Goal: Use online tool/utility: Utilize a website feature to perform a specific function

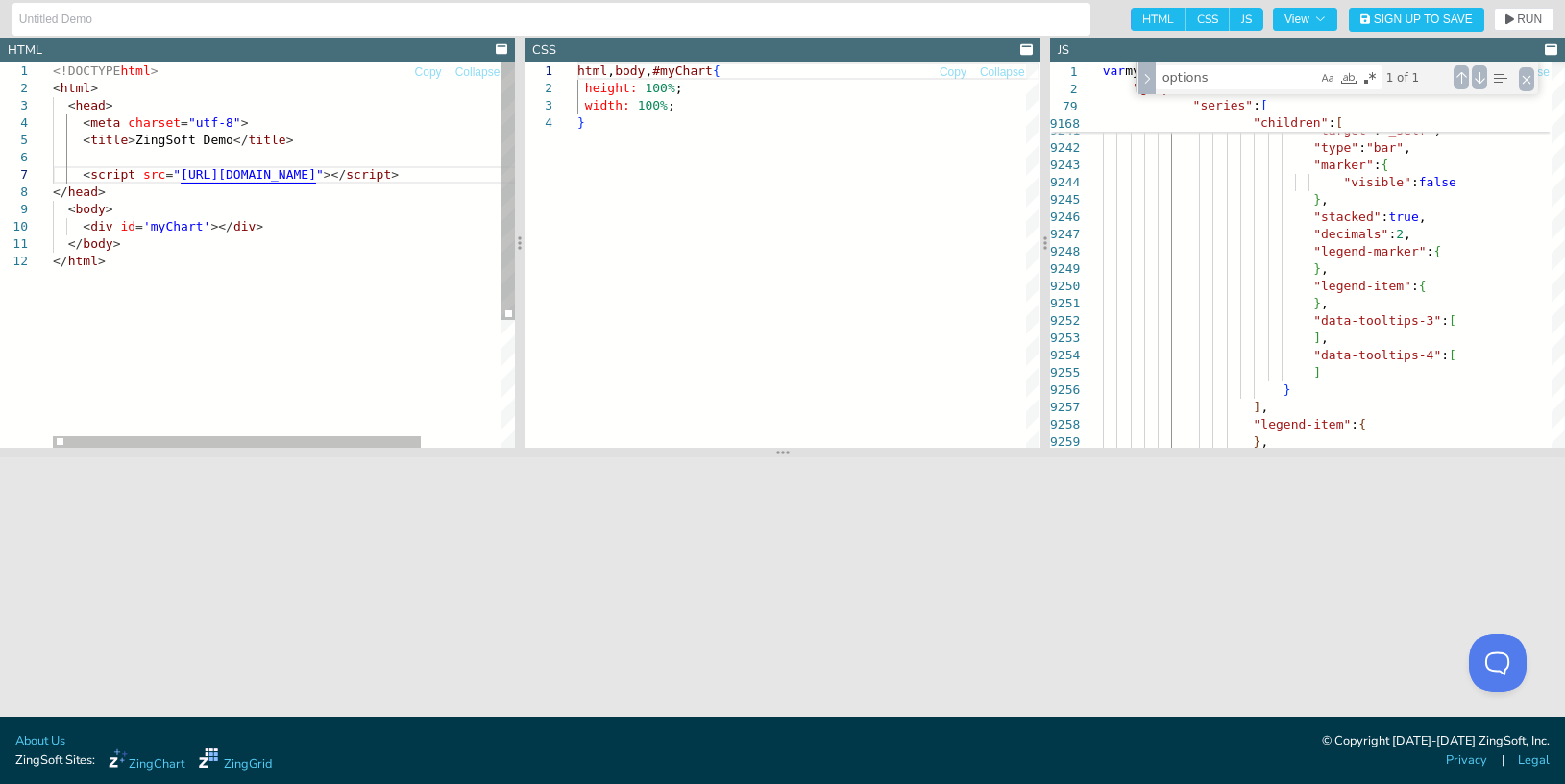
scroll to position [118, 330]
drag, startPoint x: 381, startPoint y: 176, endPoint x: 361, endPoint y: 176, distance: 20.0
click at [361, 176] on div "<!DOCTYPE html > < html > < head > < meta charset = "utf-8" > < title > ZingSof…" at bounding box center [334, 350] width 562 height 576
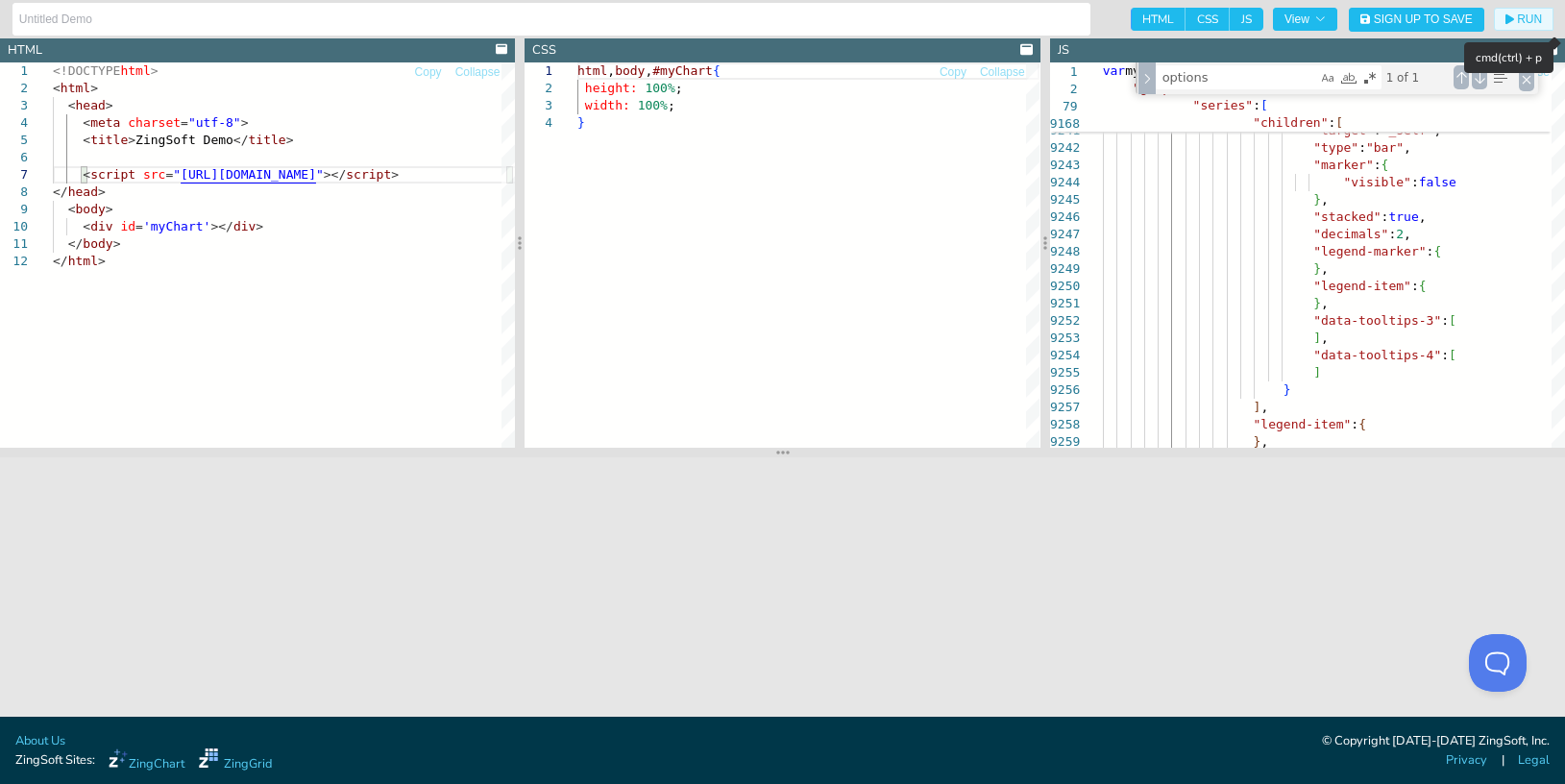
click at [1511, 17] on icon "button" at bounding box center [1509, 20] width 9 height 11
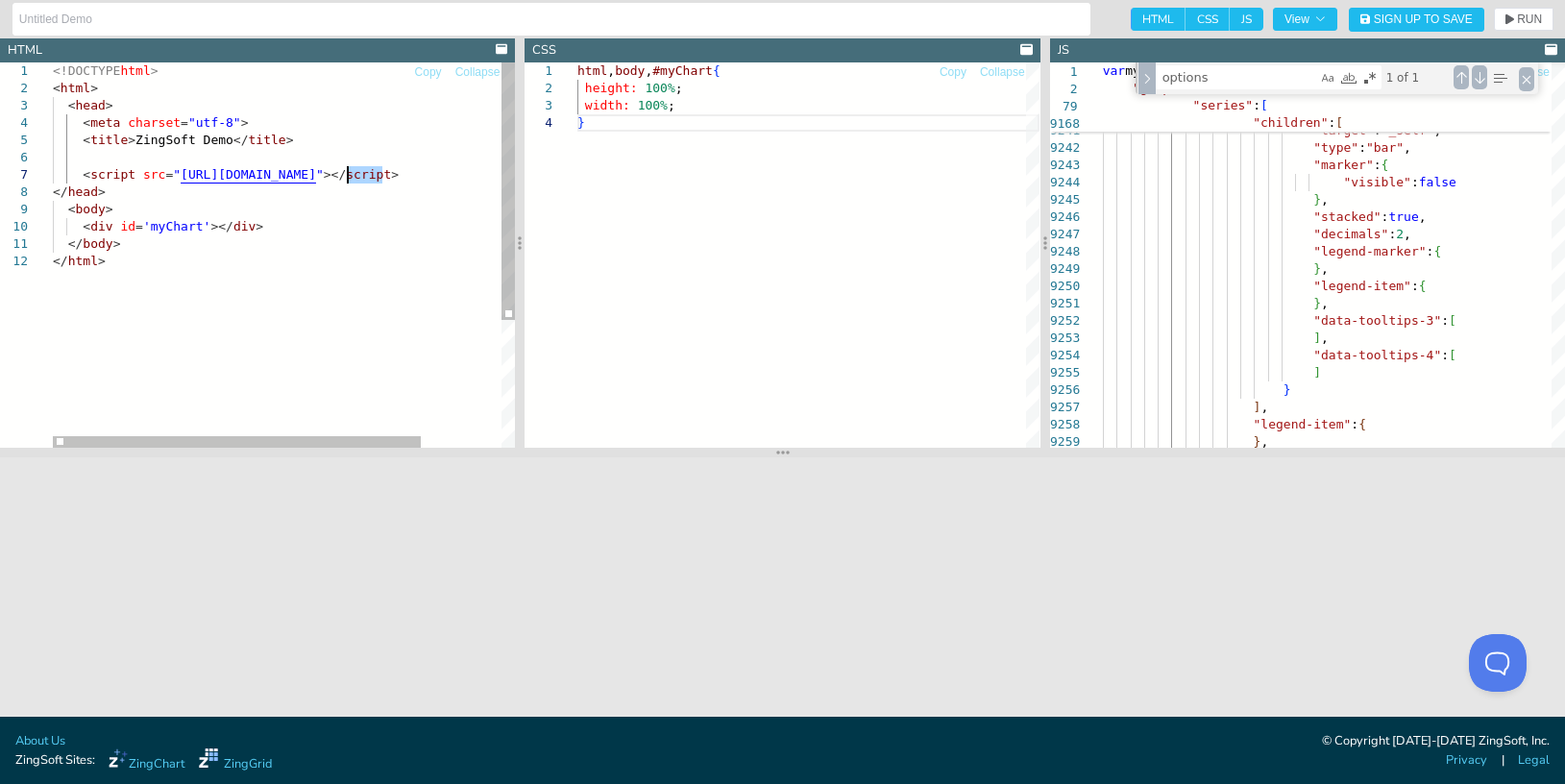
drag, startPoint x: 379, startPoint y: 178, endPoint x: 349, endPoint y: 176, distance: 30.1
click at [349, 176] on div "<!DOCTYPE html > < html > < head > < meta charset = "utf-8" > < title > ZingSof…" at bounding box center [334, 350] width 562 height 576
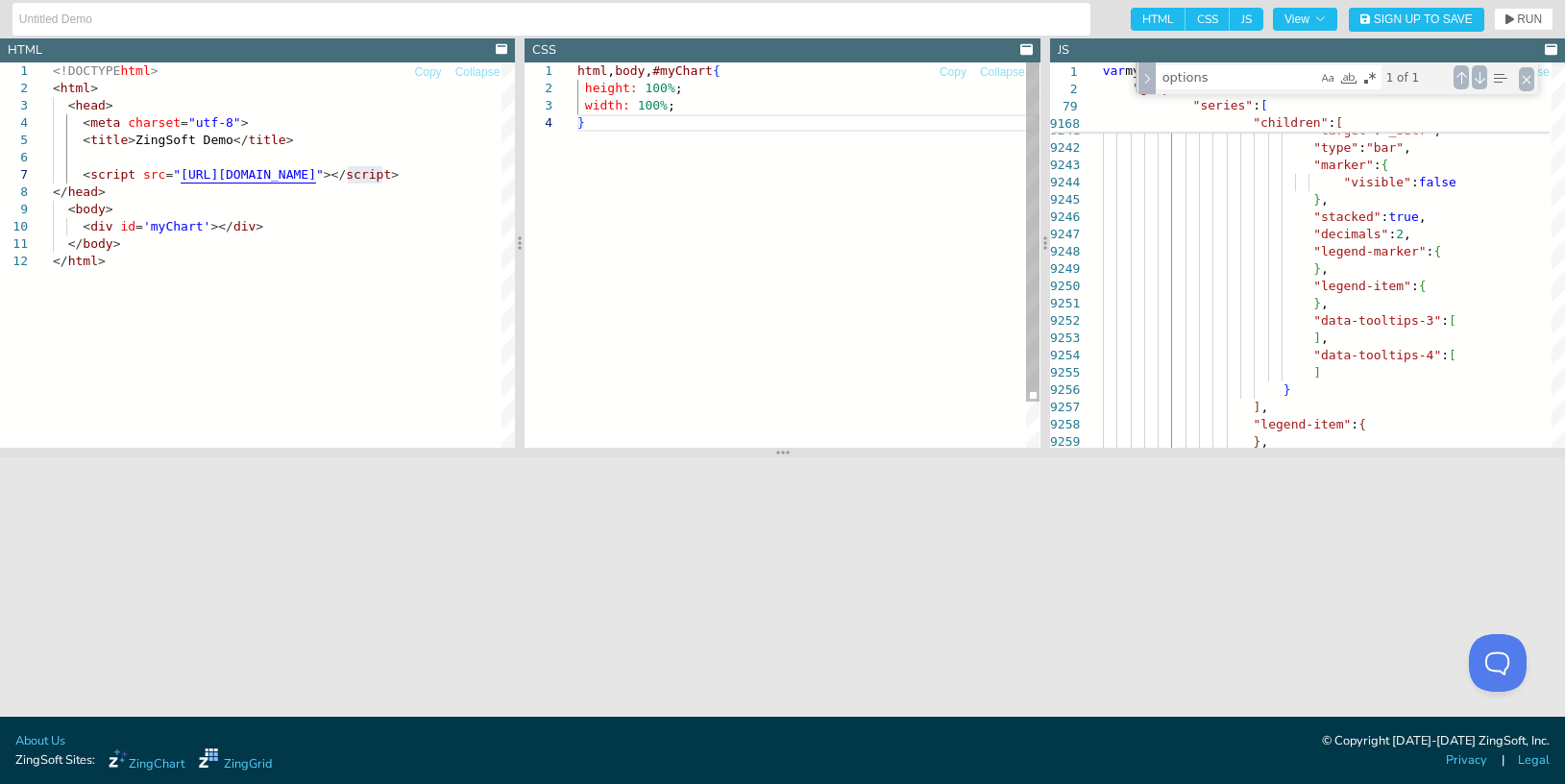
click at [578, 235] on div "html , body , #myChart { height: 100% ; width: 100% ; }" at bounding box center [807, 281] width 462 height 437
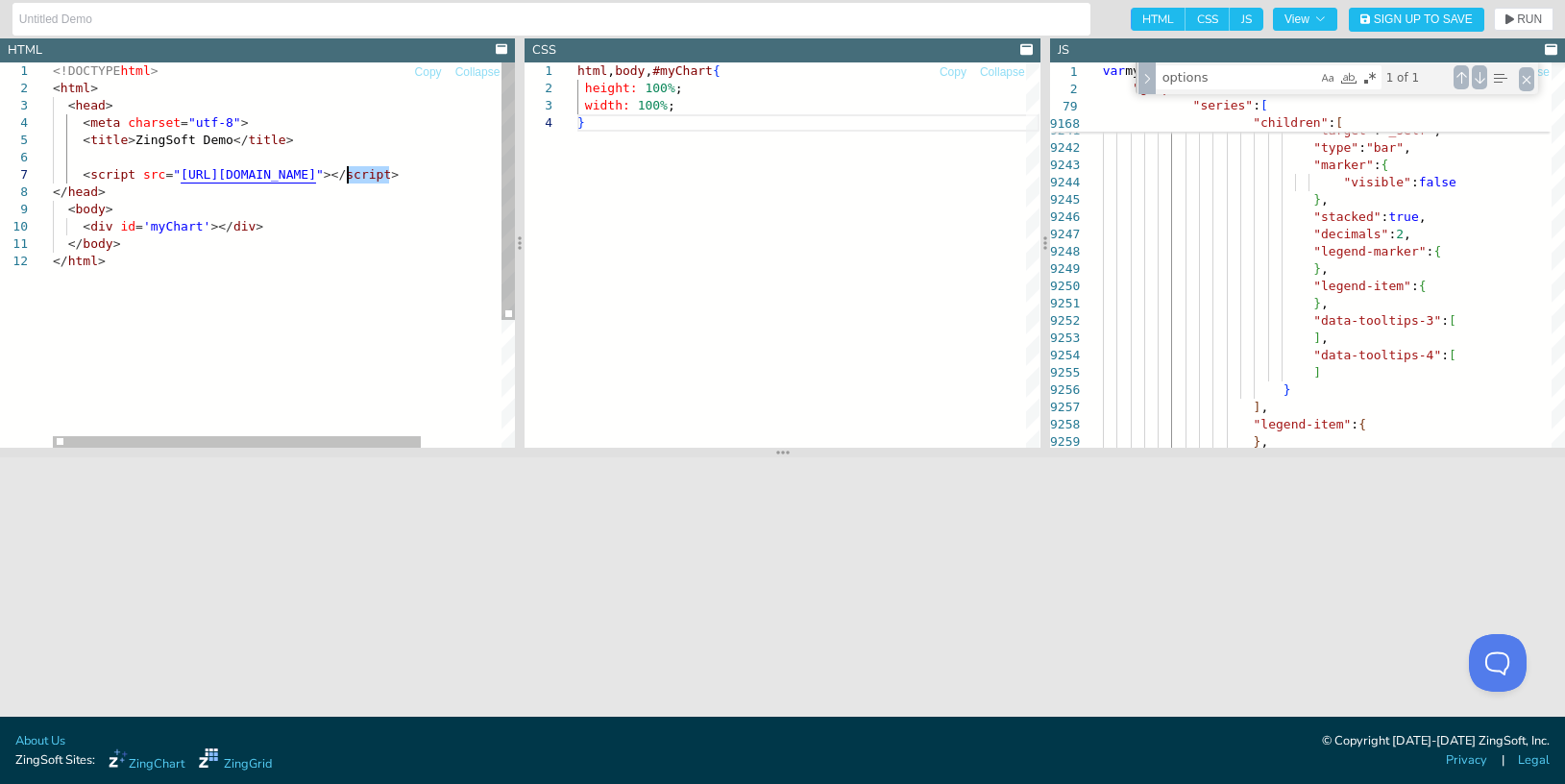
drag, startPoint x: 388, startPoint y: 177, endPoint x: 348, endPoint y: 174, distance: 40.1
click at [347, 174] on div "<!DOCTYPE html > < html > < head > < meta charset = "utf-8" > < title > ZingSof…" at bounding box center [334, 350] width 562 height 576
click at [380, 181] on div "<!DOCTYPE html > < html > < head > < meta charset = "utf-8" > < title > ZingSof…" at bounding box center [334, 350] width 562 height 576
drag, startPoint x: 380, startPoint y: 181, endPoint x: 360, endPoint y: 180, distance: 20.0
click at [363, 180] on div "<!DOCTYPE html > < html > < head > < meta charset = "utf-8" > < title > ZingSof…" at bounding box center [334, 350] width 562 height 576
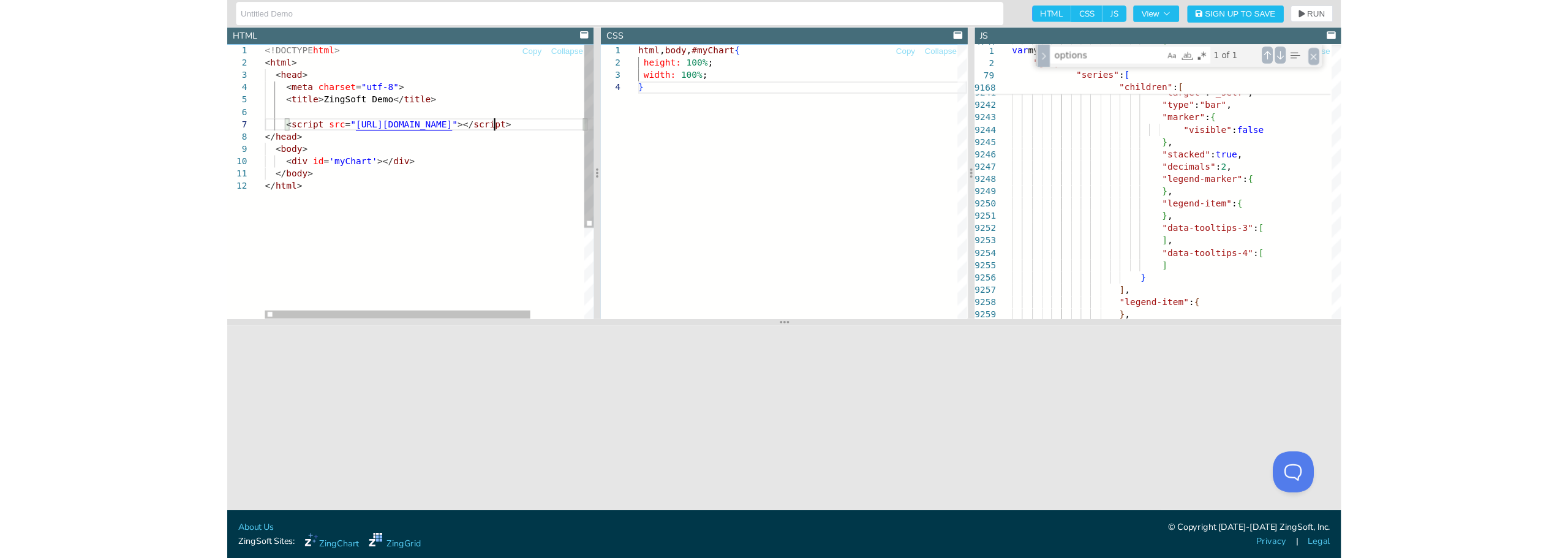
scroll to position [75, 210]
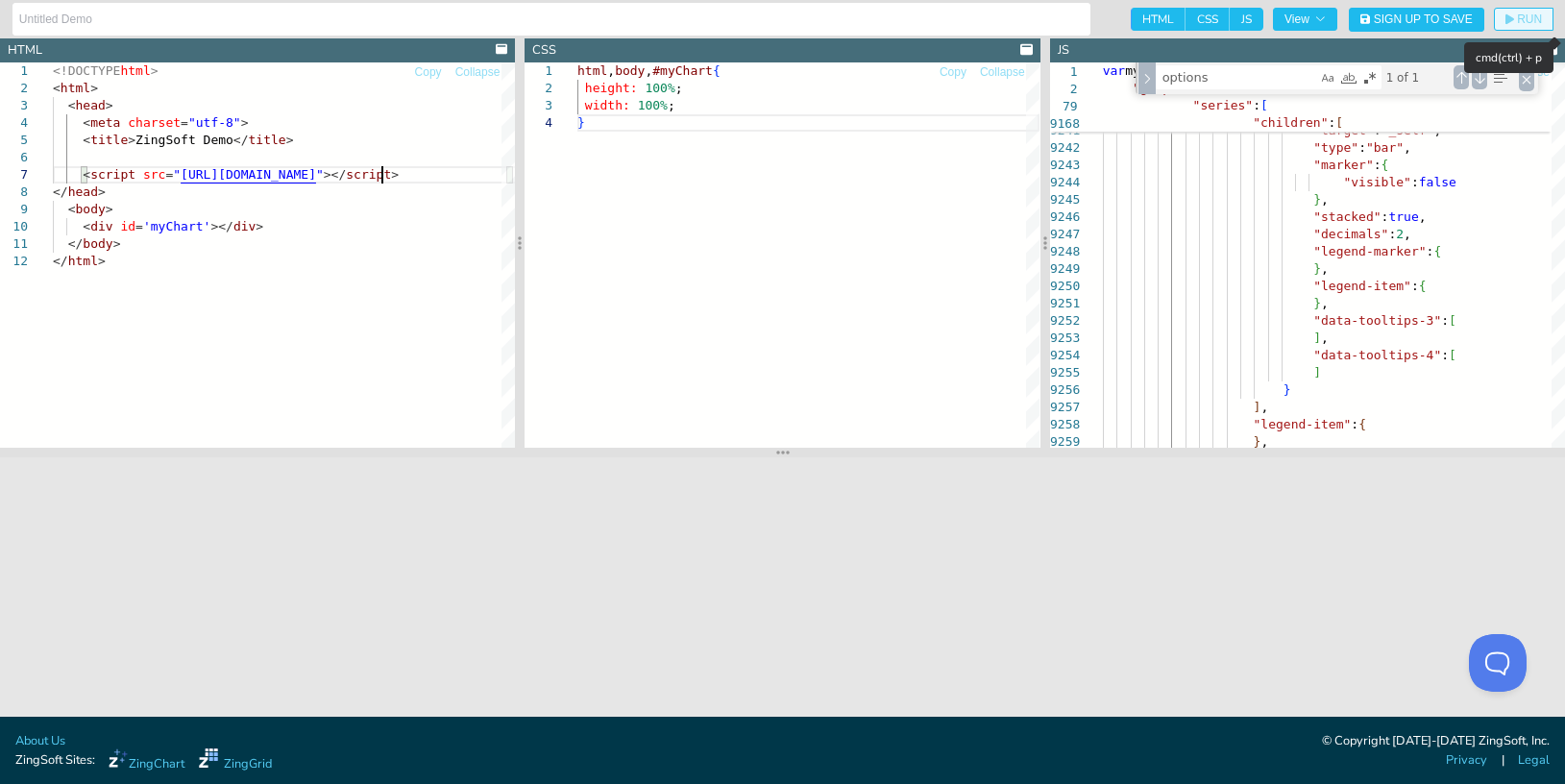
type textarea "<!DOCTYPE html> <html> <head> <meta charset="utf-8"> <title>ZingSoft Demo</titl…"
click at [1505, 21] on icon "button" at bounding box center [1509, 20] width 9 height 11
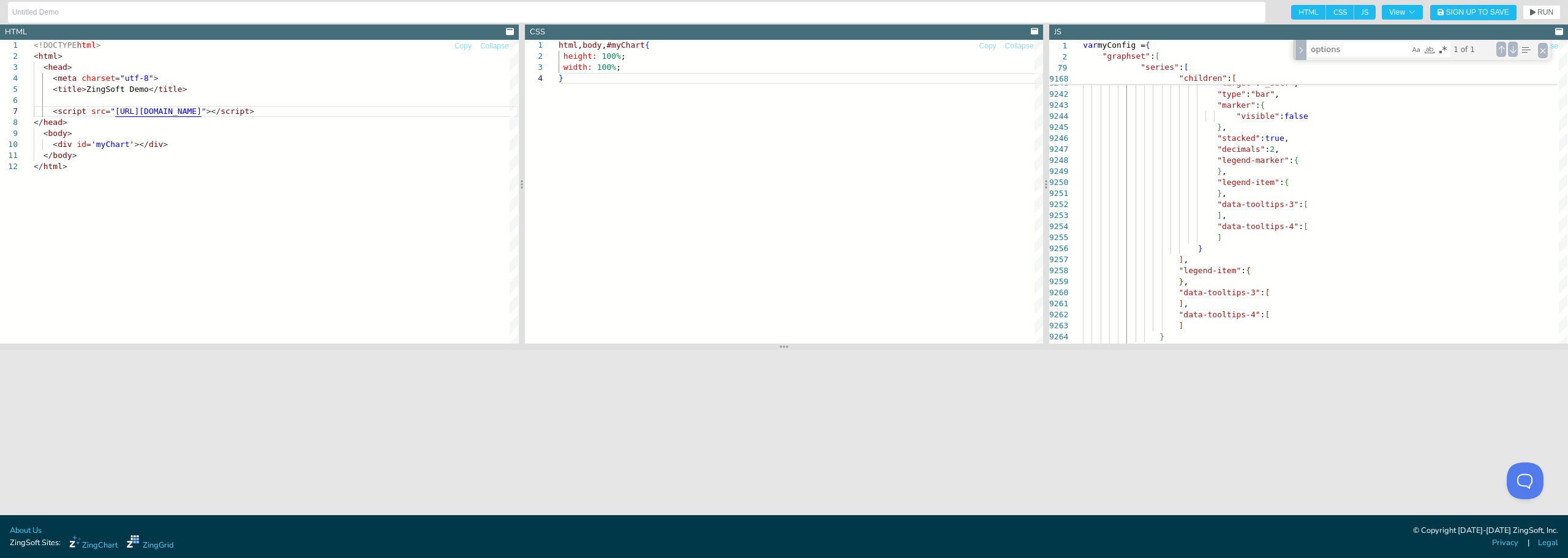
drag, startPoint x: 786, startPoint y: 345, endPoint x: 789, endPoint y: 282, distance: 63.1
click at [786, 342] on icon at bounding box center [784, 346] width 9 height 10
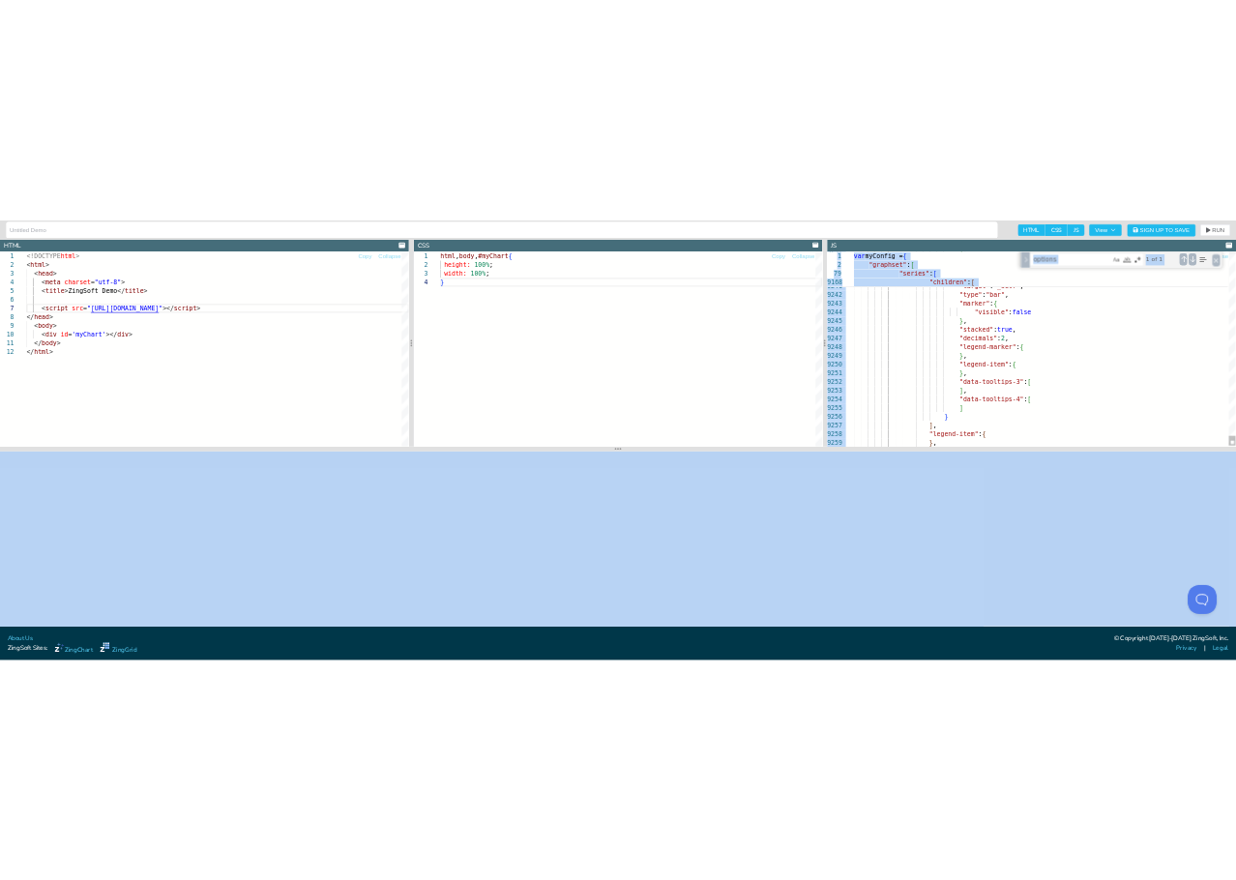
scroll to position [0, 0]
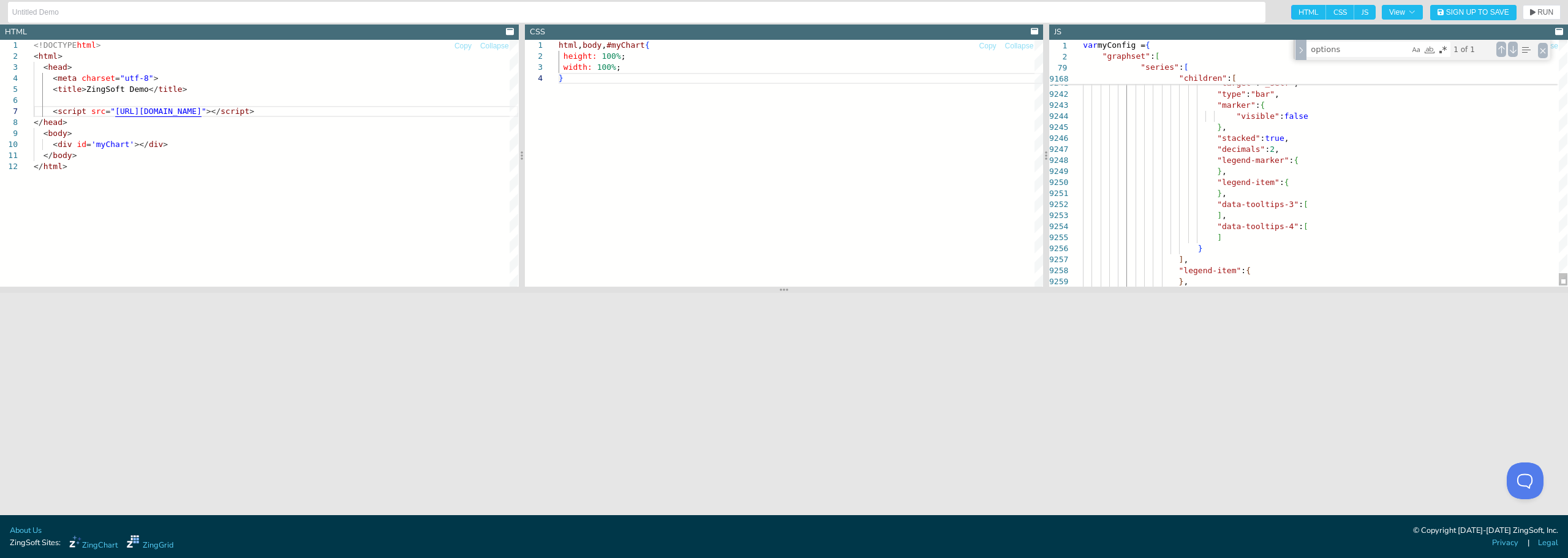
click at [214, 149] on div "<!DOCTYPE html > < html > < head > < meta charset = "utf-8" > < title > ZingSof…" at bounding box center [275, 224] width 484 height 368
click at [243, 116] on div "<!DOCTYPE html > < html > < head > < meta charset = "utf-8" > < title > ZingSof…" at bounding box center [275, 224] width 484 height 368
click at [997, 123] on div at bounding box center [1563, 126] width 9 height 12
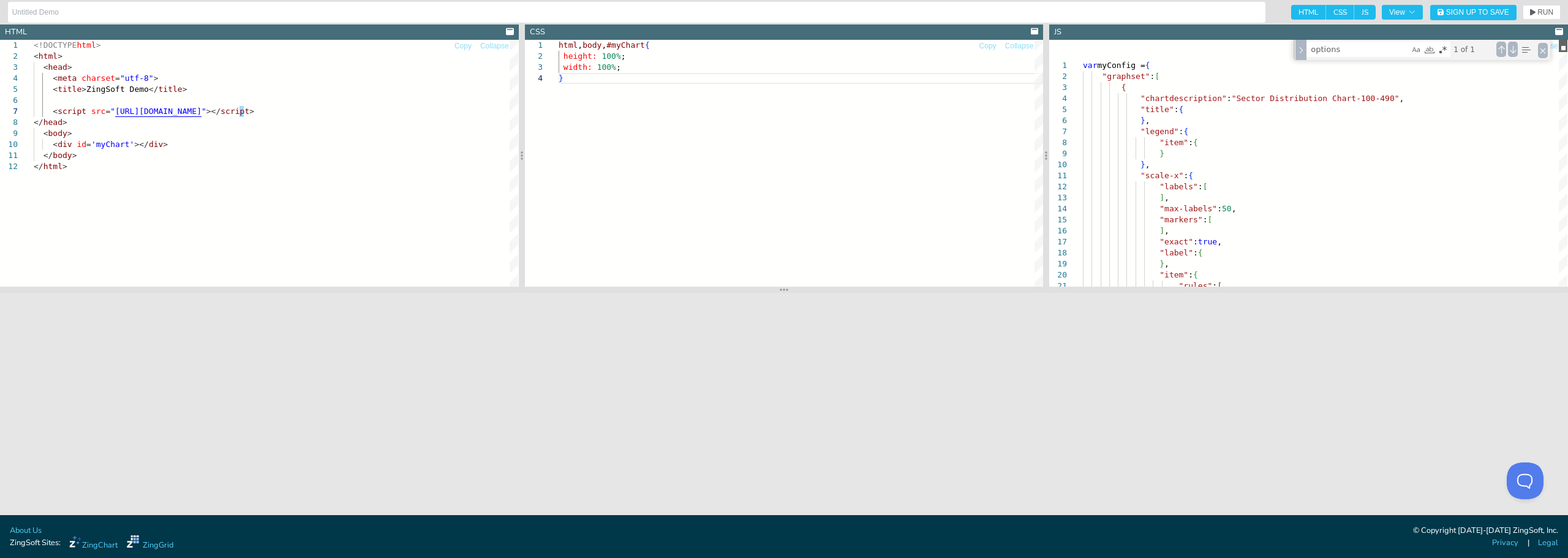
click at [997, 40] on div at bounding box center [1563, 46] width 9 height 12
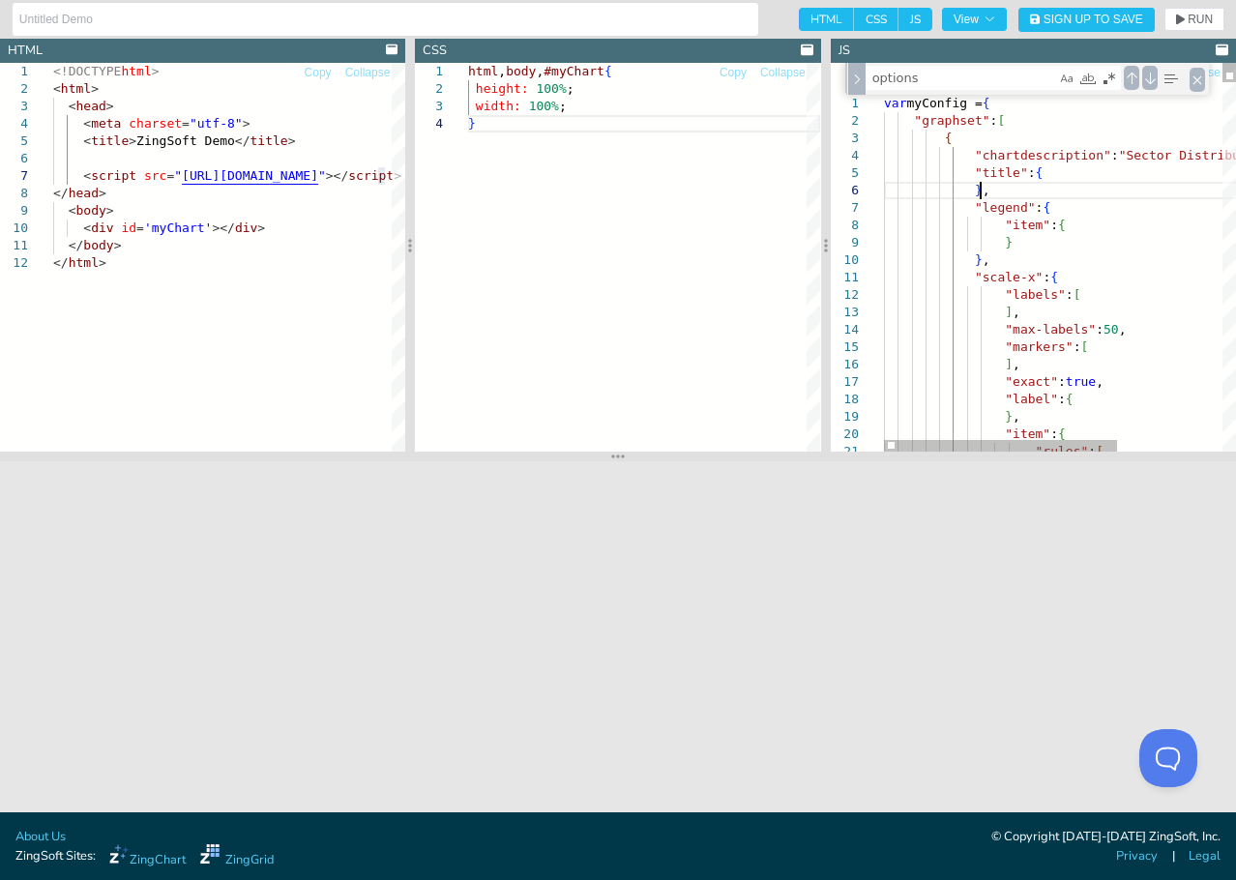
type textarea ""scale-x": { "labels": [ ], "max-labels": 50, "markers": [ ], "exact": true, "l…"
type textarea "as"
type textarea ""data-tooltips-3": [ ], "data-tooltips-4": [ ] }, { "values": [ ], "text": "ASM…"
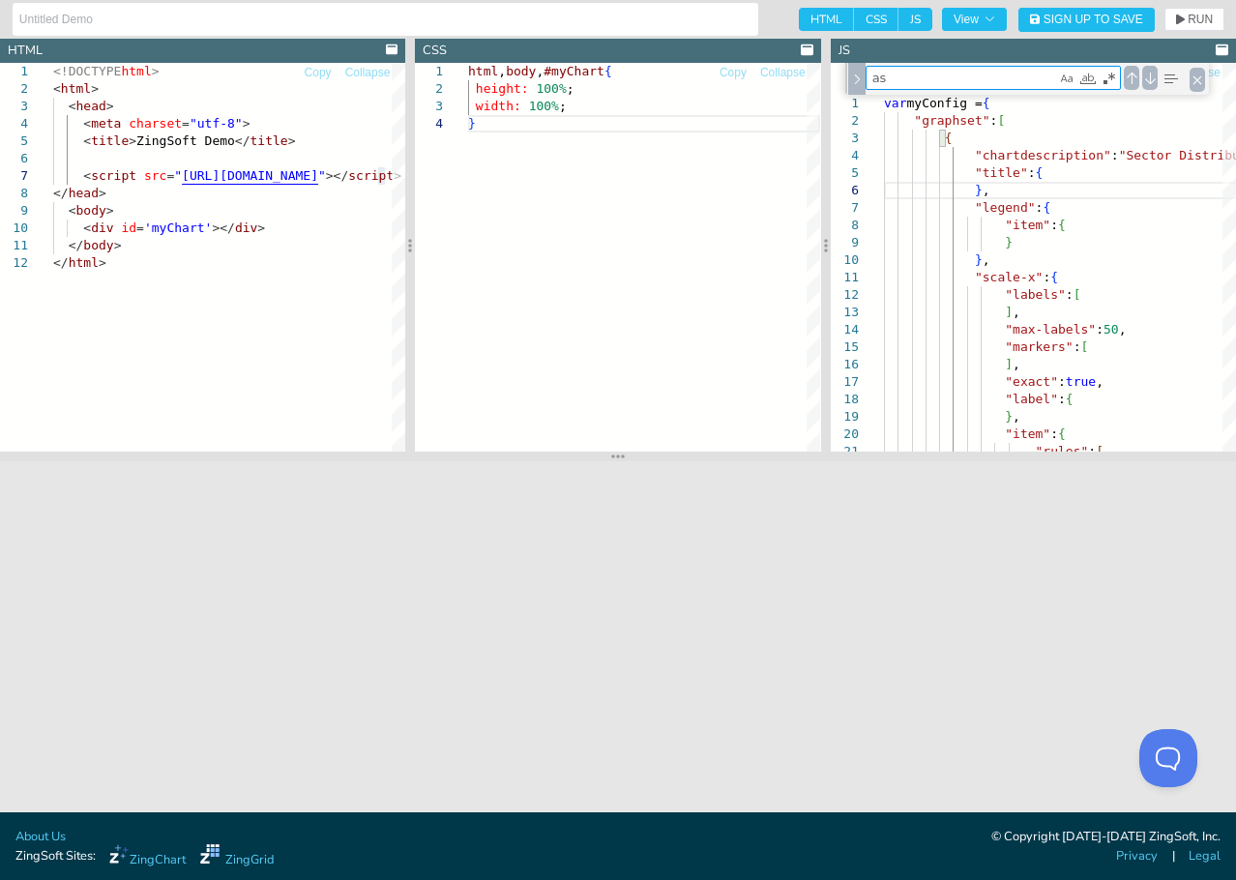
scroll to position [0, 227]
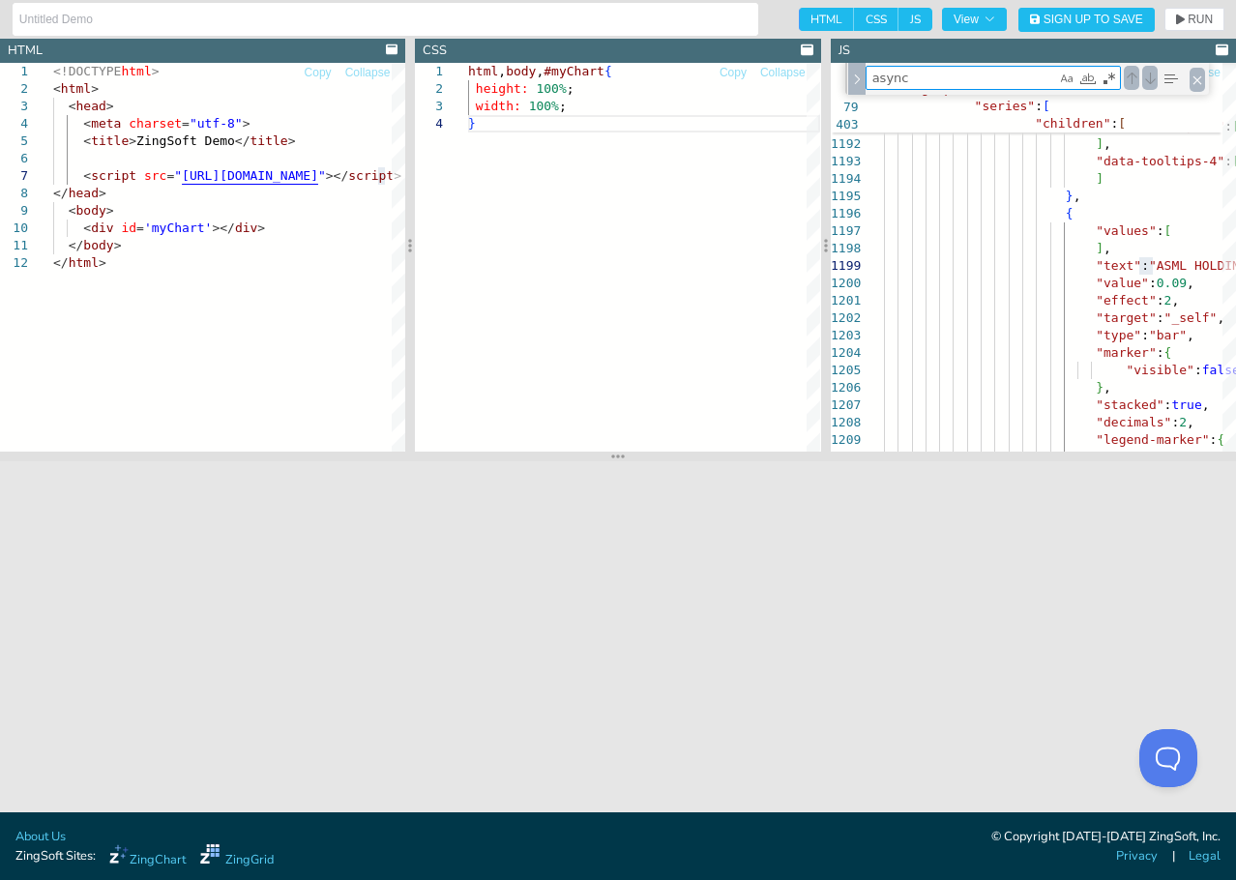
type textarea "async"
click at [1151, 80] on div "Next Match (Enter)" at bounding box center [1150, 78] width 15 height 24
click at [1134, 79] on div "Previous Match (Shift+Enter)" at bounding box center [1131, 78] width 15 height 24
click at [1133, 79] on div "Previous Match (Shift+Enter)" at bounding box center [1131, 78] width 15 height 24
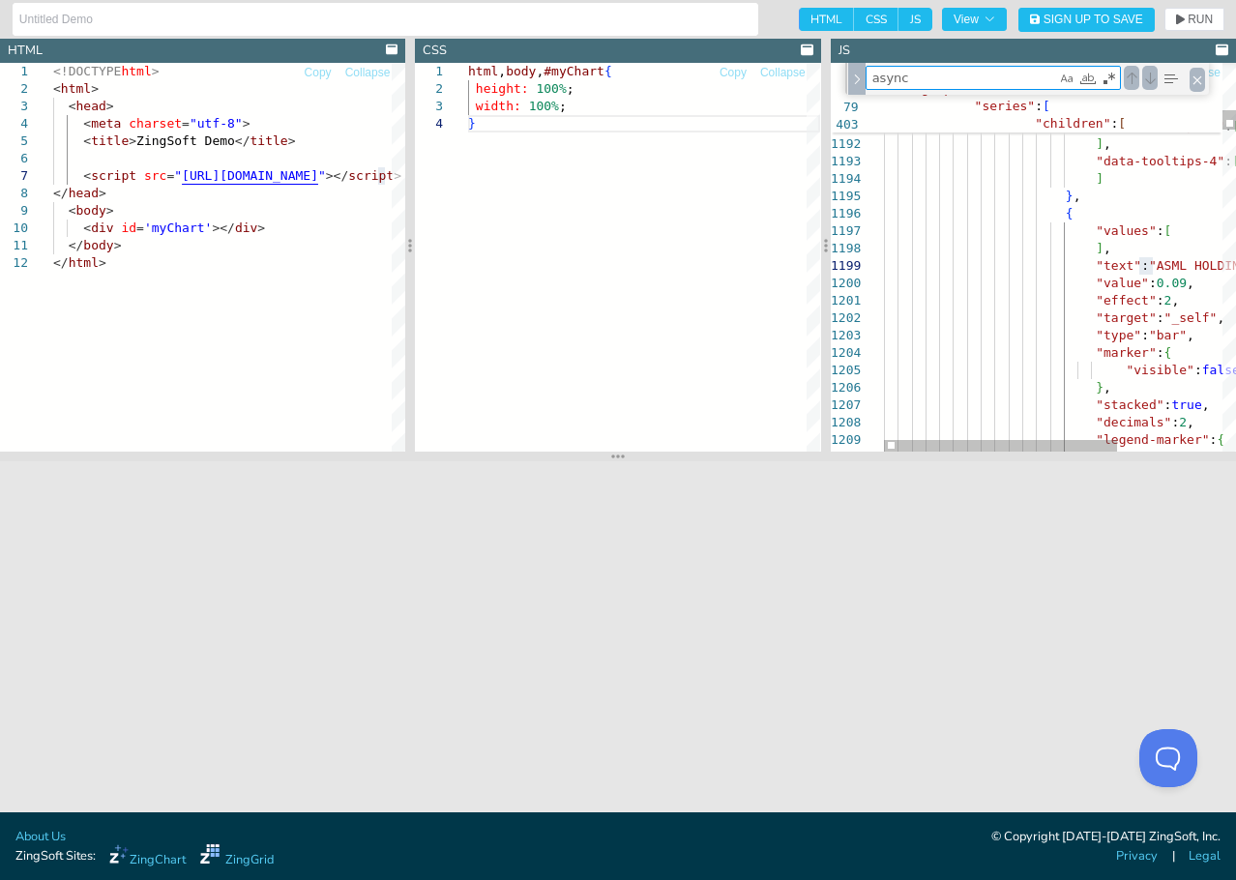
drag, startPoint x: 1000, startPoint y: 86, endPoint x: 760, endPoint y: 54, distance: 242.1
click at [765, 55] on section "HTML Copy Collapse 1 2 3 4 5 6 7 8 9 10 11 12 <!DOCTYPE html > < html > < head …" at bounding box center [618, 245] width 1236 height 413
type textarea ""hover-state": { "shadow": true, "shadow-distance": "3px", "shadow-alpha": 0.5 …"
type textarea "h"
type textarea "}, { "values": [ ], "text": "INNOVATION GROUP PLC (THE)", "value": 0.146, "effe…"
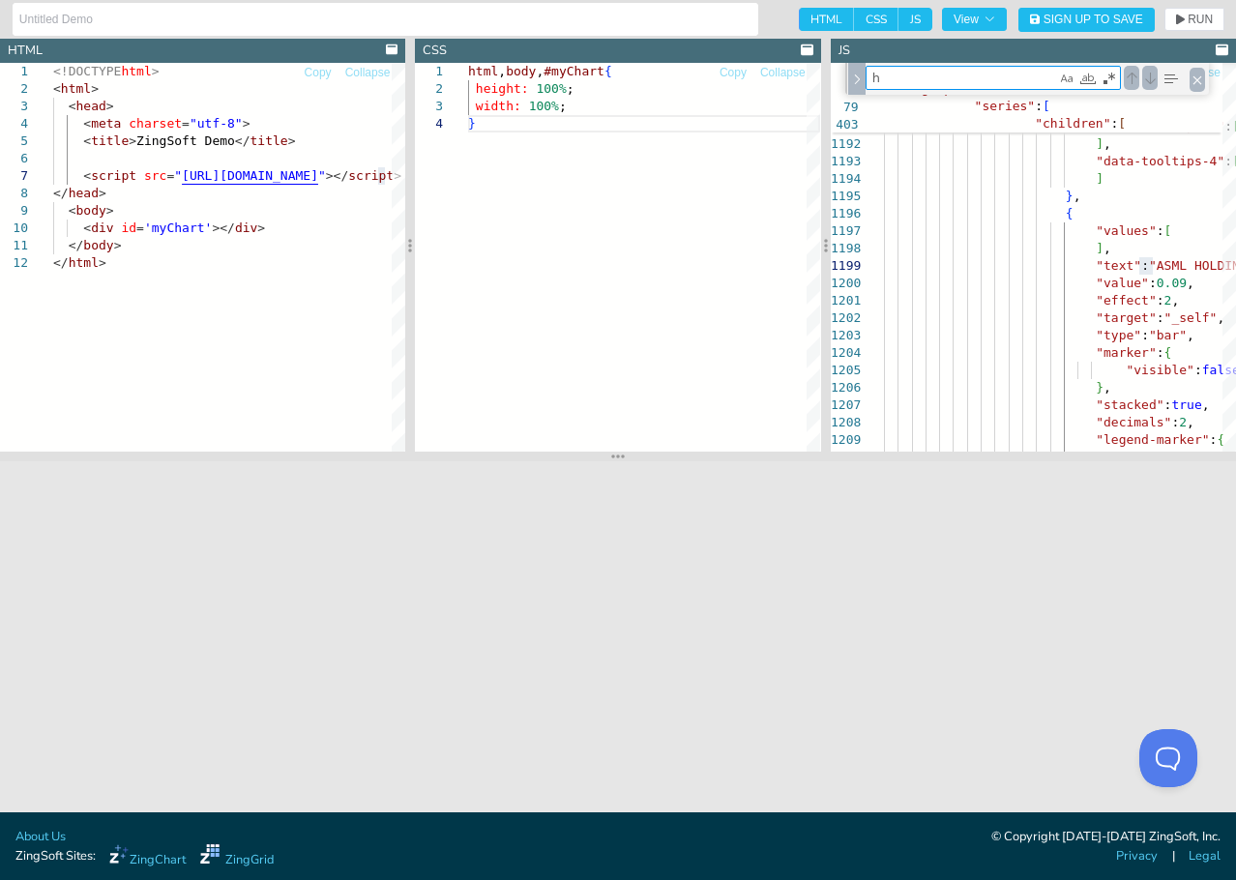
type textarea "he"
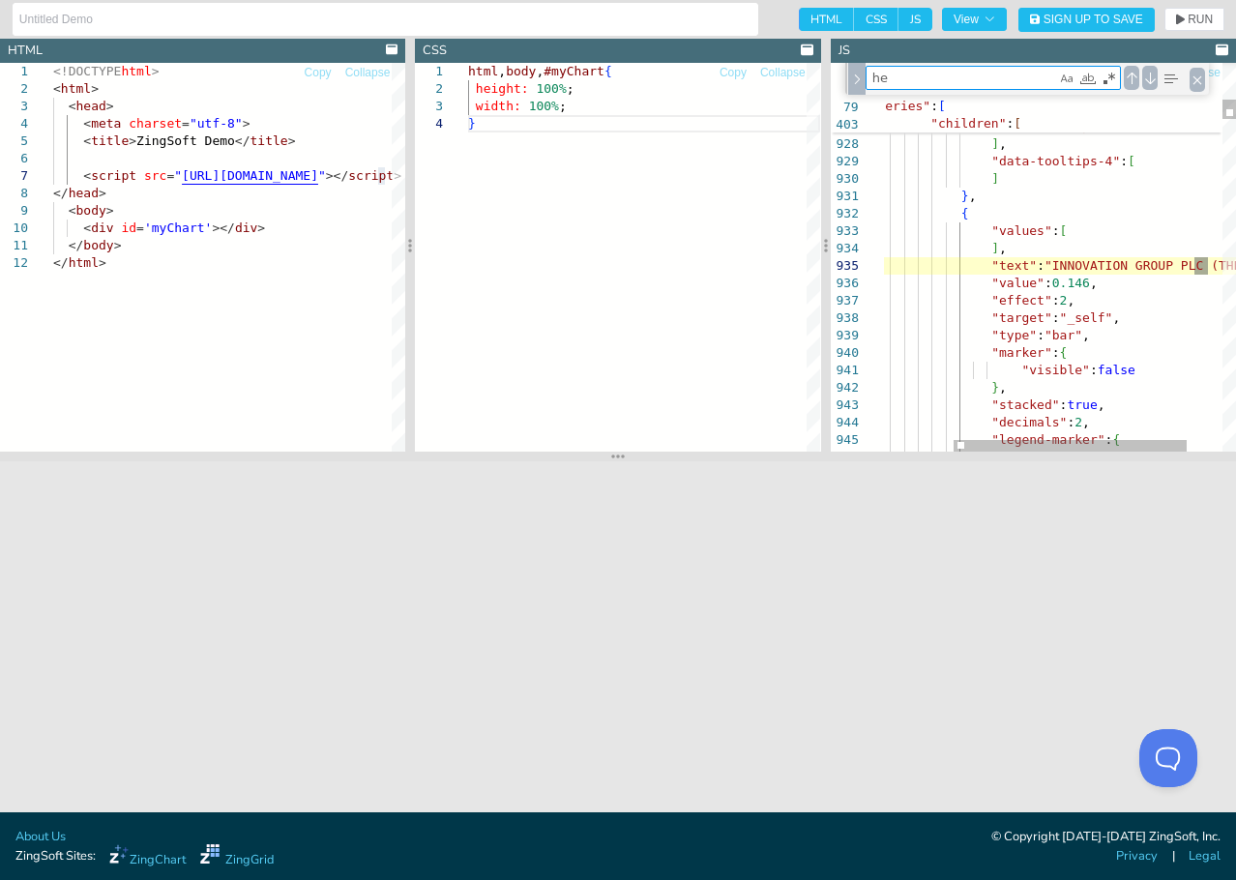
type textarea ""text": "Health Care", "effect": 2, "target": "_self", "type": "bar", "marker":…"
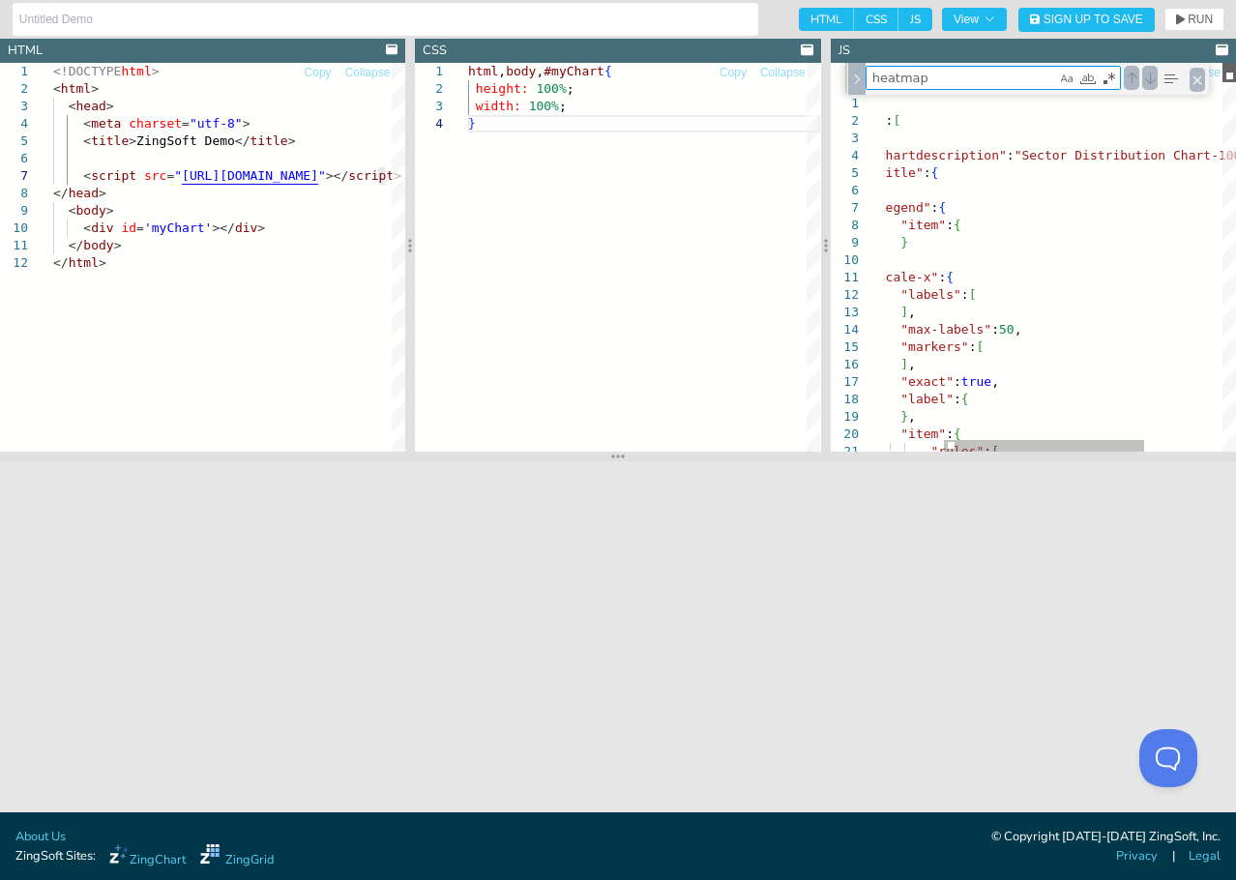
click at [1223, 63] on div at bounding box center [1230, 72] width 14 height 19
type textarea "heatmap"
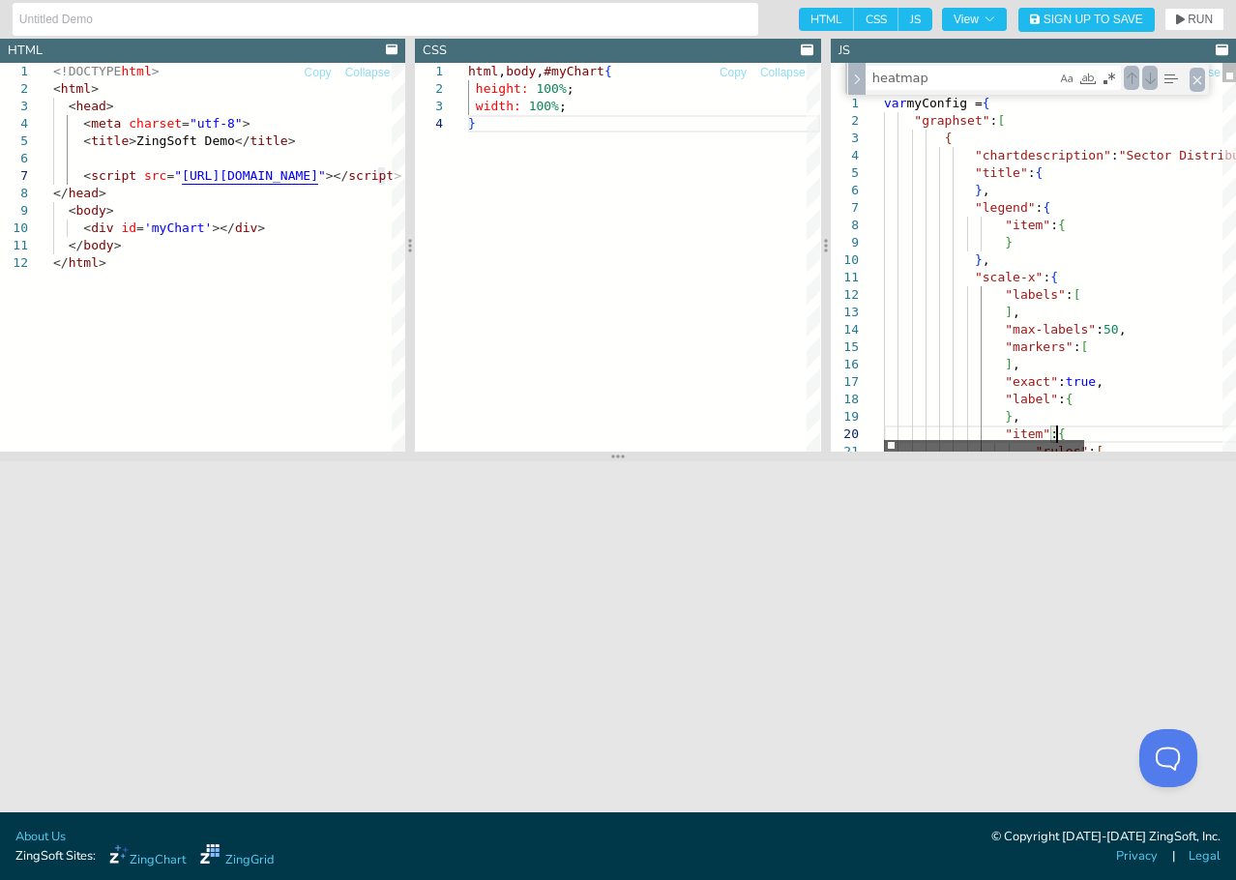
click at [884, 443] on div at bounding box center [984, 446] width 200 height 12
click at [872, 124] on div at bounding box center [873, 120] width 25 height 17
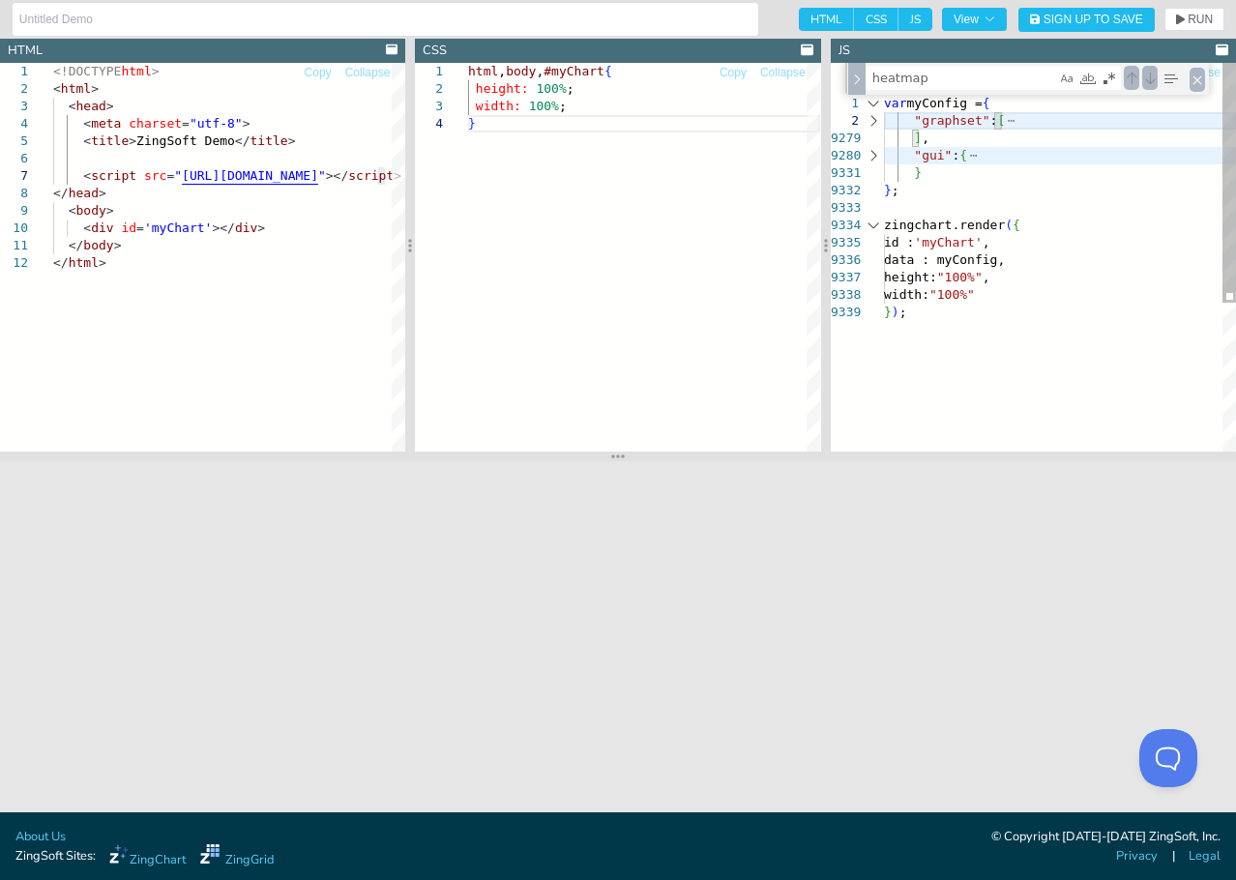
click at [875, 118] on div at bounding box center [873, 120] width 25 height 17
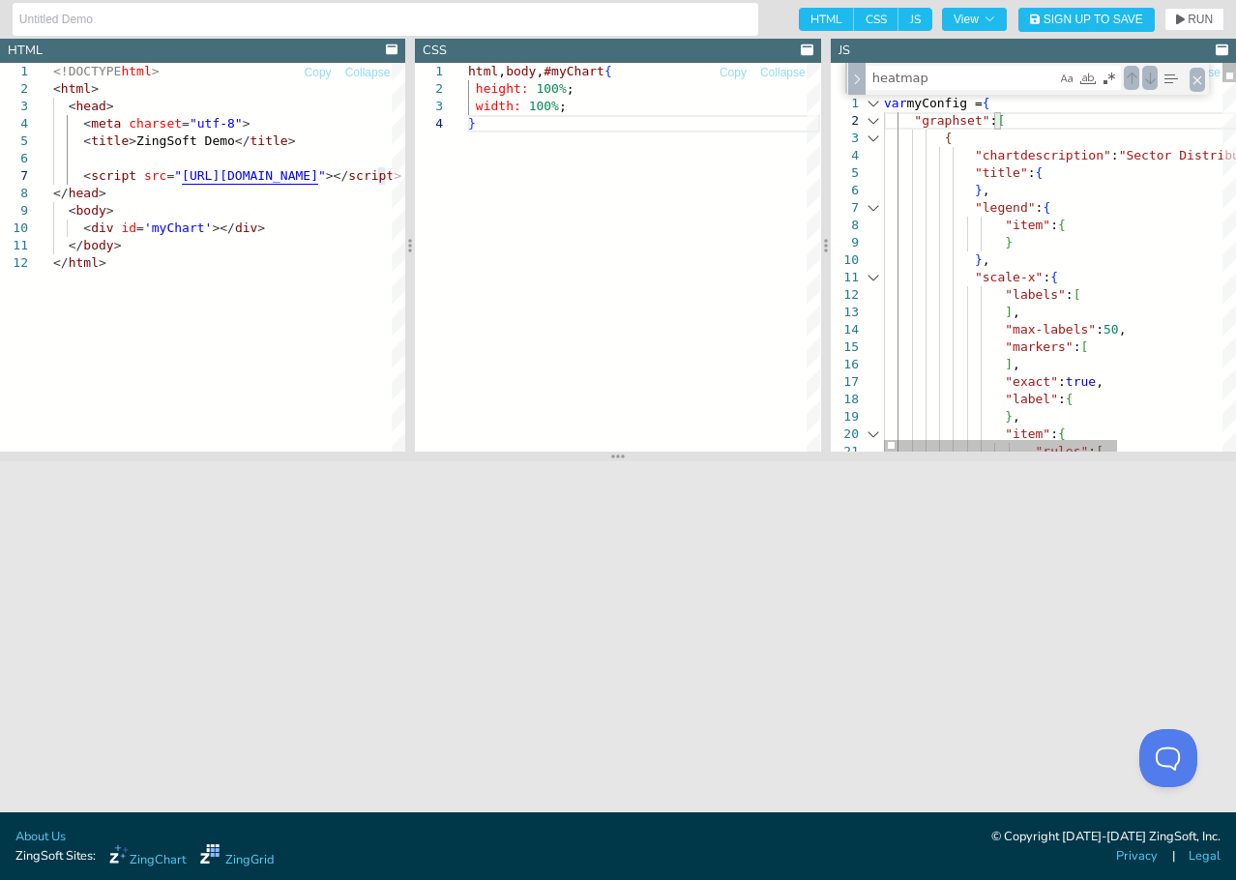
click at [876, 207] on div at bounding box center [873, 207] width 25 height 17
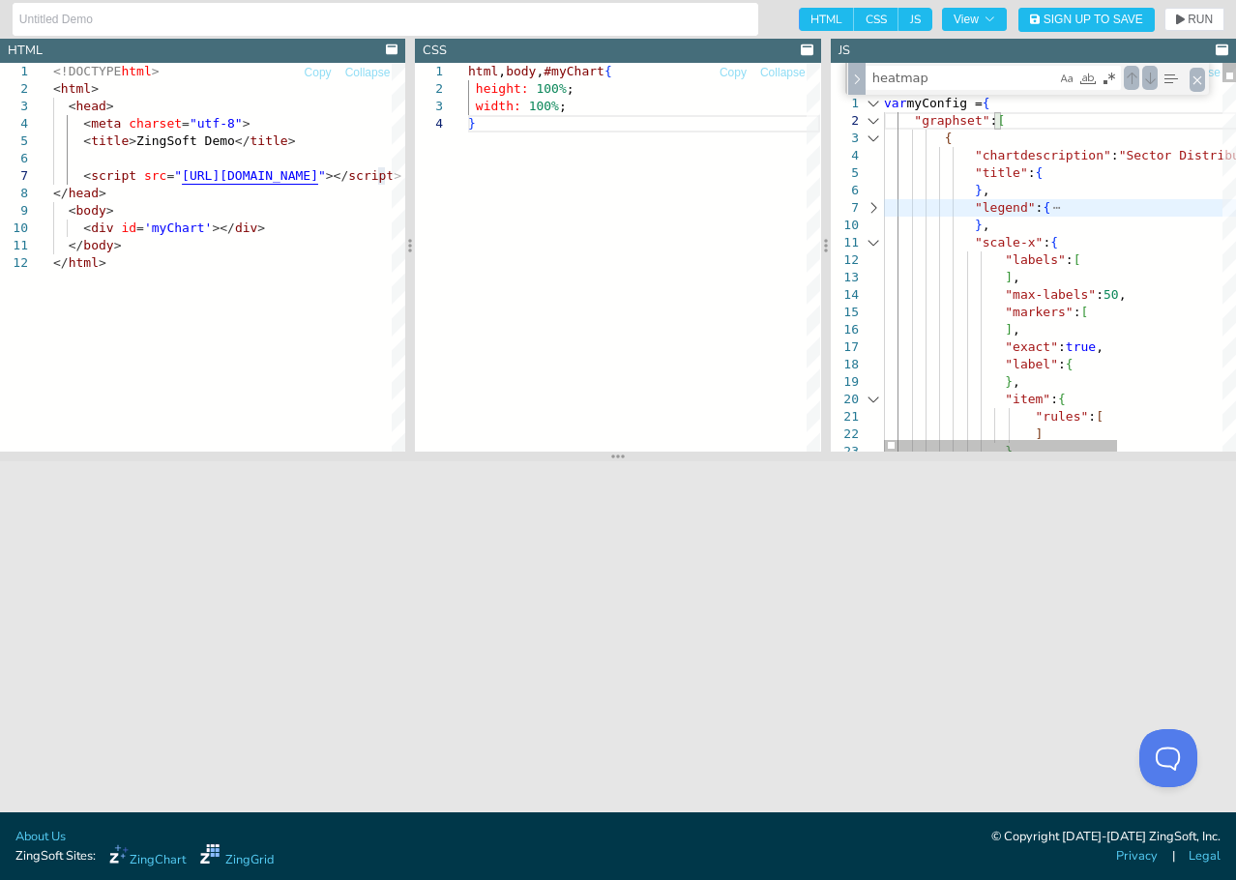
click at [873, 242] on div at bounding box center [873, 242] width 25 height 17
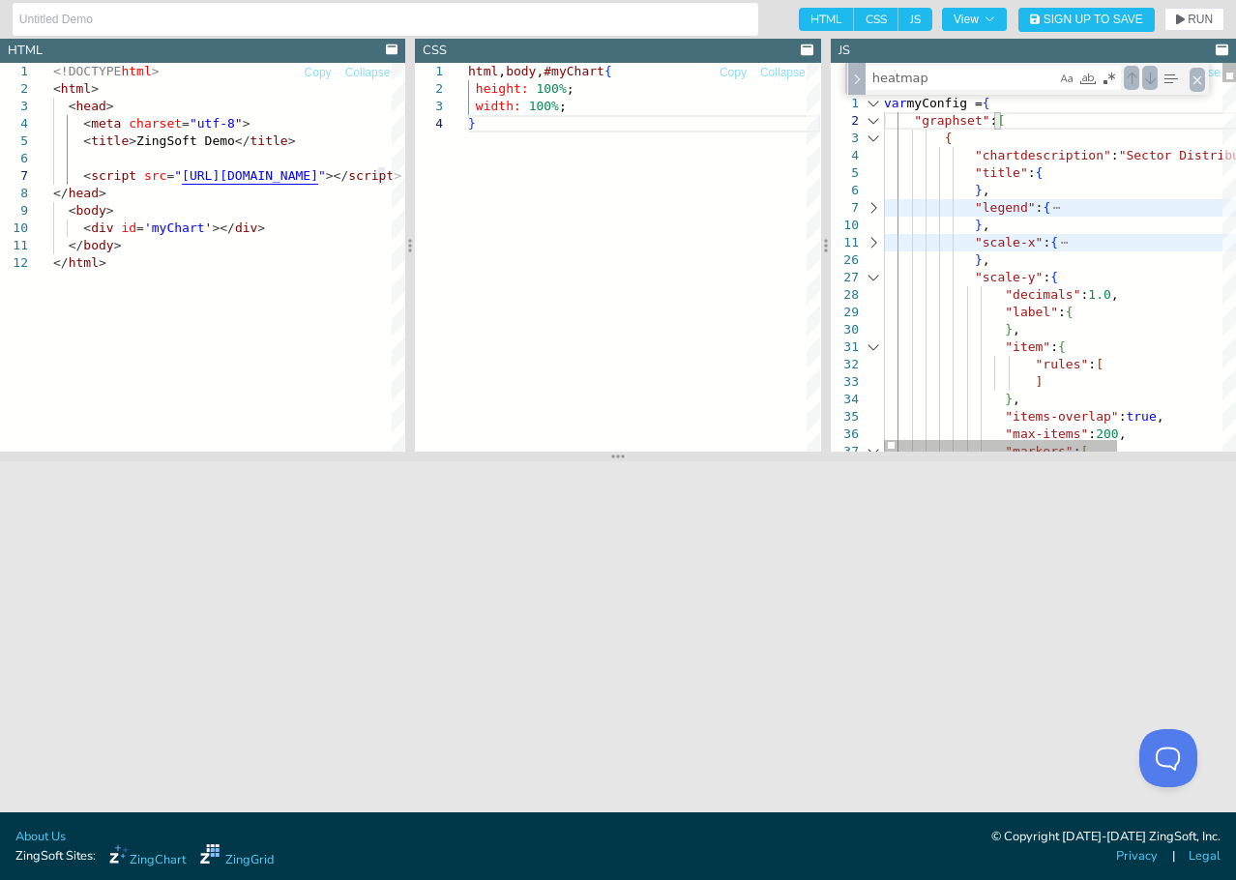
click at [873, 270] on div at bounding box center [873, 277] width 25 height 17
click at [867, 312] on div at bounding box center [873, 312] width 25 height 17
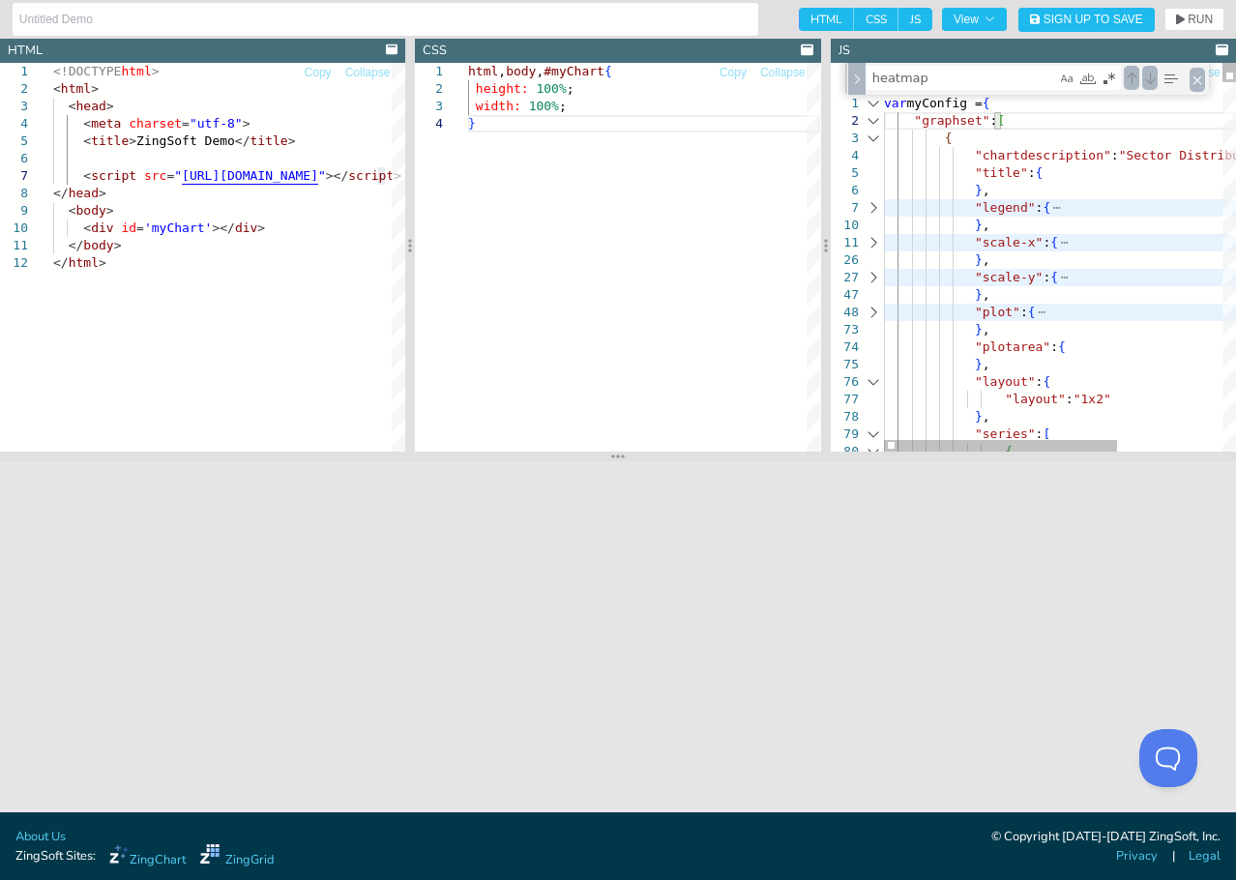
click at [869, 381] on div at bounding box center [873, 381] width 25 height 17
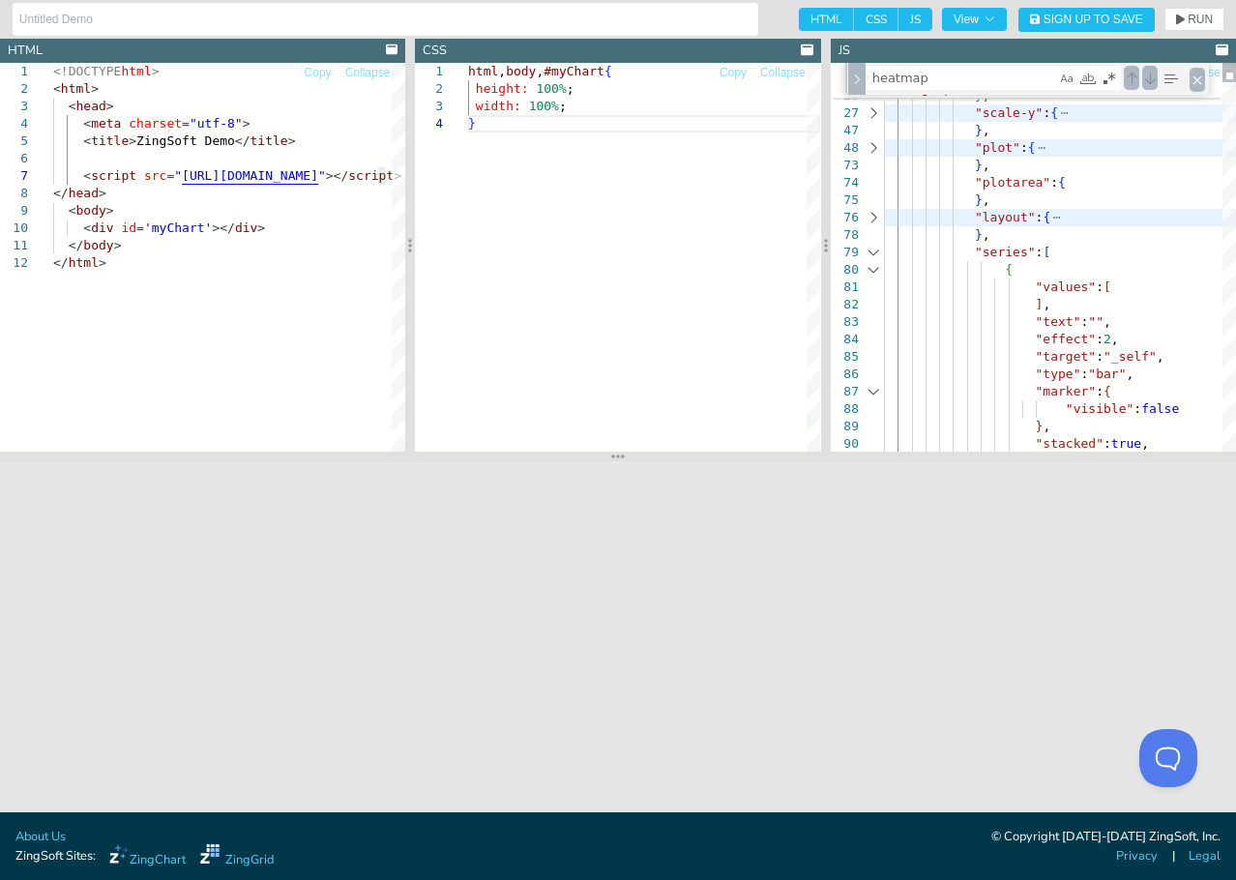
click at [874, 268] on div at bounding box center [873, 269] width 25 height 17
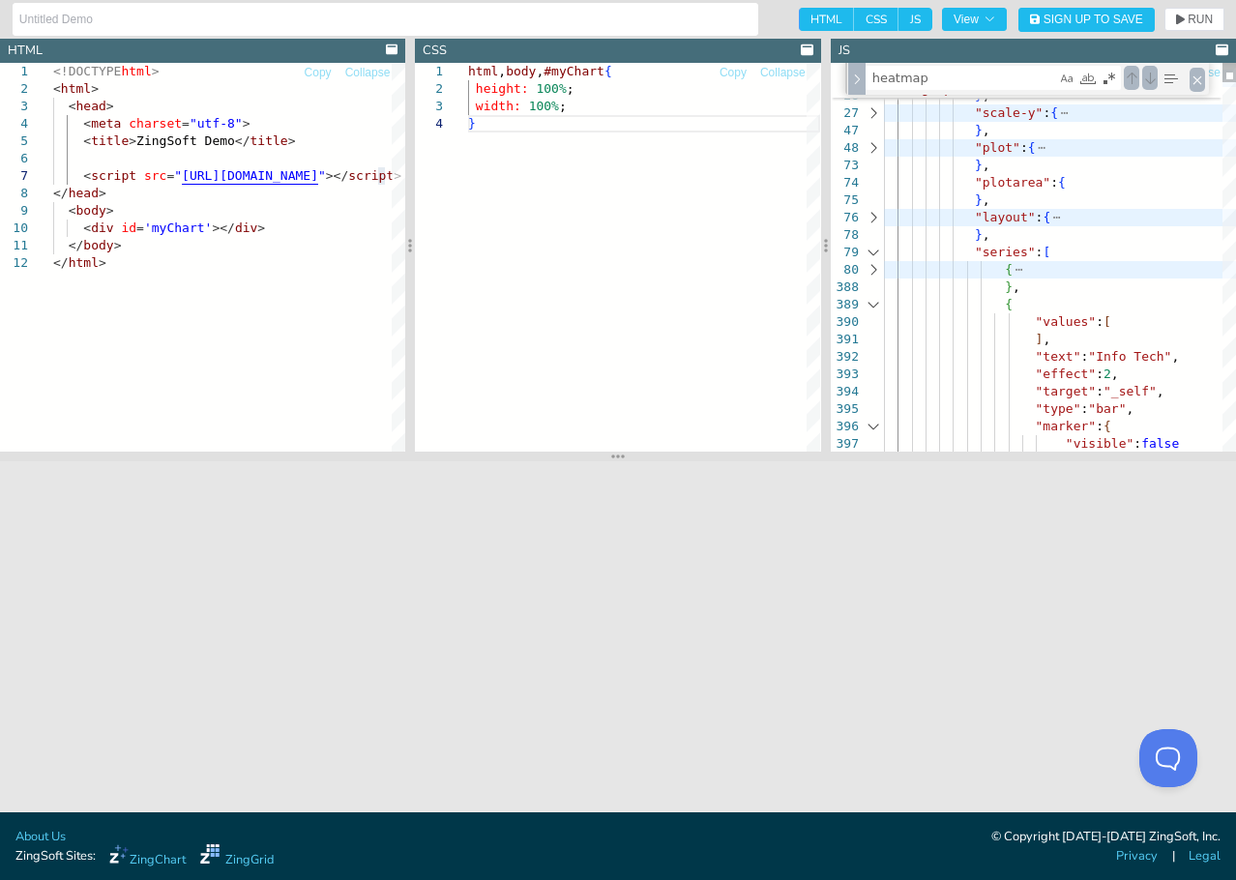
click at [870, 302] on div at bounding box center [873, 304] width 25 height 17
click at [875, 253] on div at bounding box center [873, 252] width 25 height 17
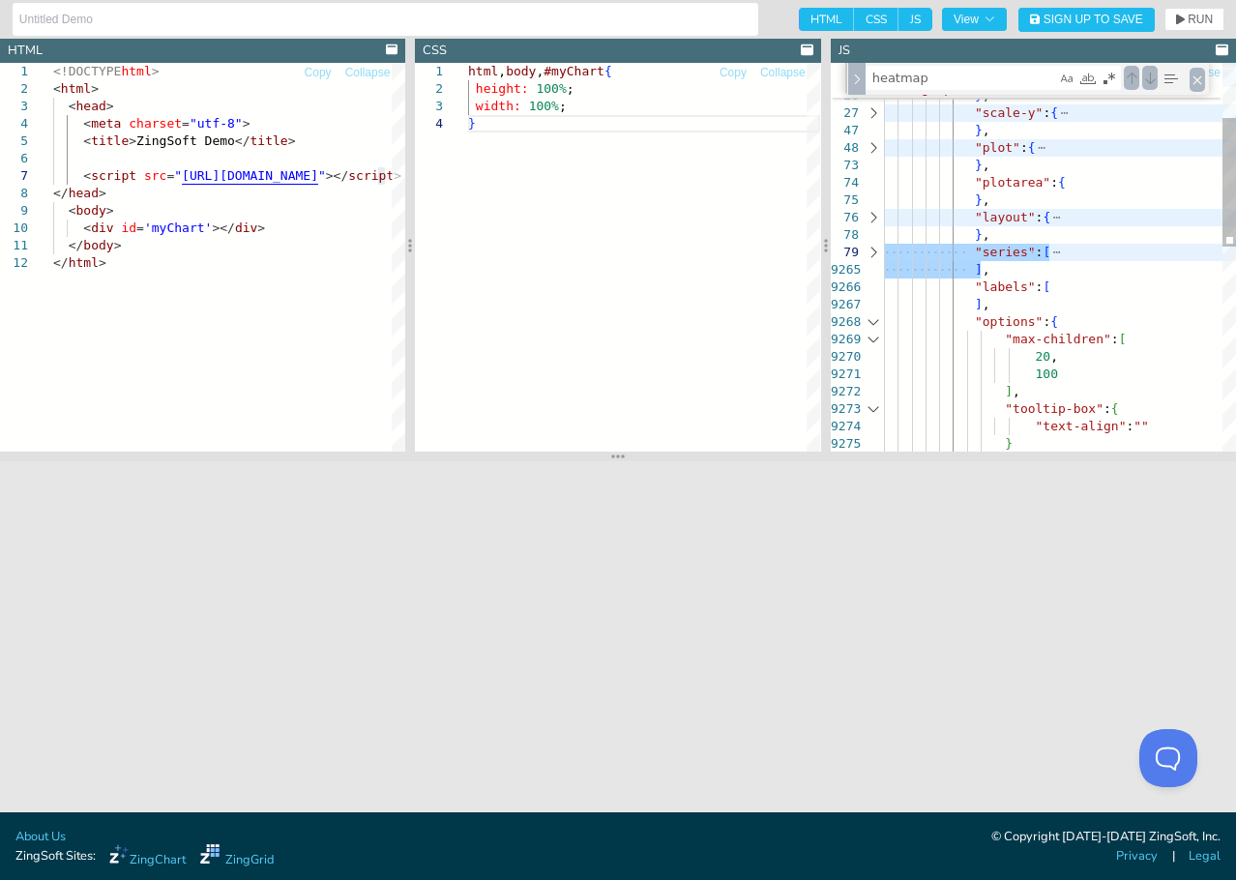
drag, startPoint x: 1004, startPoint y: 267, endPoint x: 830, endPoint y: 256, distance: 174.5
click at [884, 256] on div "} , "scale-x" : { } , "scale-y" : { } , "plot" : { } , "plotarea" : { } , "layo…" at bounding box center [1060, 483] width 352 height 1170
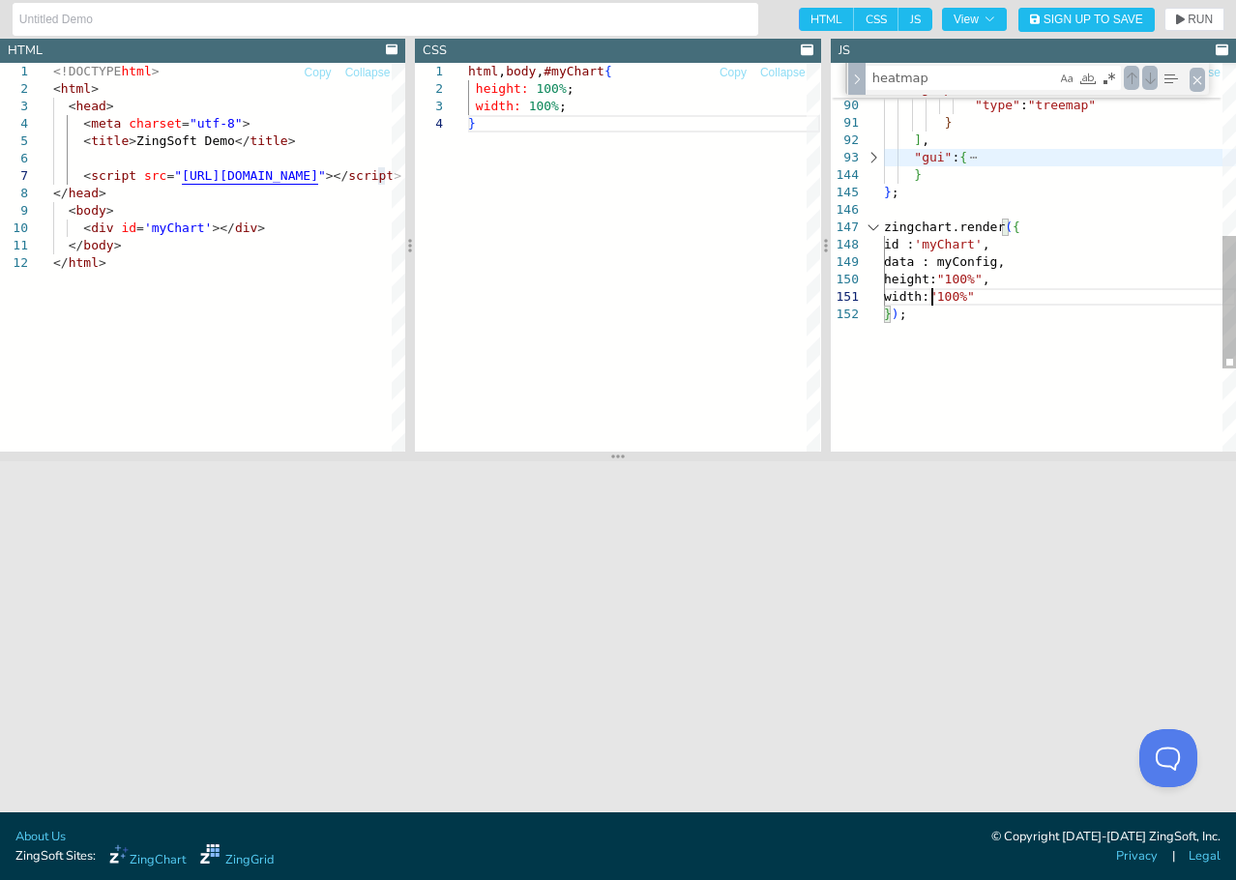
click at [936, 305] on div "} } , "type" : "treemap" } ] , "gui" : { } } ; zingchart.render ( { id : 'myCha…" at bounding box center [1060, 127] width 352 height 1135
click at [940, 315] on div "} } , "type" : "treemap" } ] , "gui" : { } } ; zingchart.render ( { id : 'myCha…" at bounding box center [1060, 127] width 352 height 1135
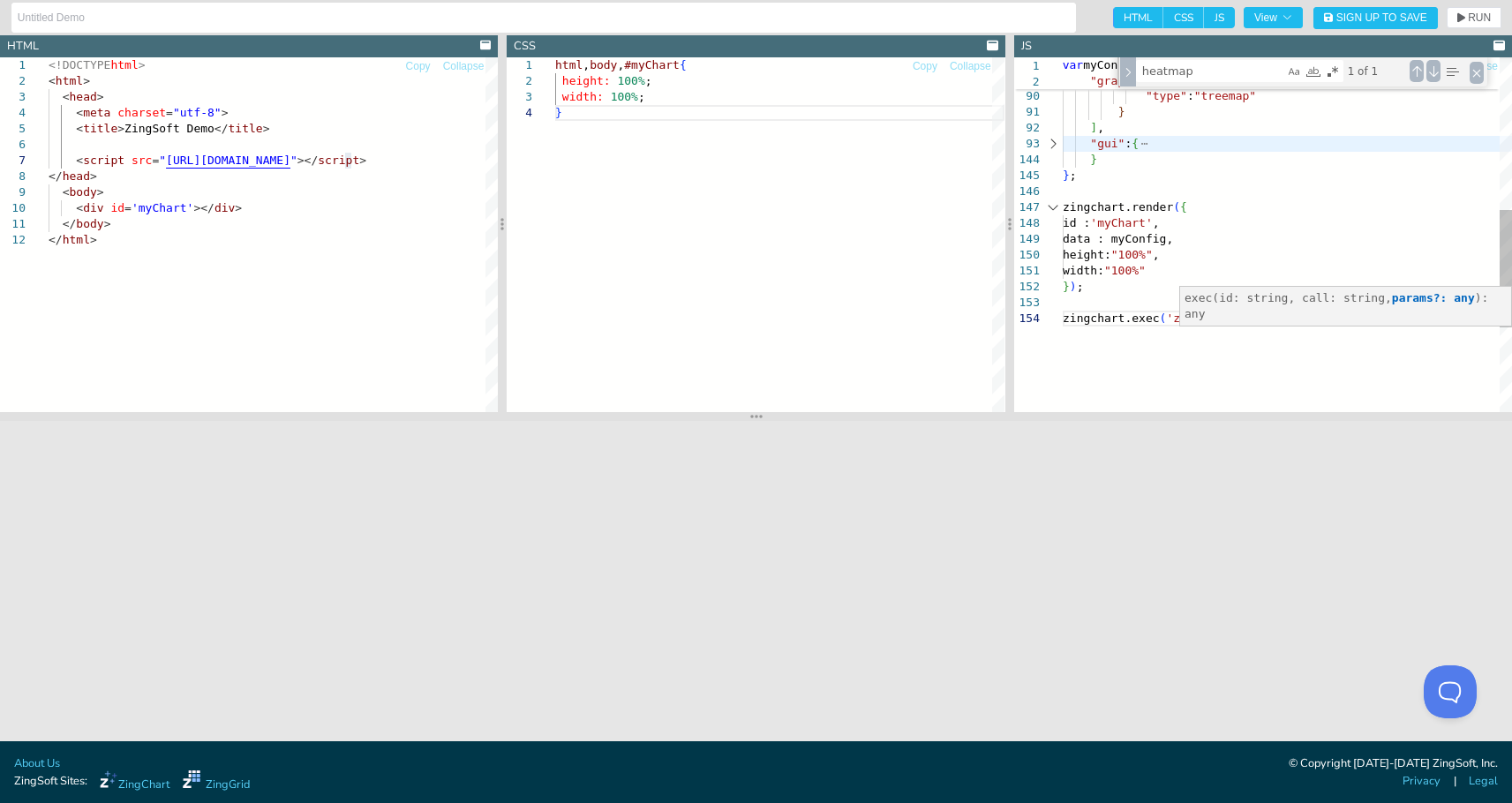
scroll to position [48, 252]
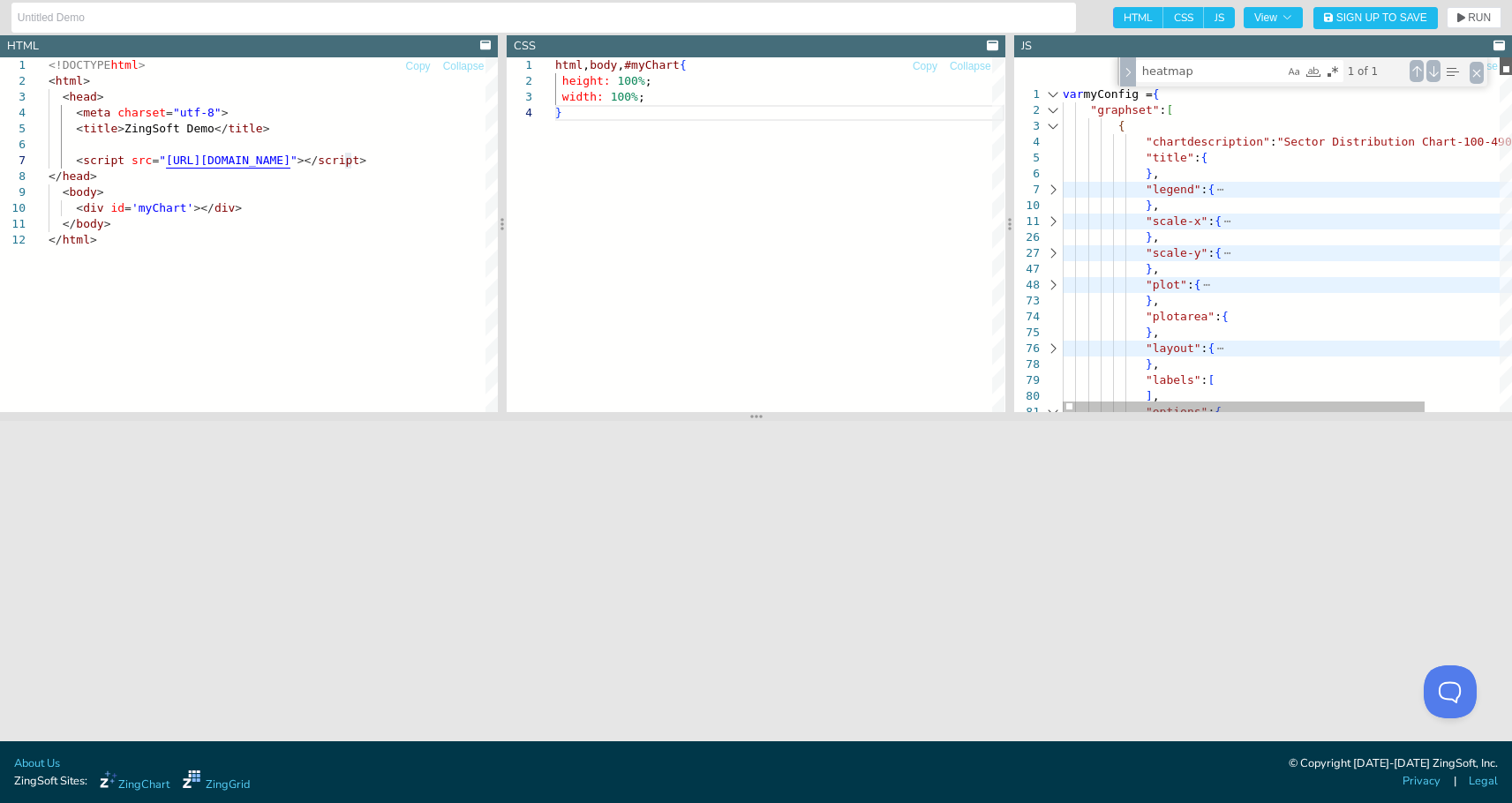
click at [1437, 57] on div at bounding box center [1507, 66] width 13 height 17
click at [1048, 107] on div at bounding box center [1053, 110] width 23 height 16
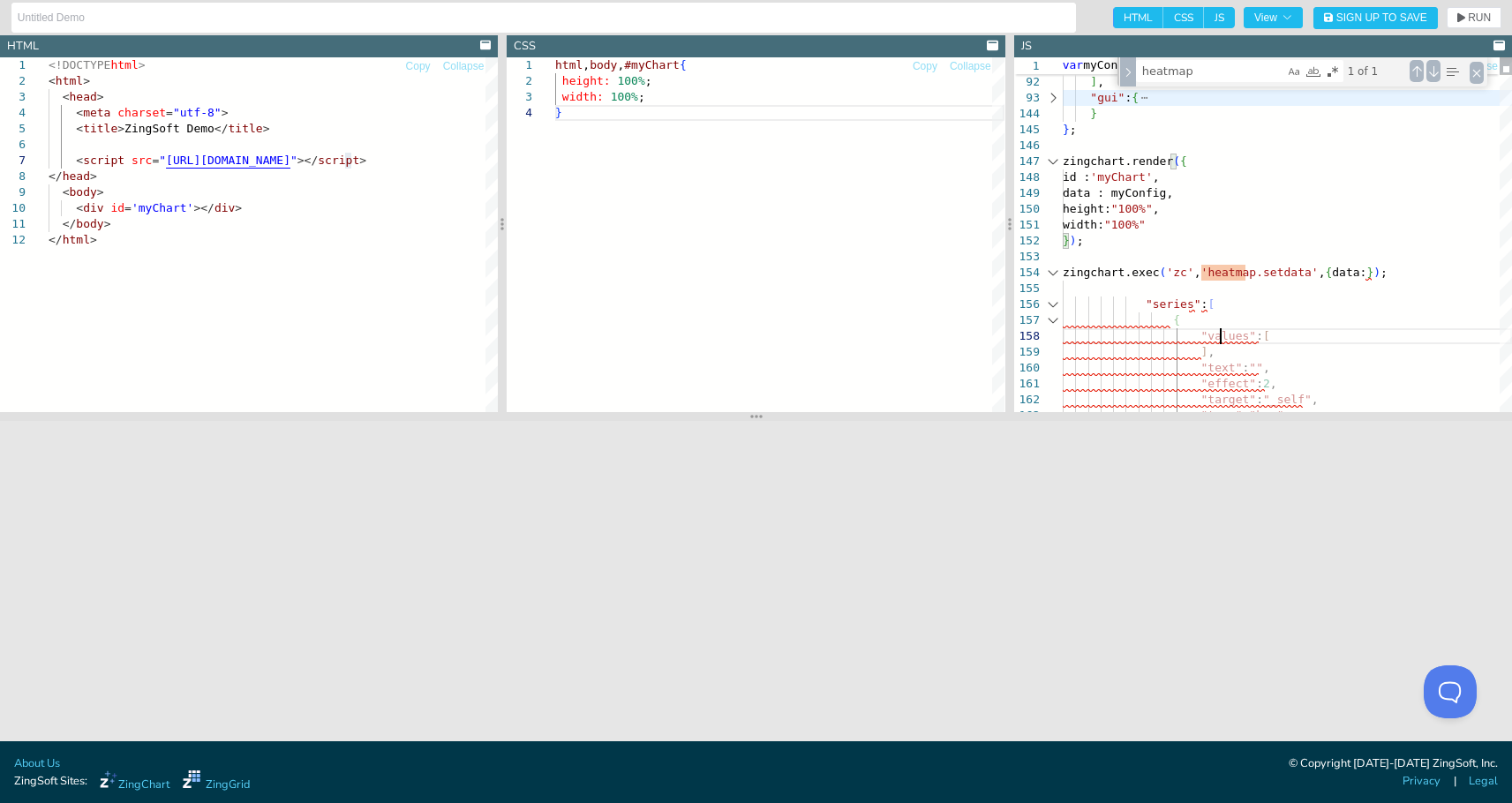
drag, startPoint x: 1174, startPoint y: 327, endPoint x: 981, endPoint y: 284, distance: 197.7
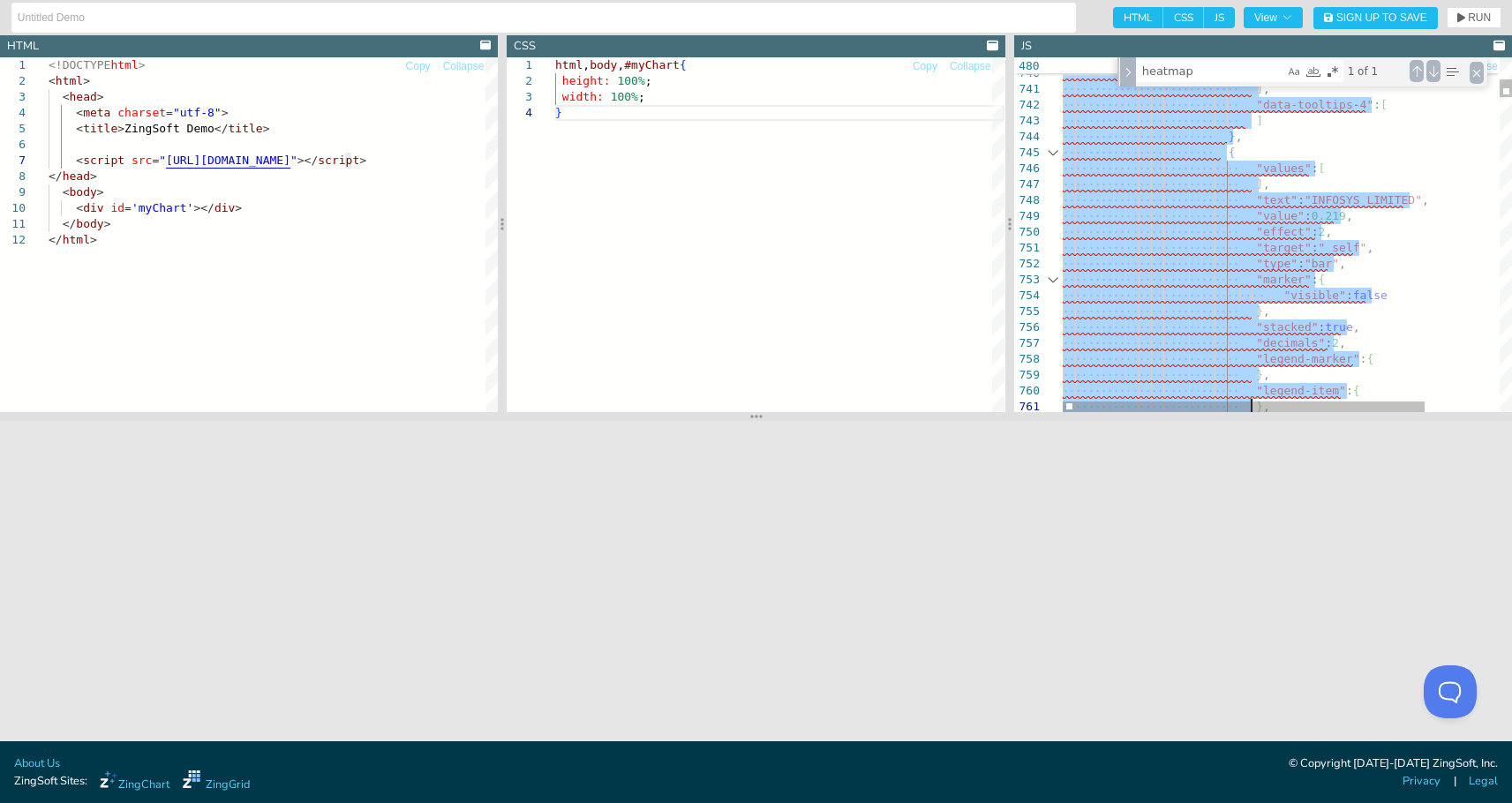
drag, startPoint x: 1202, startPoint y: 308, endPoint x: 1330, endPoint y: 525, distance: 251.9
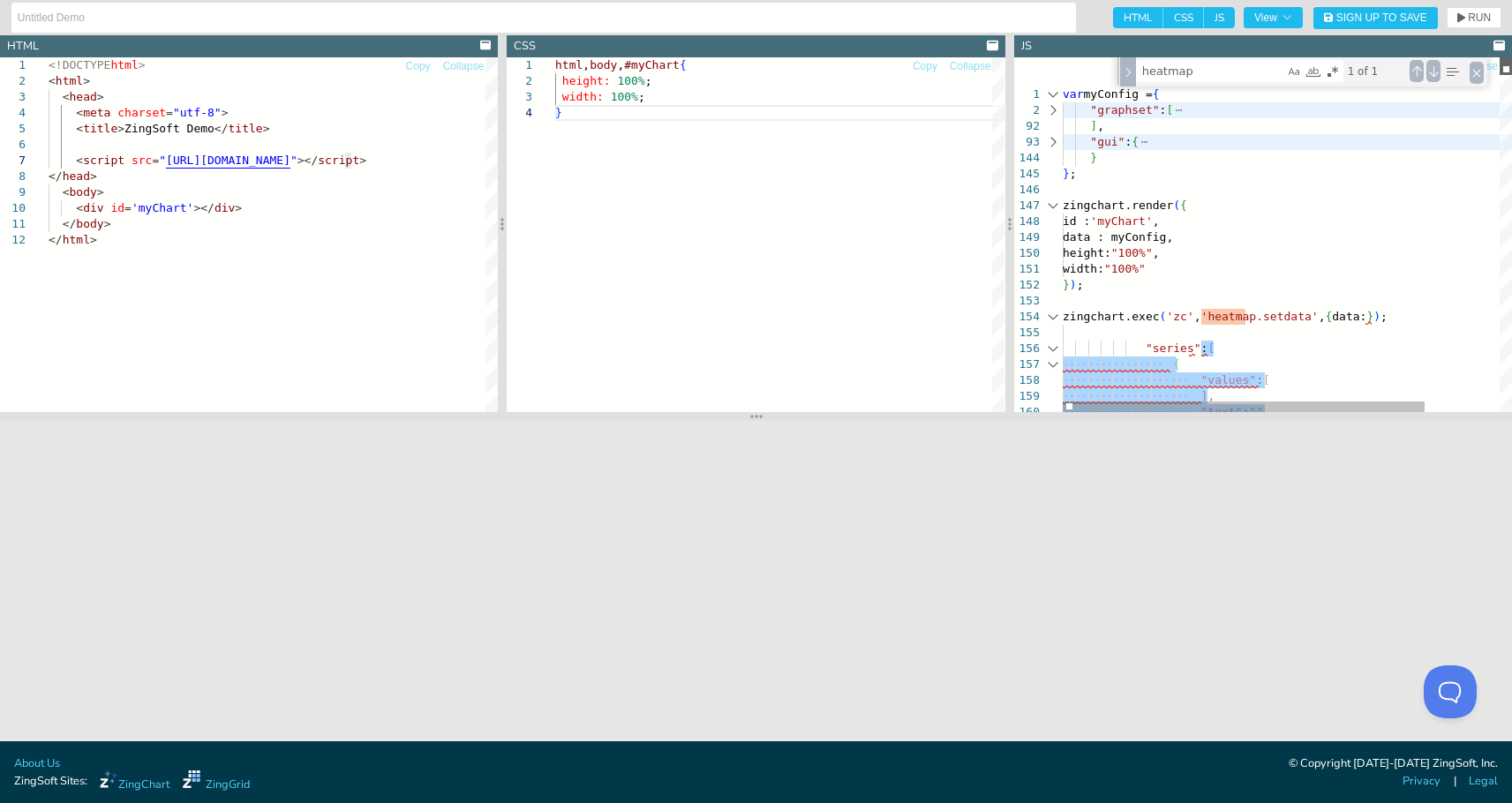
click at [1437, 68] on div at bounding box center [1507, 66] width 13 height 17
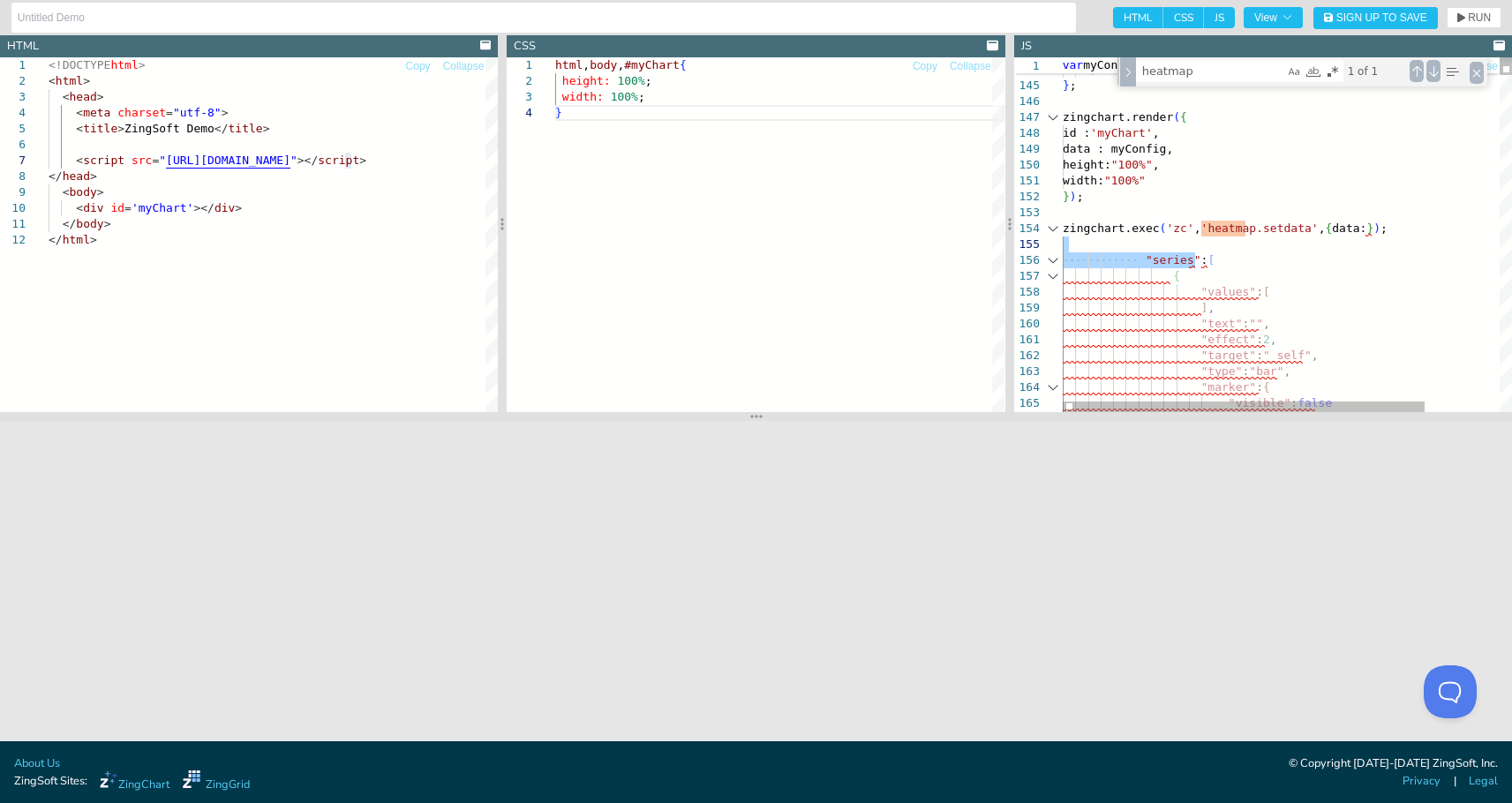
drag, startPoint x: 1181, startPoint y: 251, endPoint x: 1011, endPoint y: 236, distance: 170.7
click at [1052, 247] on div at bounding box center [1053, 244] width 23 height 16
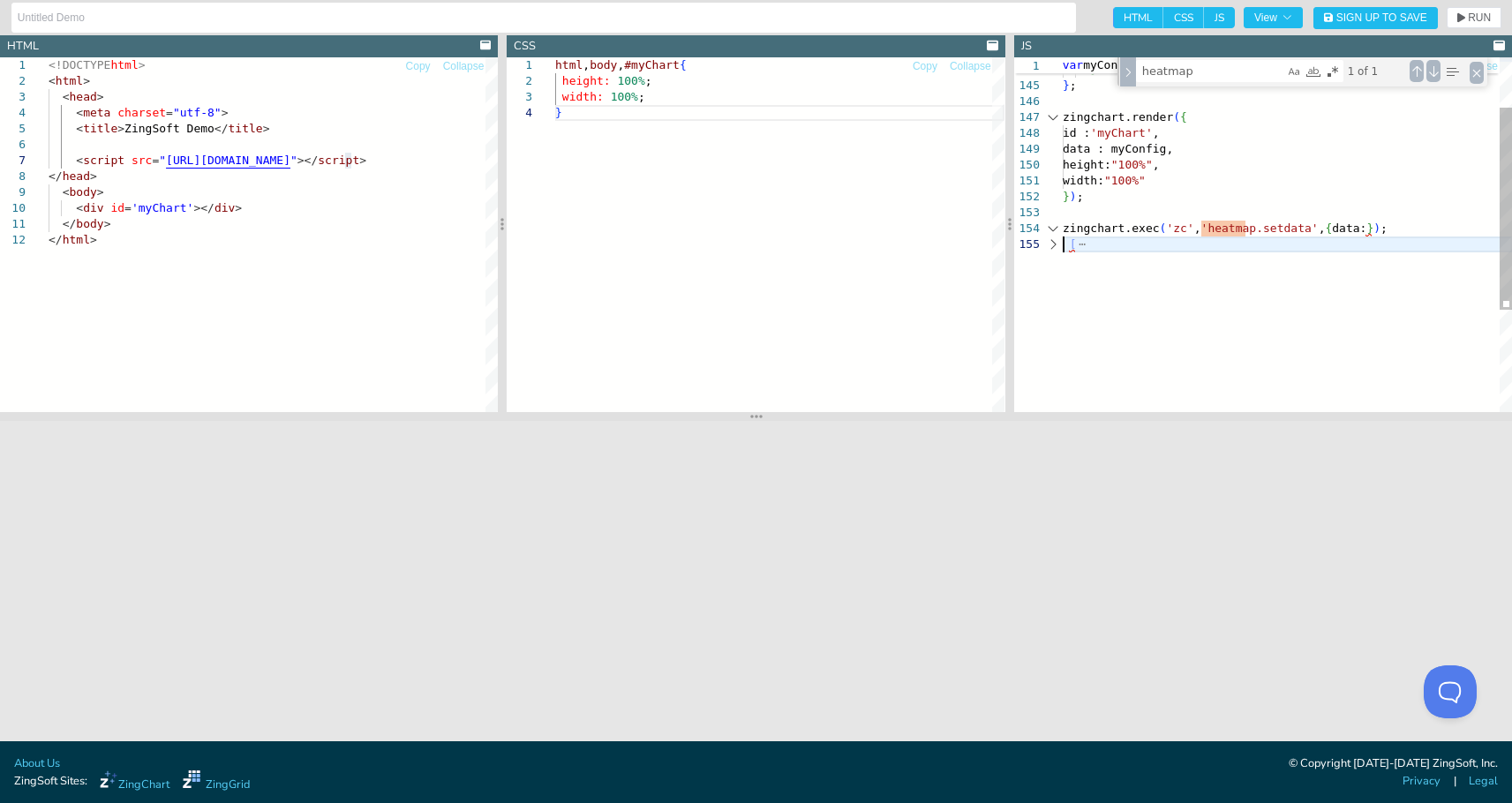
click at [1097, 247] on div ""gui" : { } } ; [PERSON_NAME].render ( { id : 'myChart' , data : myConfig, heig…" at bounding box center [1288, 280] width 449 height 622
click at [1053, 245] on div at bounding box center [1053, 244] width 23 height 16
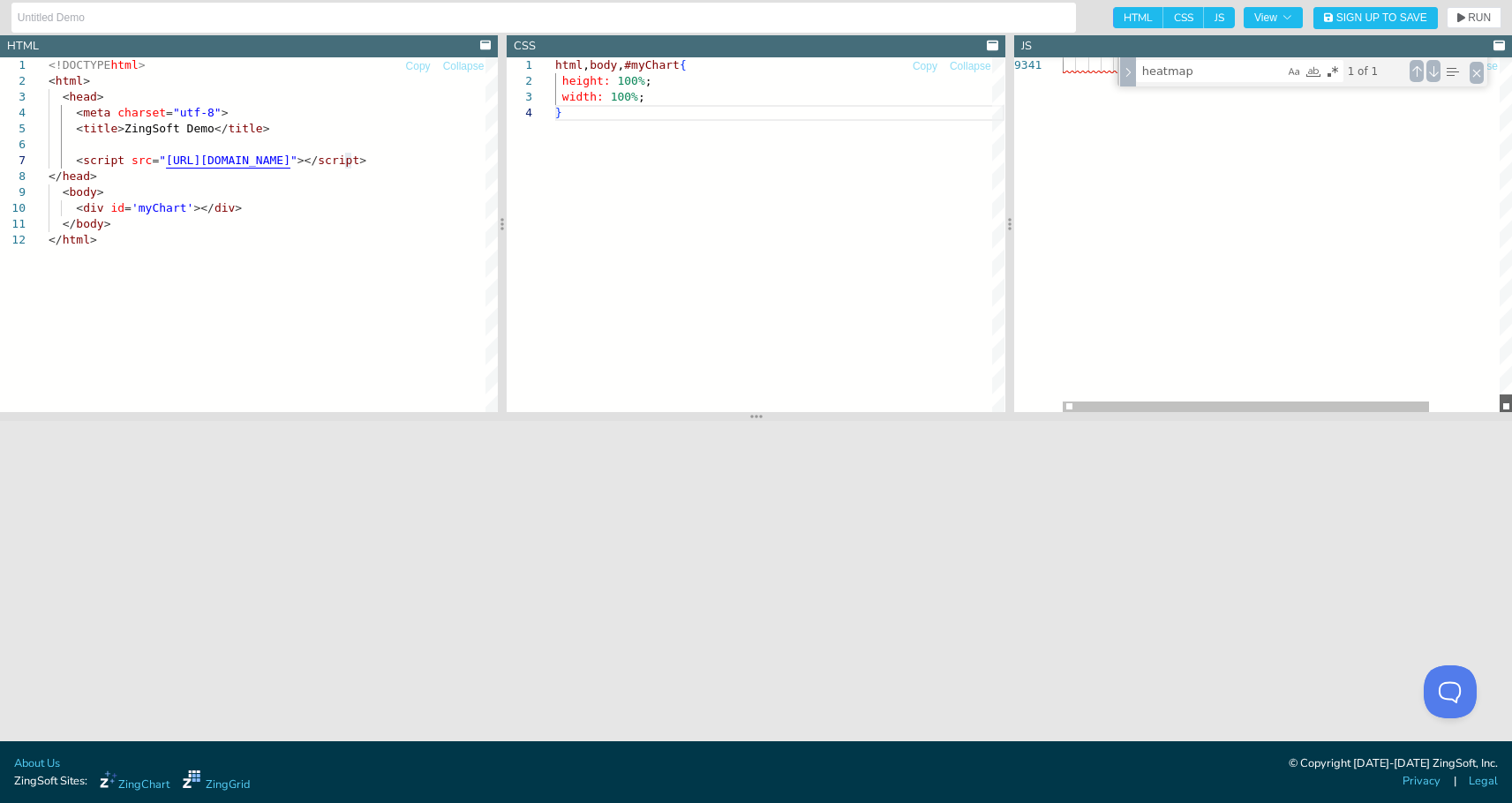
click at [1437, 412] on div at bounding box center [1507, 402] width 13 height 17
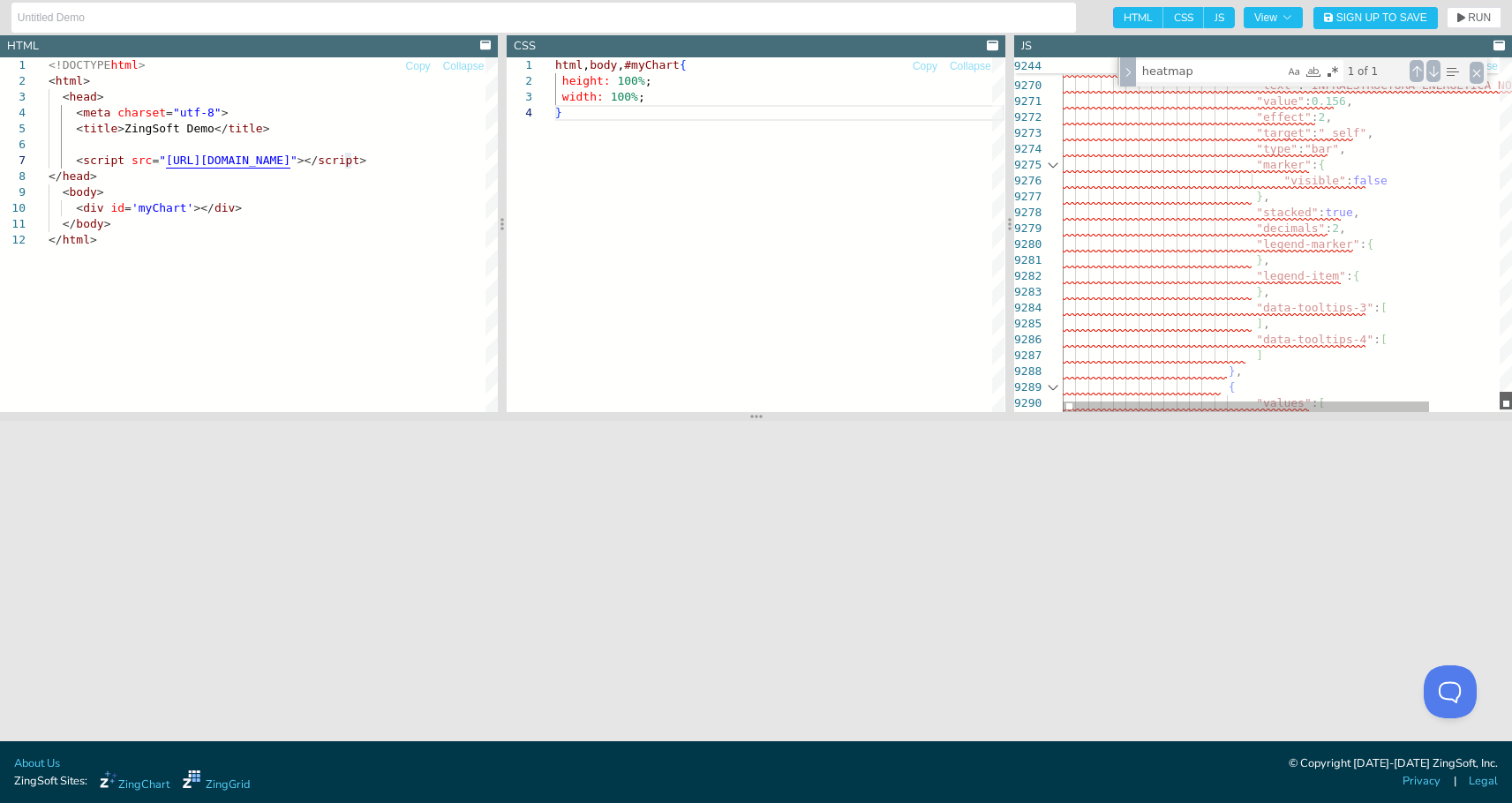
click at [1437, 398] on div at bounding box center [1507, 401] width 13 height 17
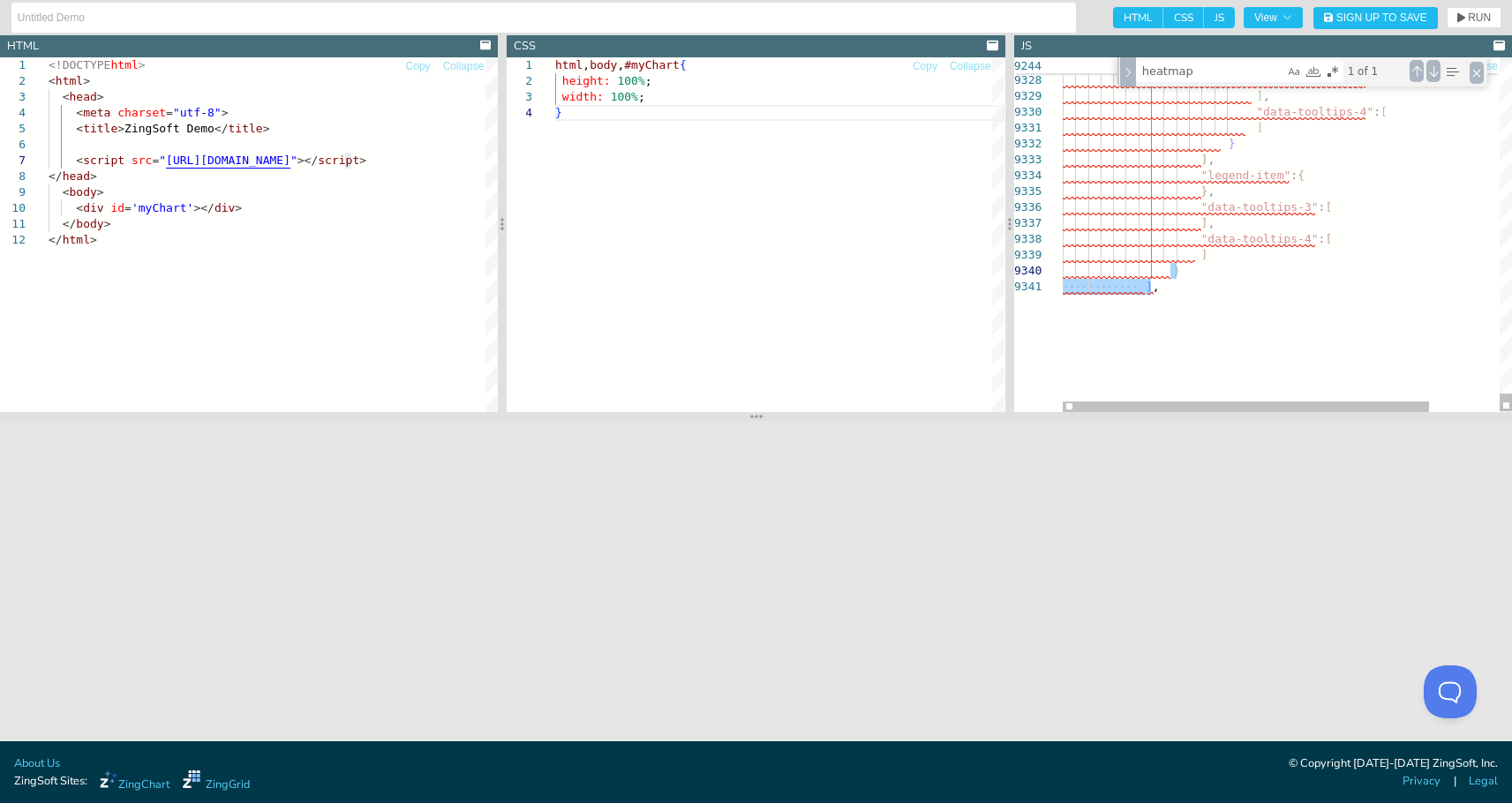
drag, startPoint x: 1183, startPoint y: 286, endPoint x: 1199, endPoint y: 276, distance: 18.9
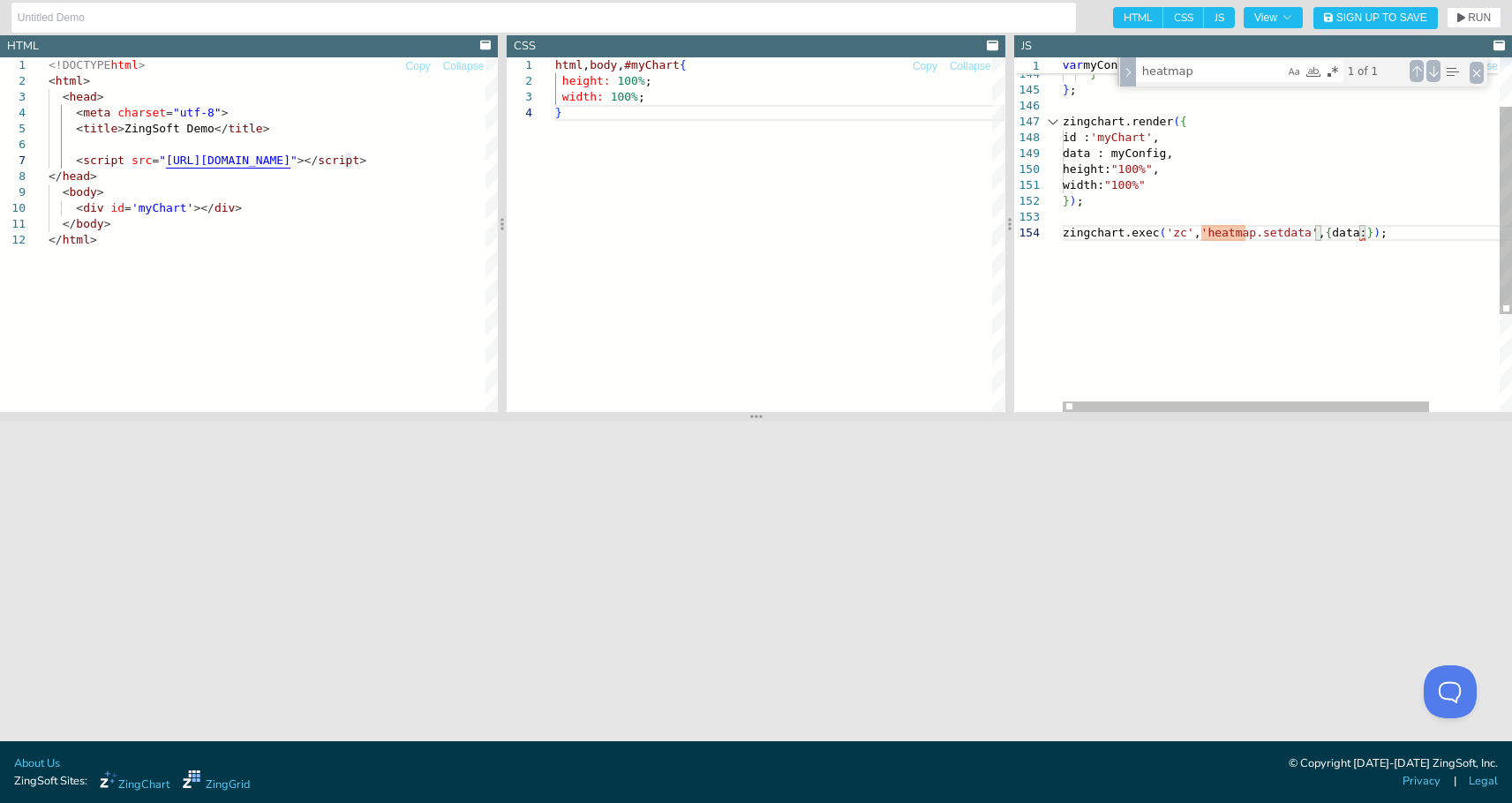
click at [1376, 236] on div "height: "100%" , width: "100%" } ) ; zingchart.exec ( 'zc' , ' heatmap .setdata…" at bounding box center [1330, 276] width 536 height 607
drag, startPoint x: 1385, startPoint y: 234, endPoint x: 1036, endPoint y: 231, distance: 349.0
click at [1063, 230] on div "height: "100%" , width: "100%" } ) ; zingchart.exec ( 'zc' , ' heatmap .setdata…" at bounding box center [1330, 276] width 536 height 607
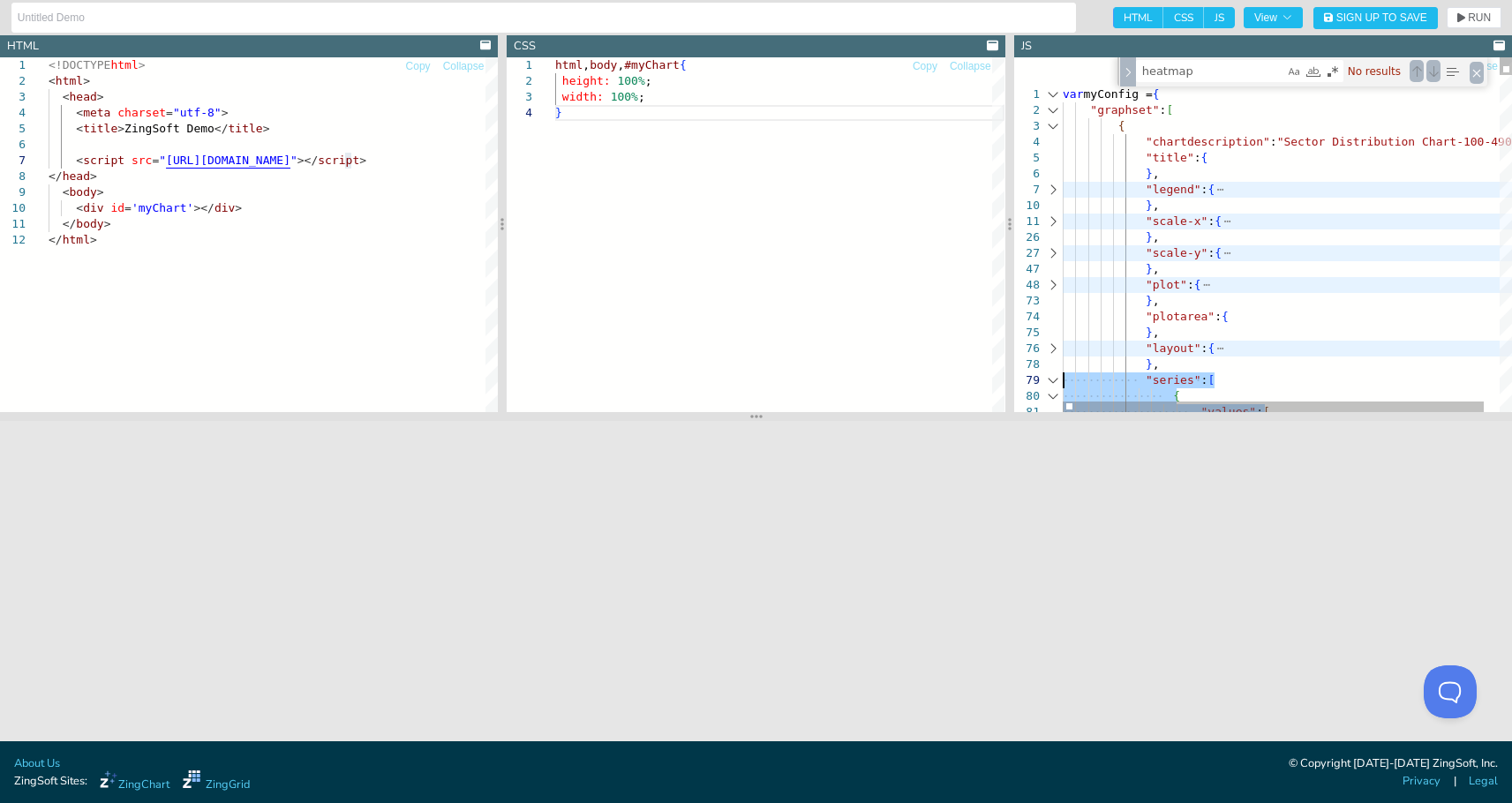
click at [1048, 189] on div at bounding box center [1053, 189] width 23 height 16
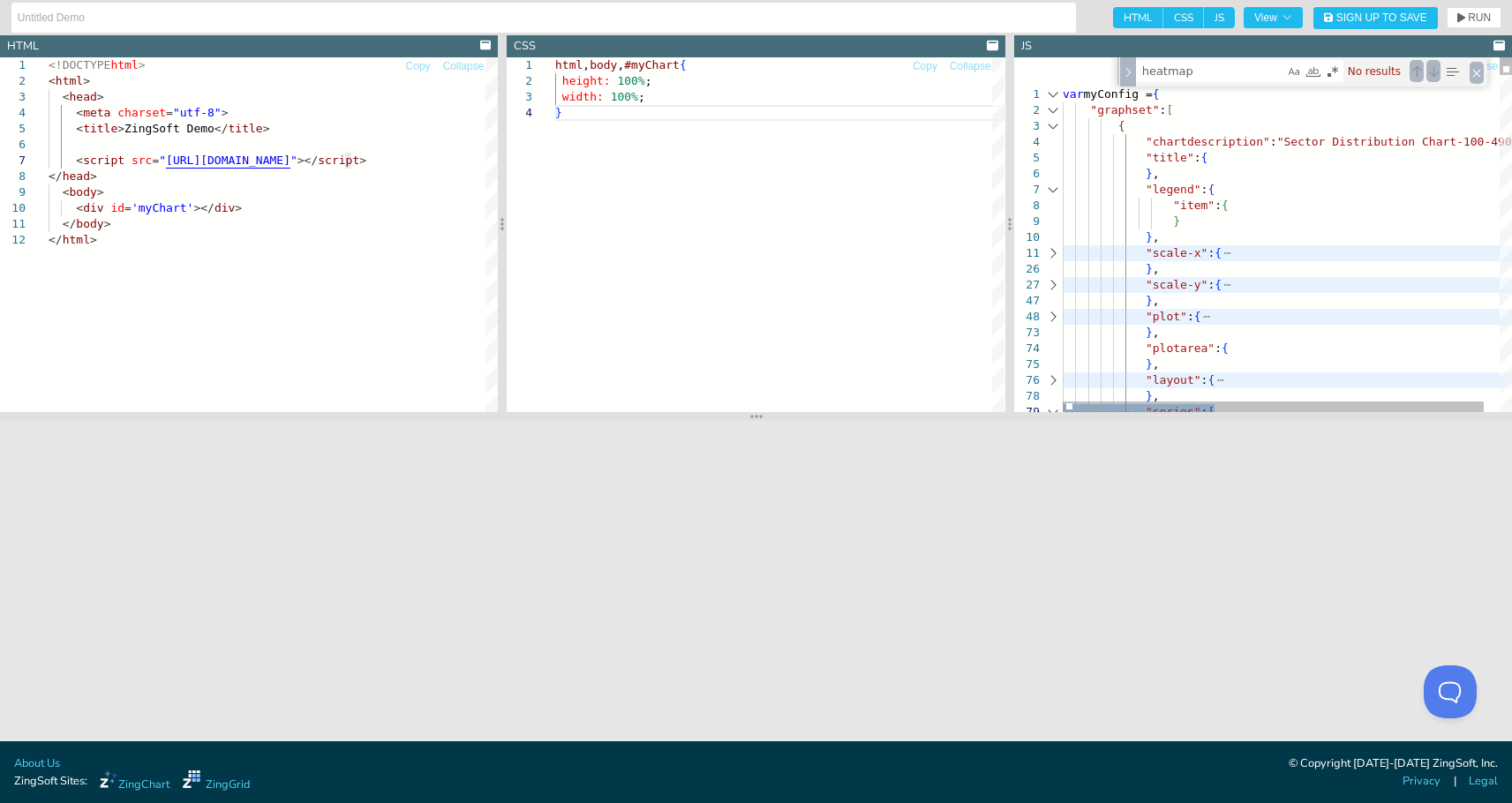
click at [1050, 98] on div at bounding box center [1053, 94] width 23 height 16
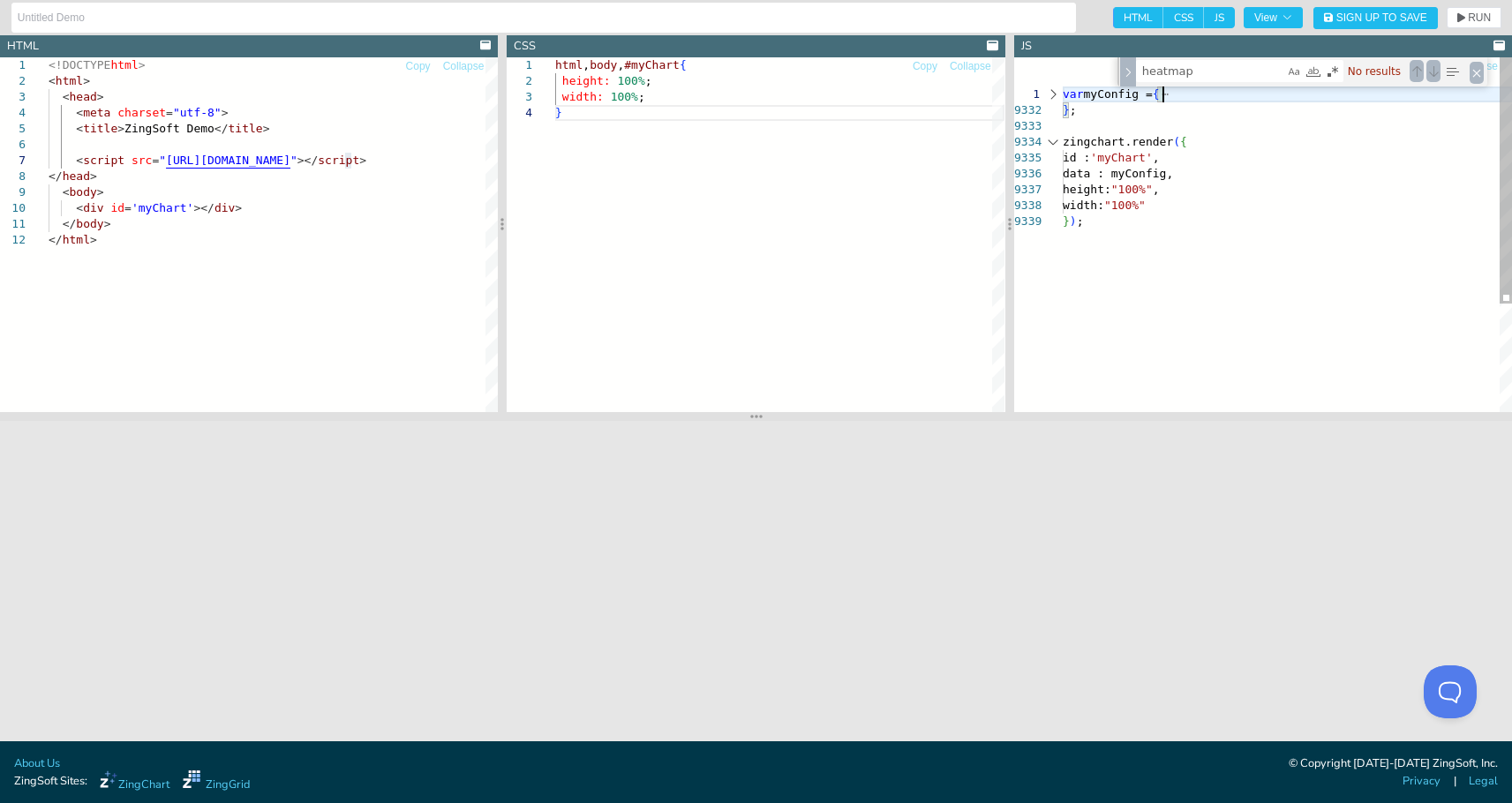
click at [1141, 122] on div "var myConfig = { } ; [PERSON_NAME].render ( { id : 'myChart' , data : myConfig,…" at bounding box center [1288, 313] width 449 height 511
drag, startPoint x: 1152, startPoint y: 232, endPoint x: 1015, endPoint y: 56, distance: 223.0
click at [1063, 62] on div "var myConfig = { } ; [PERSON_NAME].render ( { id : 'myChart' , data : myConfig,…" at bounding box center [1288, 313] width 449 height 511
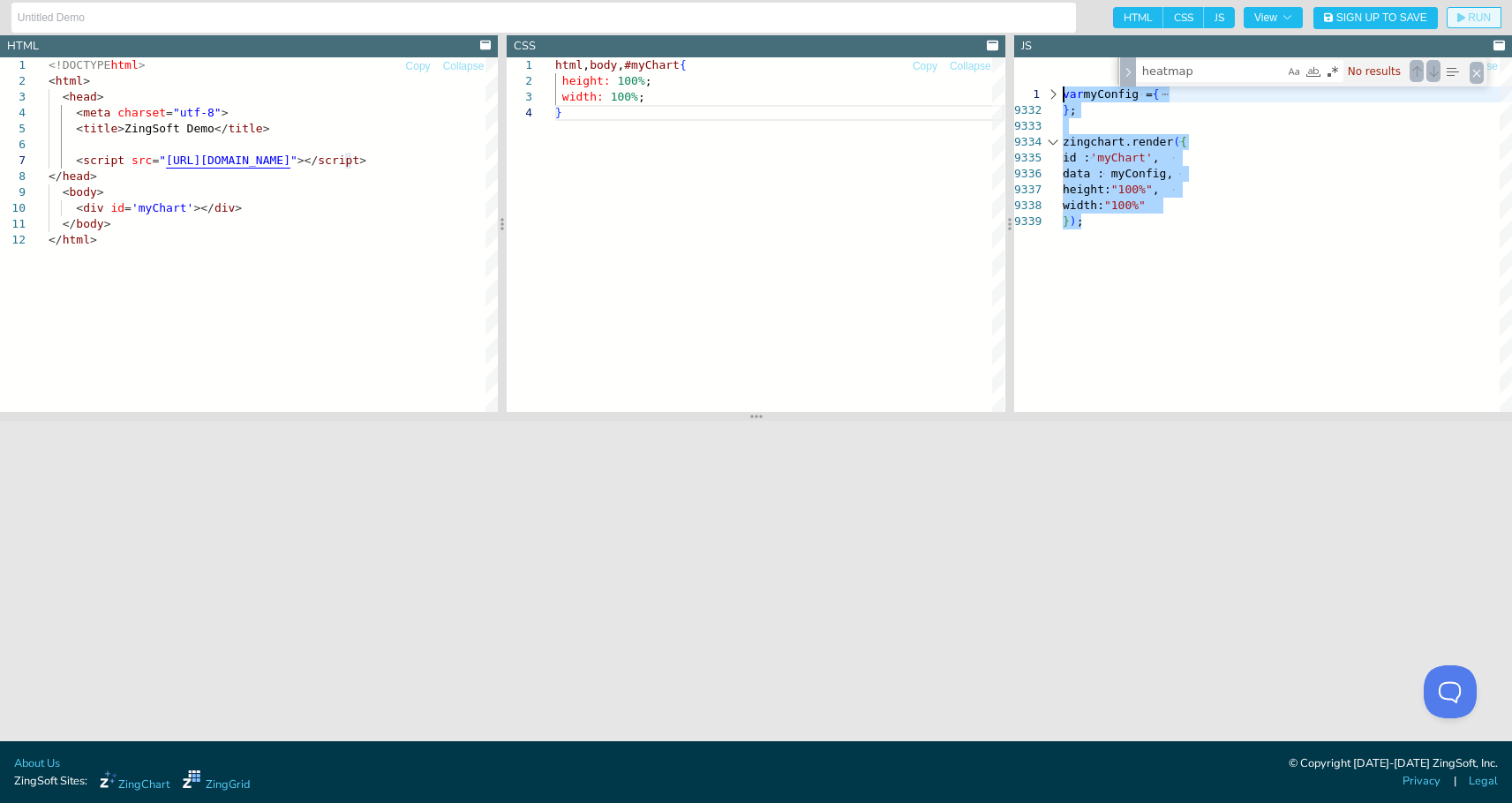
type textarea "var myConfig = { "graphset": [ { "chartdescription": "Sector Distribution Chart…"
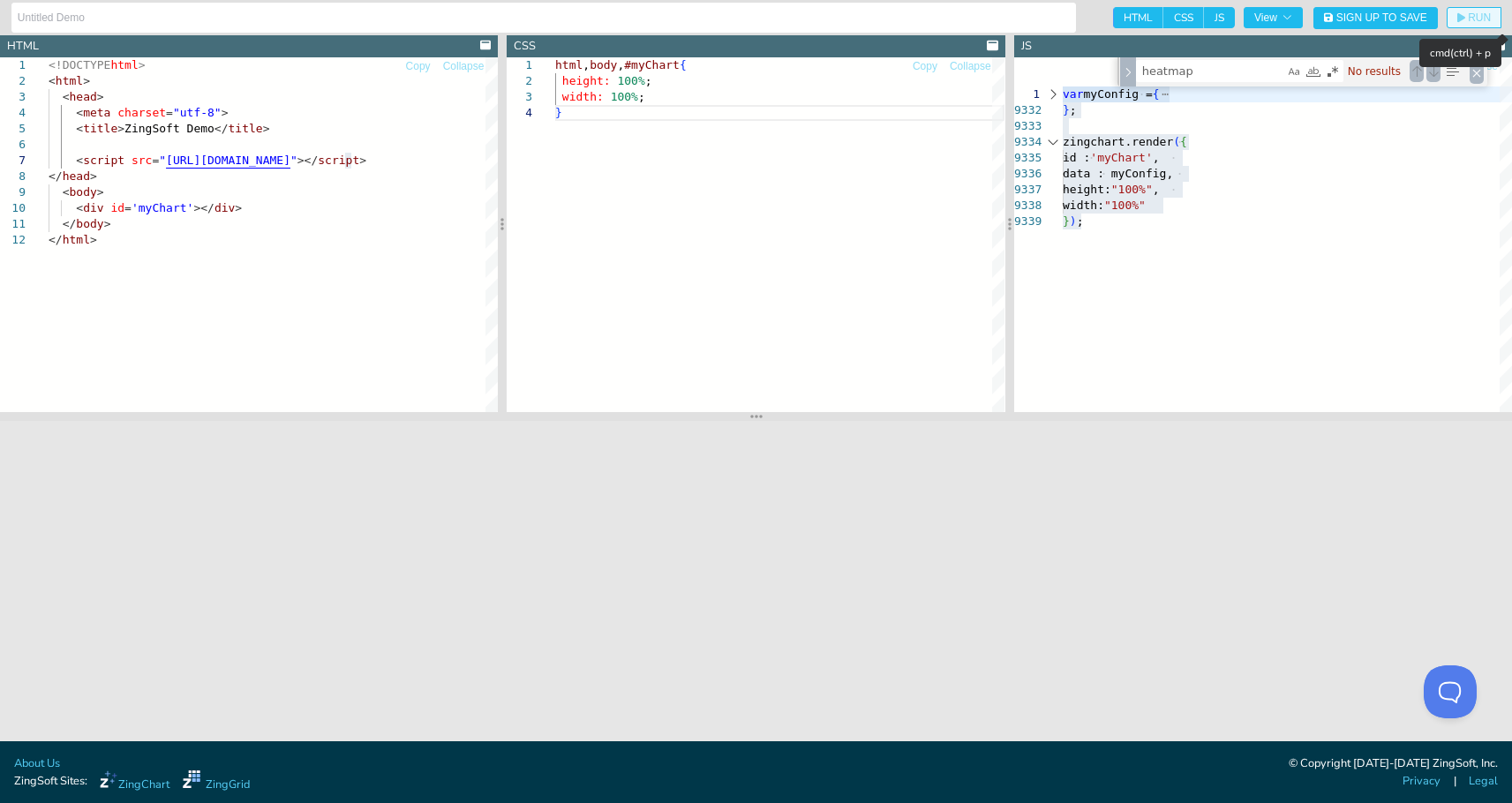
click at [1437, 9] on button "RUN" at bounding box center [1475, 17] width 55 height 21
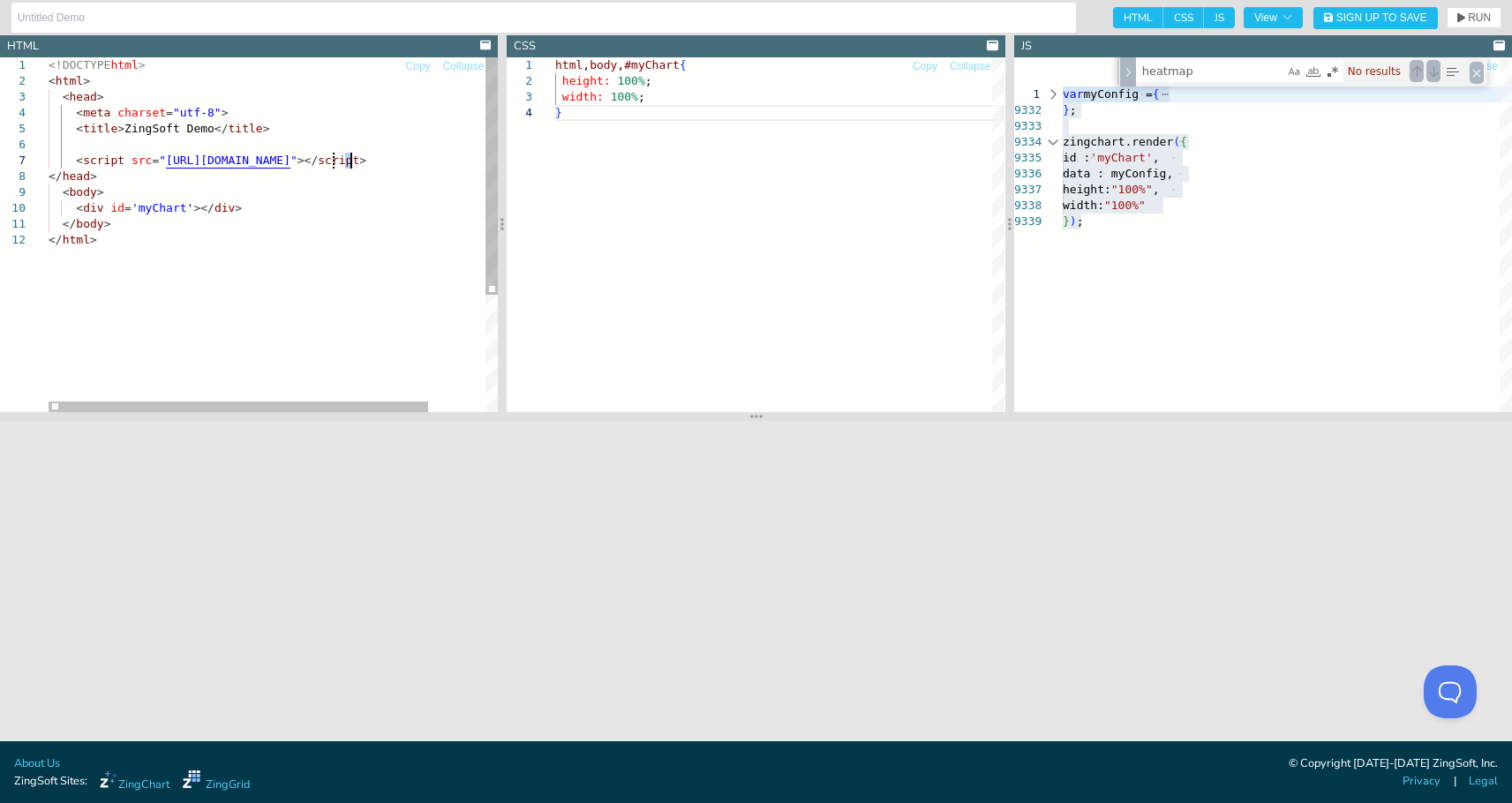
drag, startPoint x: 349, startPoint y: 159, endPoint x: 333, endPoint y: 162, distance: 16.3
click at [334, 177] on div "<!DOCTYPE html > < html > < head > < meta charset = "utf-8" > < title > ZingSof…" at bounding box center [307, 322] width 516 height 530
type textarea "<!DOCTYPE html> <html> <head> <meta charset="utf-8"> <title>ZingSoft Demo</titl…"
click at [341, 163] on div "<!DOCTYPE html > < html > < head > < meta charset = "utf-8" > < title > ZingSof…" at bounding box center [307, 322] width 516 height 530
drag, startPoint x: 331, startPoint y: 162, endPoint x: 350, endPoint y: 159, distance: 19.2
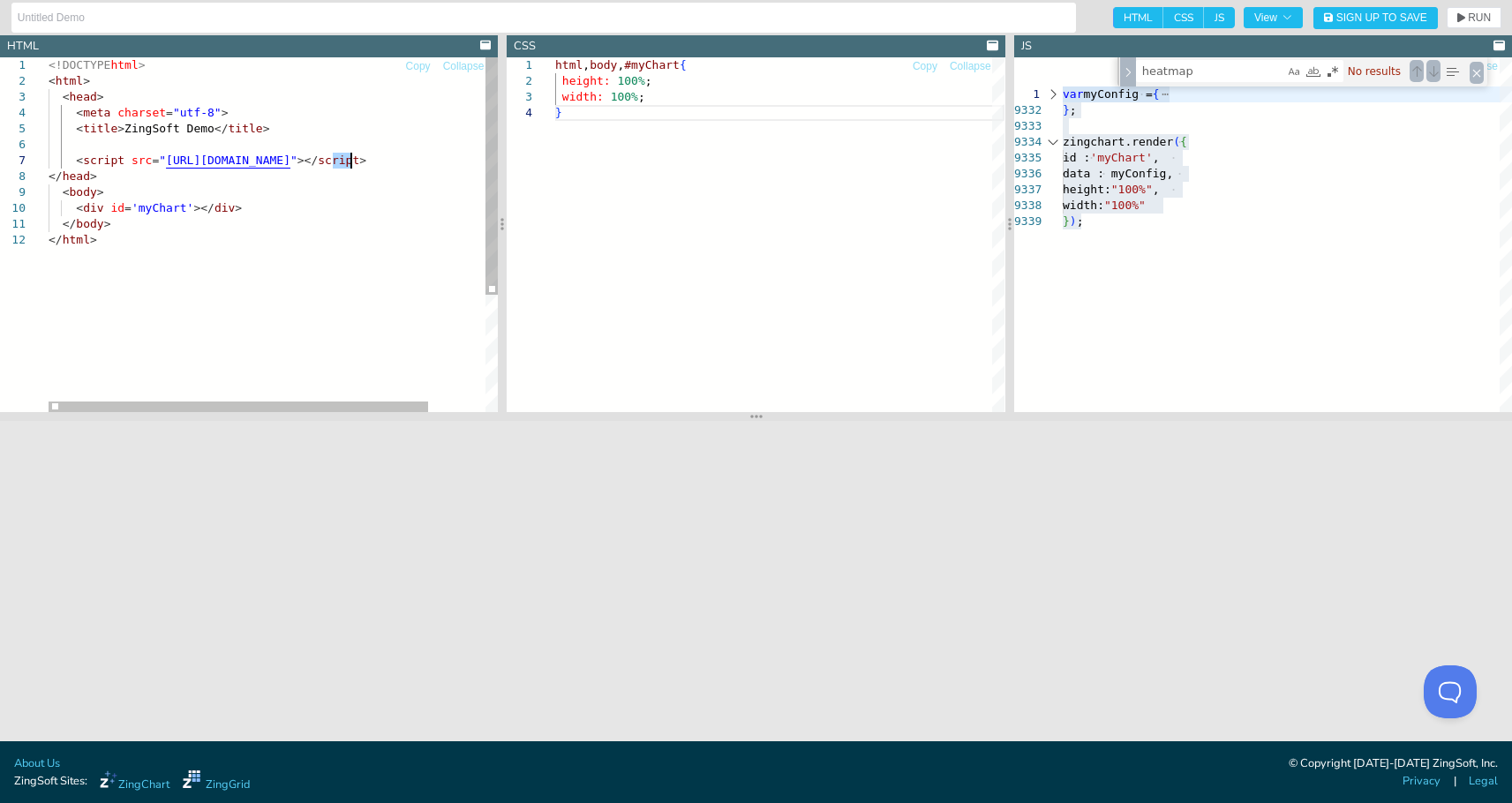
click at [350, 159] on div "<!DOCTYPE html > < html > < head > < meta charset = "utf-8" > < title > ZingSof…" at bounding box center [307, 322] width 516 height 530
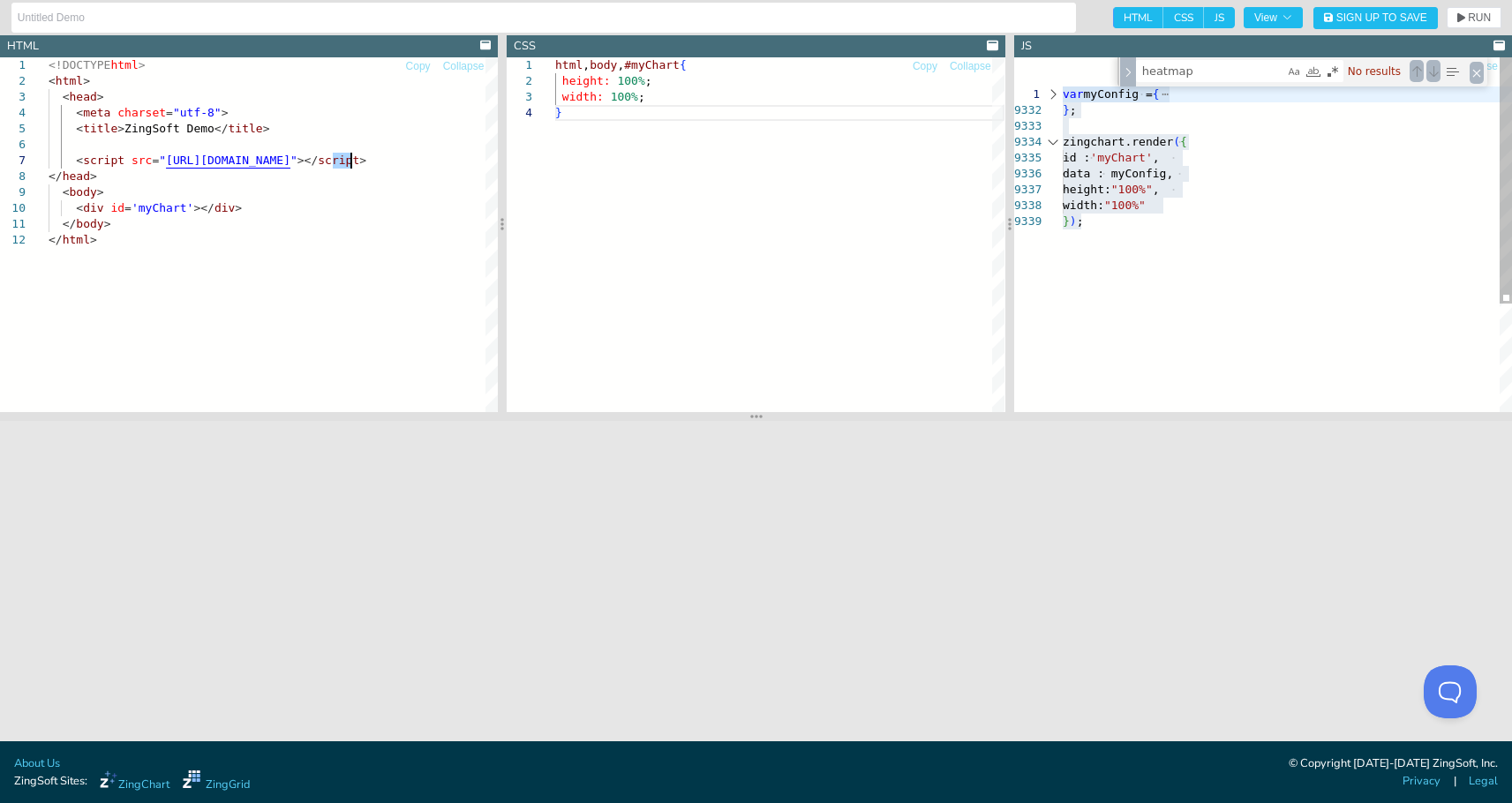
click at [1194, 169] on div "var myConfig = { } ; [PERSON_NAME].render ( { id : 'myChart' , data : myConfig,…" at bounding box center [1288, 313] width 449 height 511
type textarea ""graphset": [ { "chartdescription": "Sector Distribution Chart-100-490", "title…"
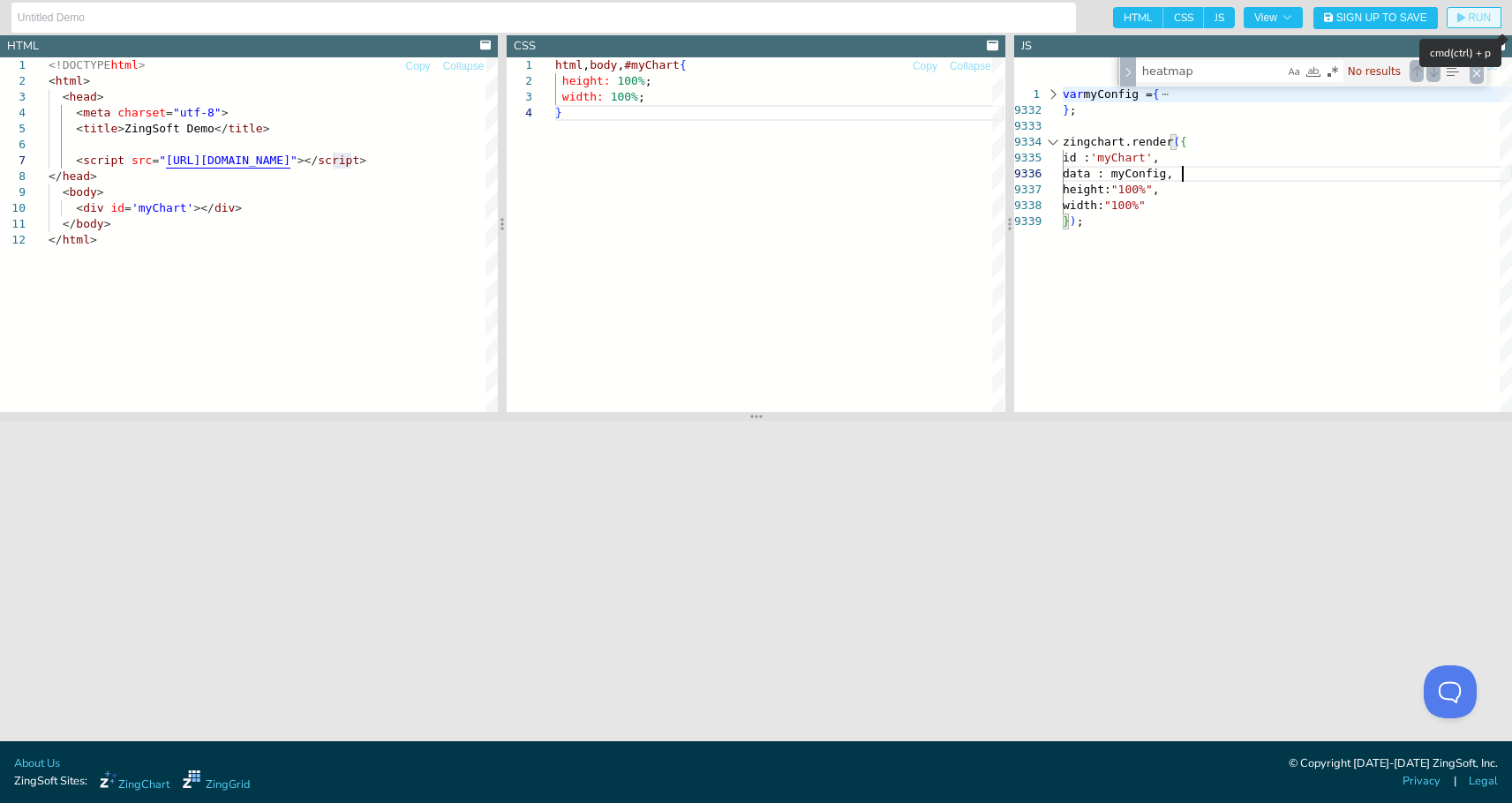
click at [1437, 11] on button "RUN" at bounding box center [1475, 17] width 55 height 21
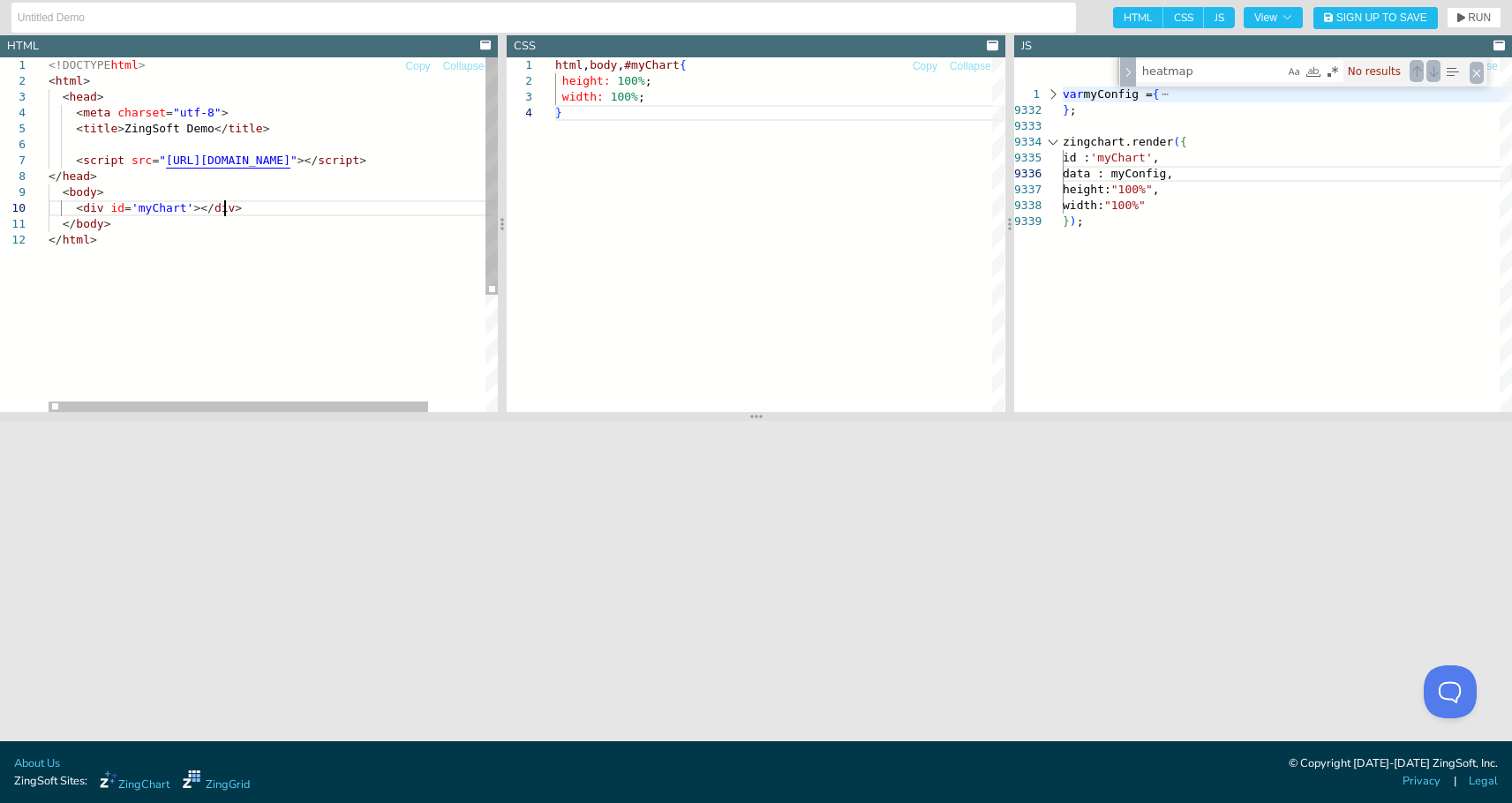
drag, startPoint x: 388, startPoint y: 214, endPoint x: 380, endPoint y: 194, distance: 21.5
click at [387, 213] on div "<!DOCTYPE html > < html > < head > < meta charset = "utf-8" > < title > ZingSof…" at bounding box center [307, 322] width 516 height 530
drag, startPoint x: 349, startPoint y: 155, endPoint x: 335, endPoint y: 154, distance: 14.0
click at [335, 154] on div "<!DOCTYPE html > < html > < head > < meta charset = "utf-8" > < title > ZingSof…" at bounding box center [307, 322] width 516 height 530
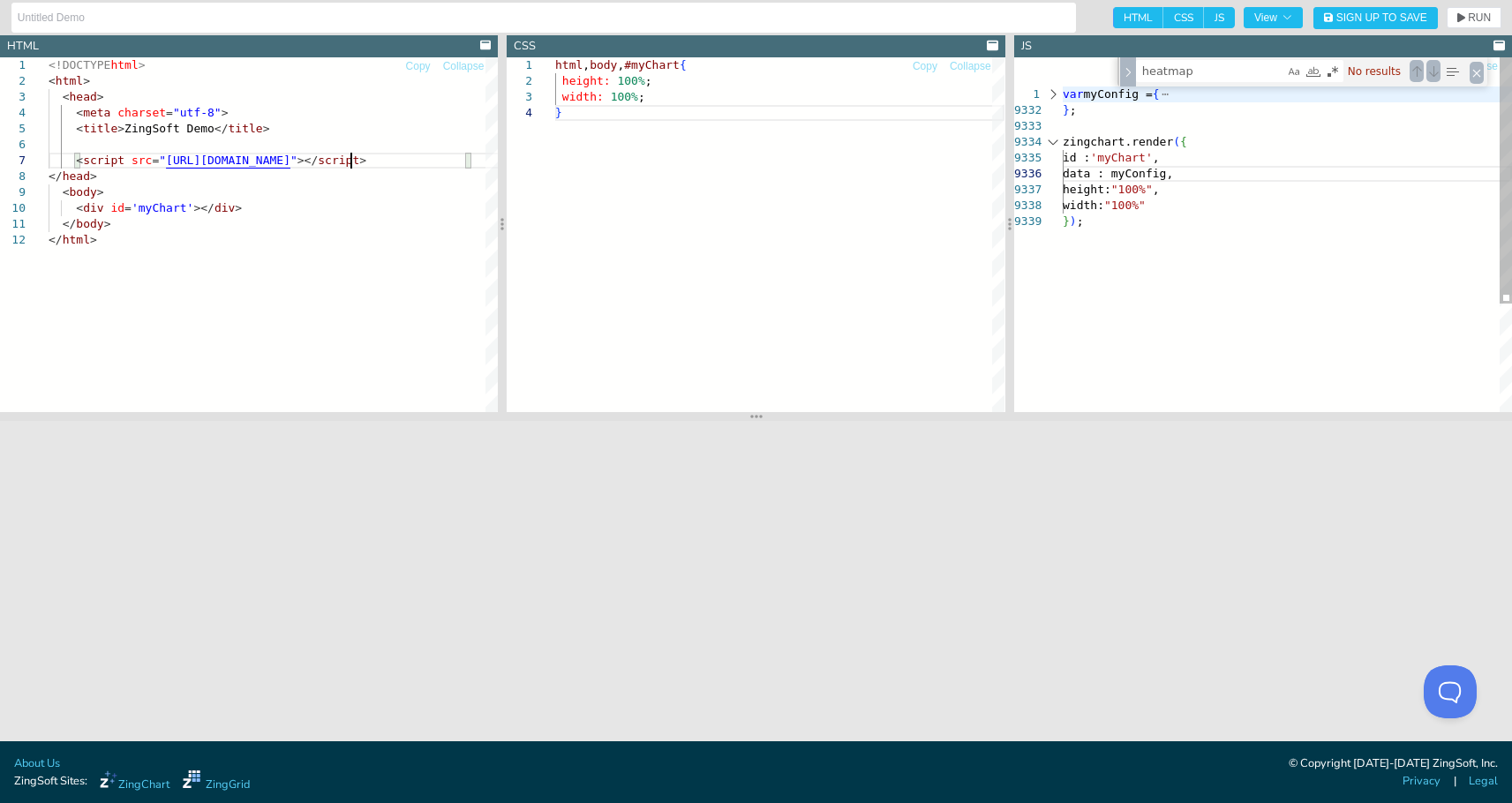
type textarea "<!DOCTYPE html> <html> <head> <meta charset="utf-8"> <title>ZingSoft Demo</titl…"
click at [1110, 217] on div "var myConfig = { } ; [PERSON_NAME].render ( { id : 'myChart' , data : myConfig,…" at bounding box center [1288, 313] width 449 height 511
click at [1288, 14] on icon "button" at bounding box center [1288, 18] width 11 height 11
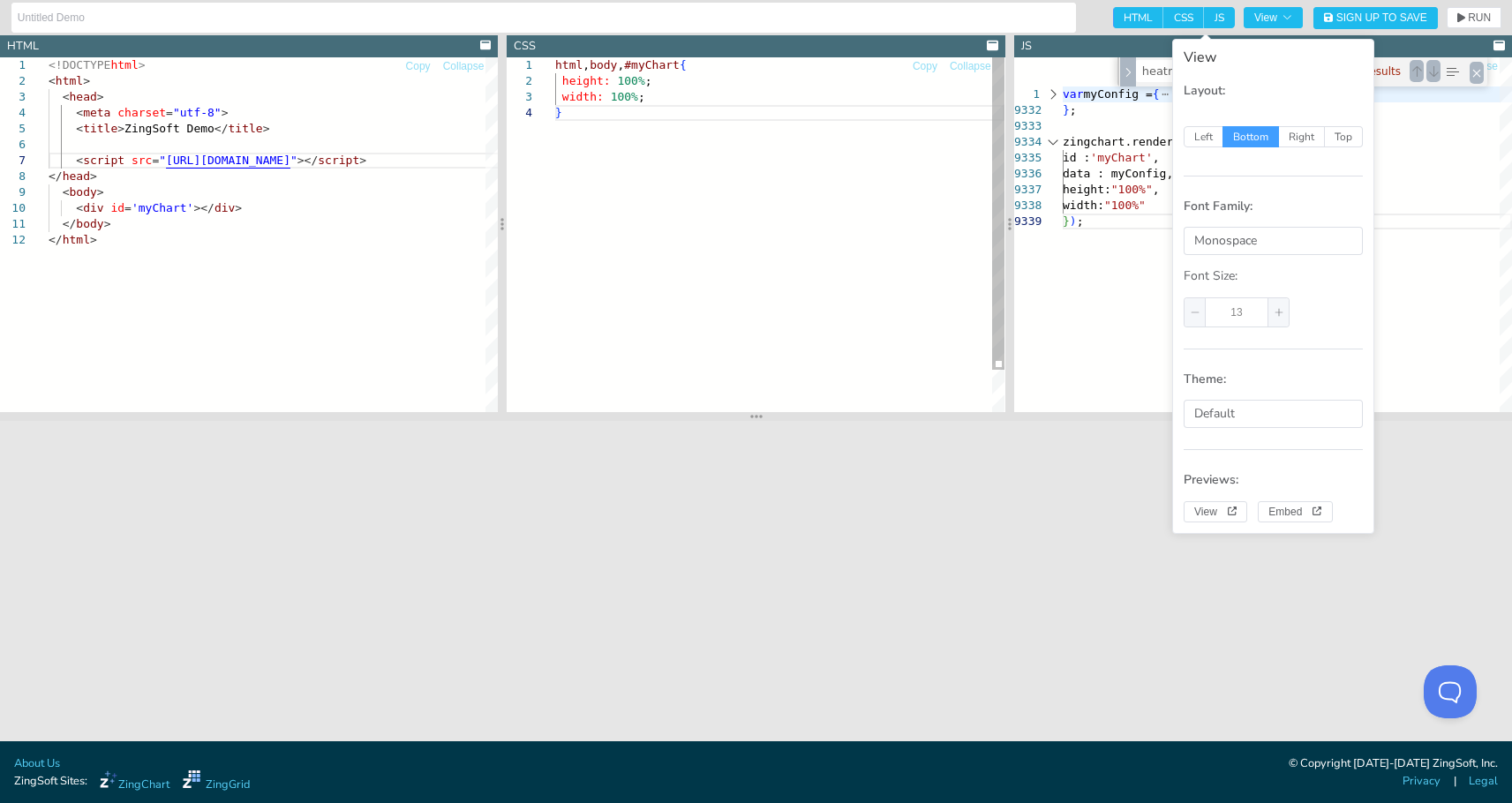
click at [756, 191] on div "html , body , #myChart { height: 100% ; width: 100% ; }" at bounding box center [780, 258] width 449 height 402
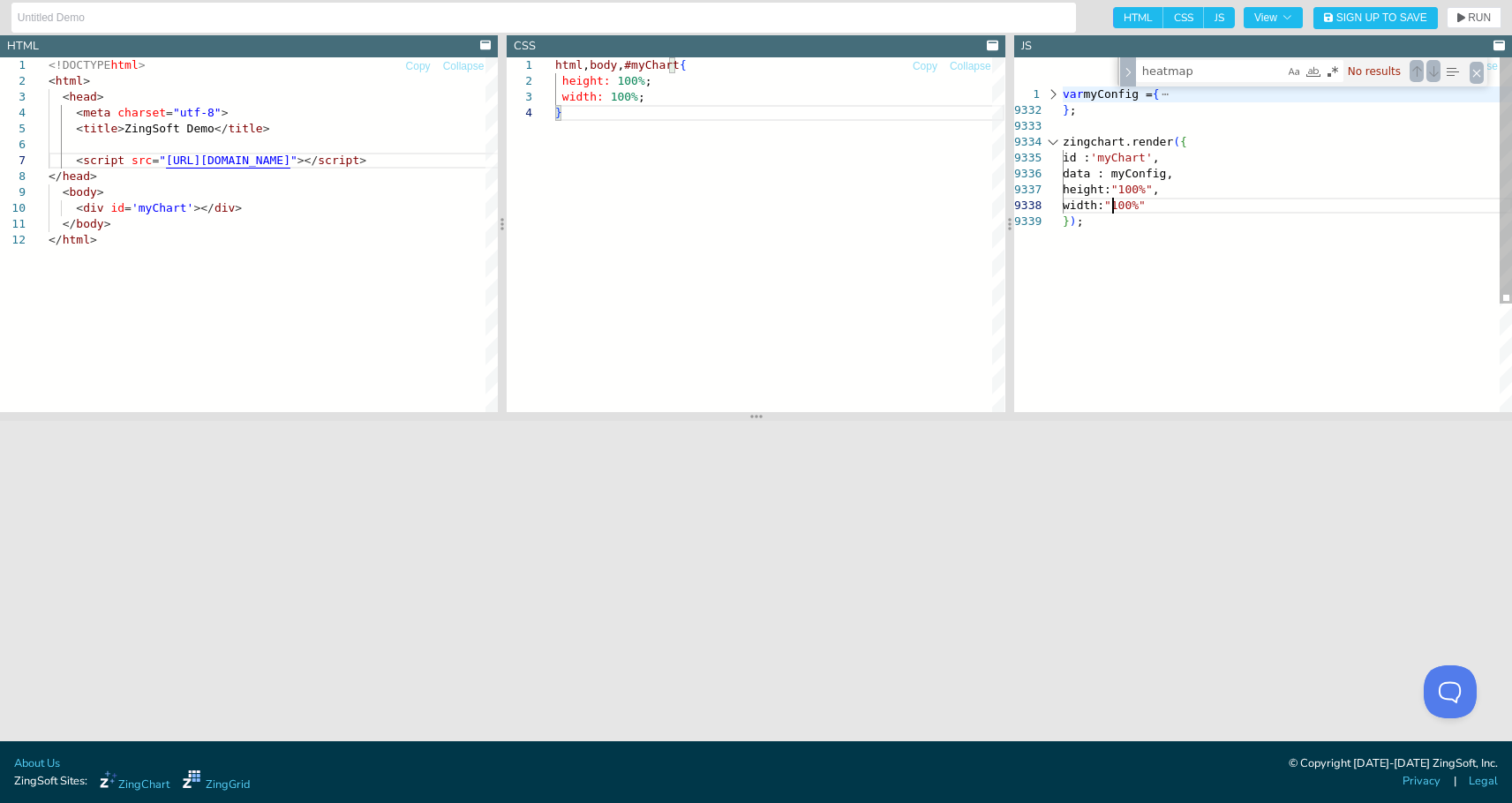
click at [1114, 210] on div "var myConfig = { } ; [PERSON_NAME].render ( { id : 'myChart' , data : myConfig,…" at bounding box center [1288, 313] width 449 height 511
click at [1165, 97] on div "var myConfig = { } ; [PERSON_NAME].render ( { id : 'myChart' , data : myConfig,…" at bounding box center [1288, 313] width 449 height 511
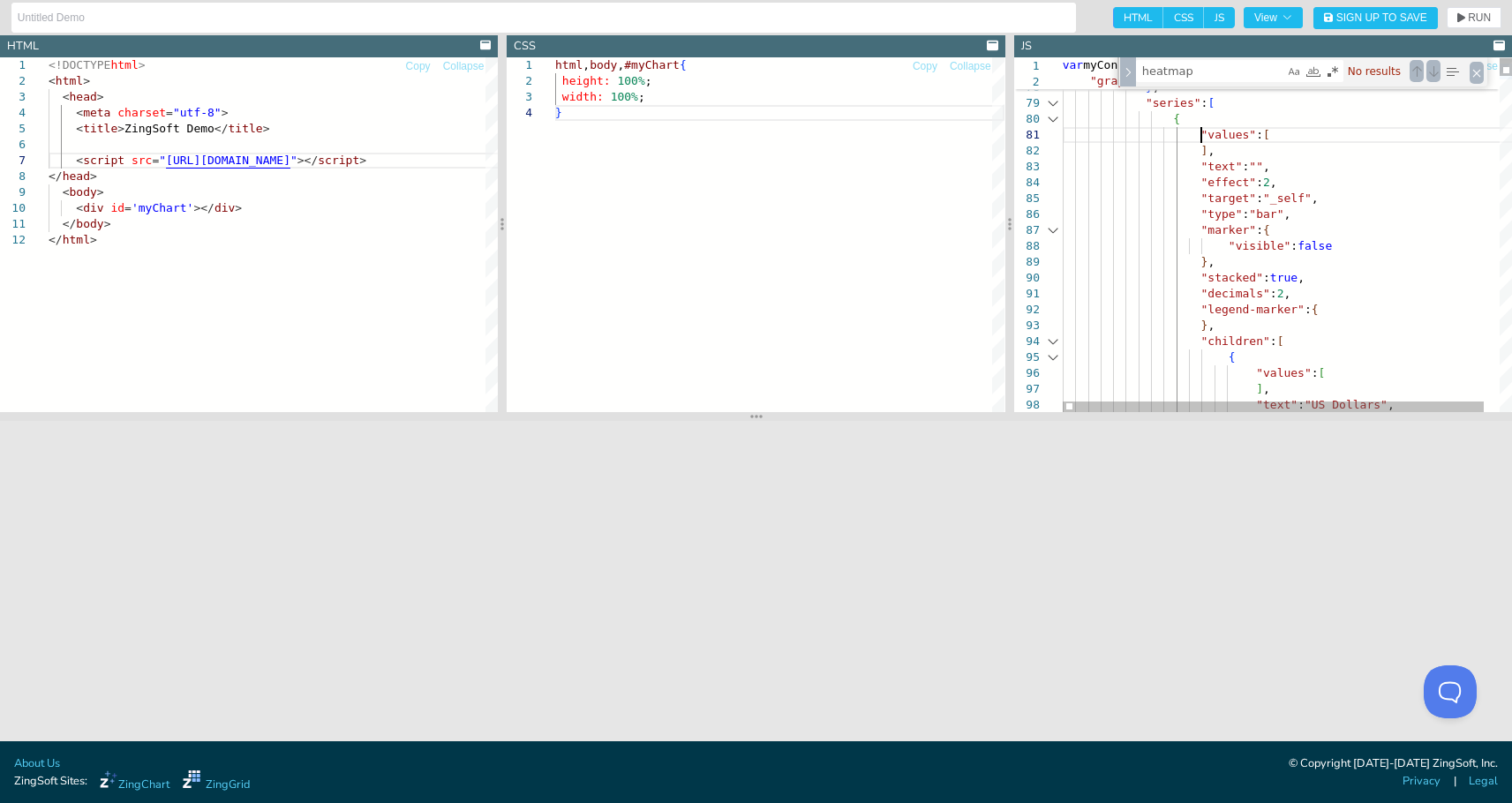
click at [1048, 120] on div at bounding box center [1053, 119] width 23 height 16
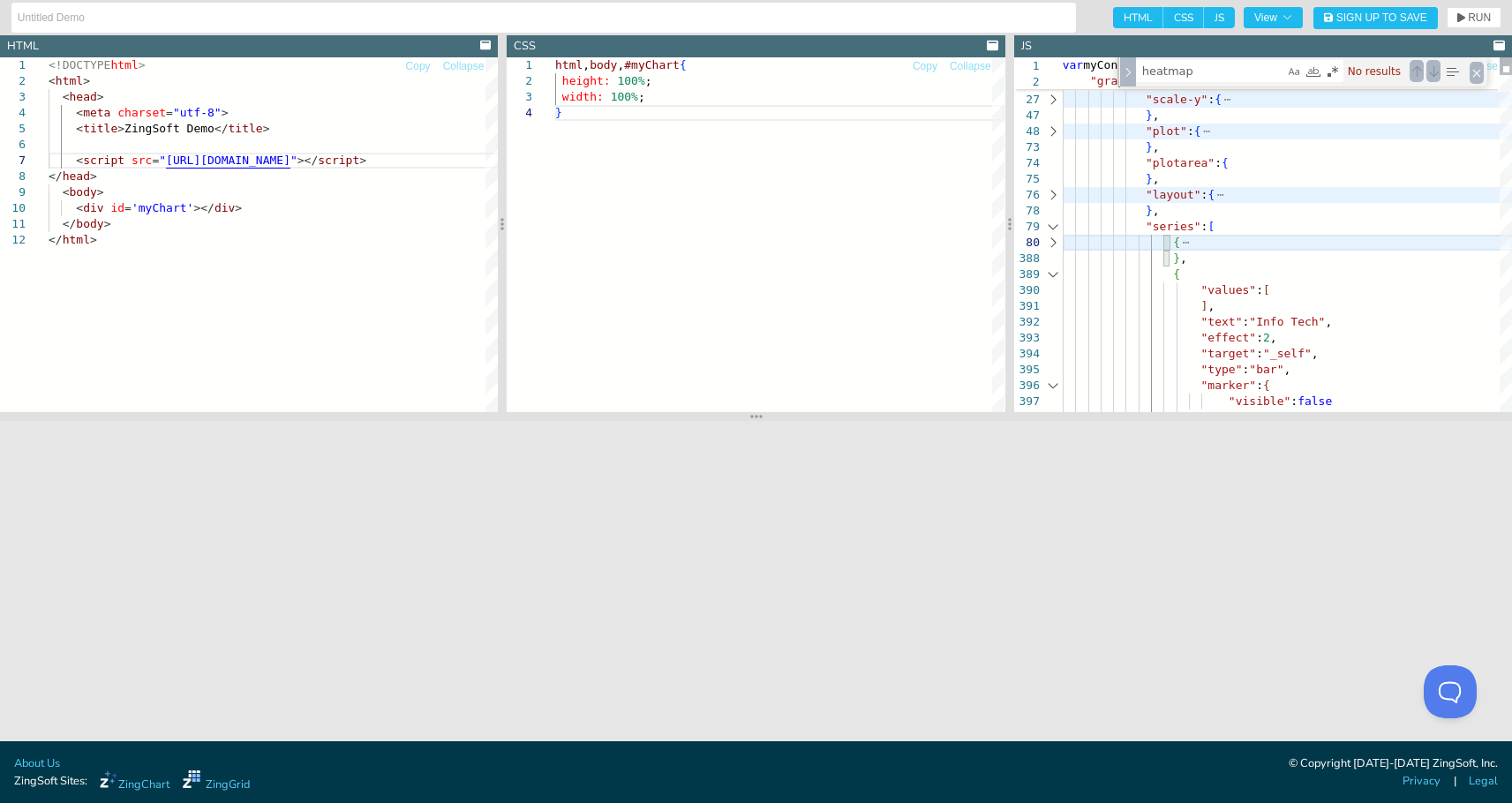
click at [1051, 275] on div at bounding box center [1053, 274] width 23 height 16
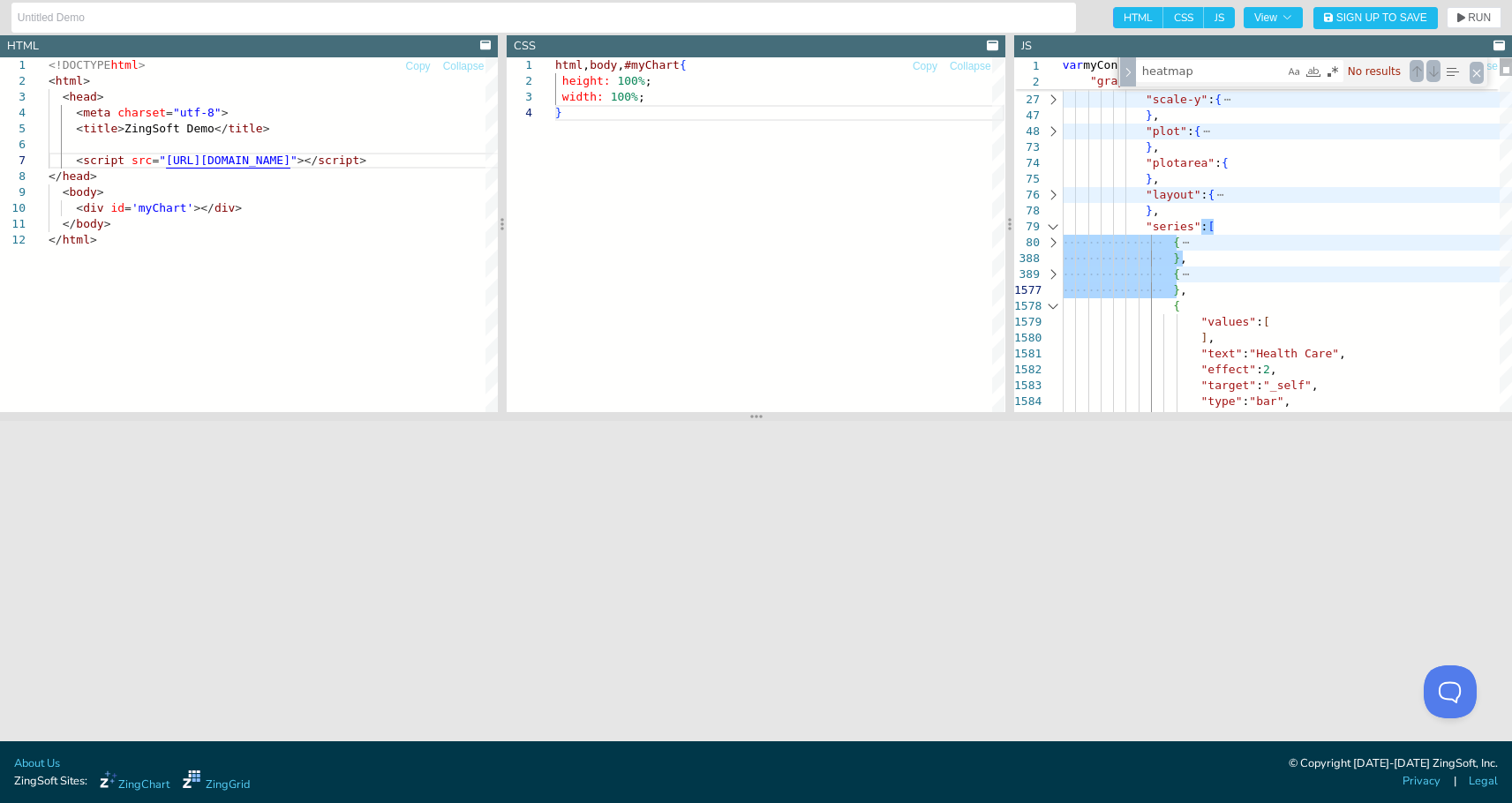
drag, startPoint x: 1201, startPoint y: 224, endPoint x: 1210, endPoint y: 285, distance: 61.7
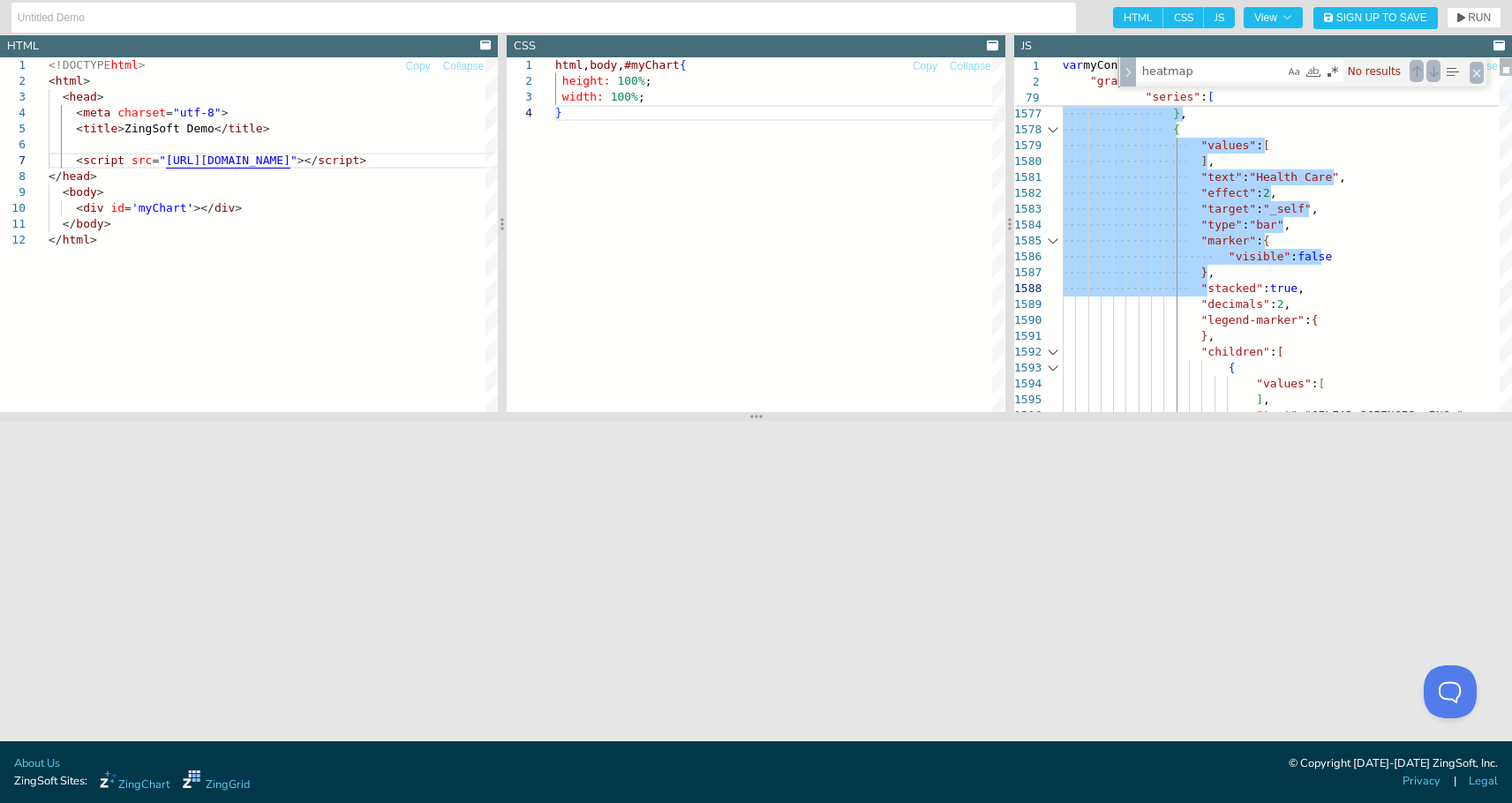
drag, startPoint x: 1066, startPoint y: 226, endPoint x: 1210, endPoint y: 294, distance: 159.2
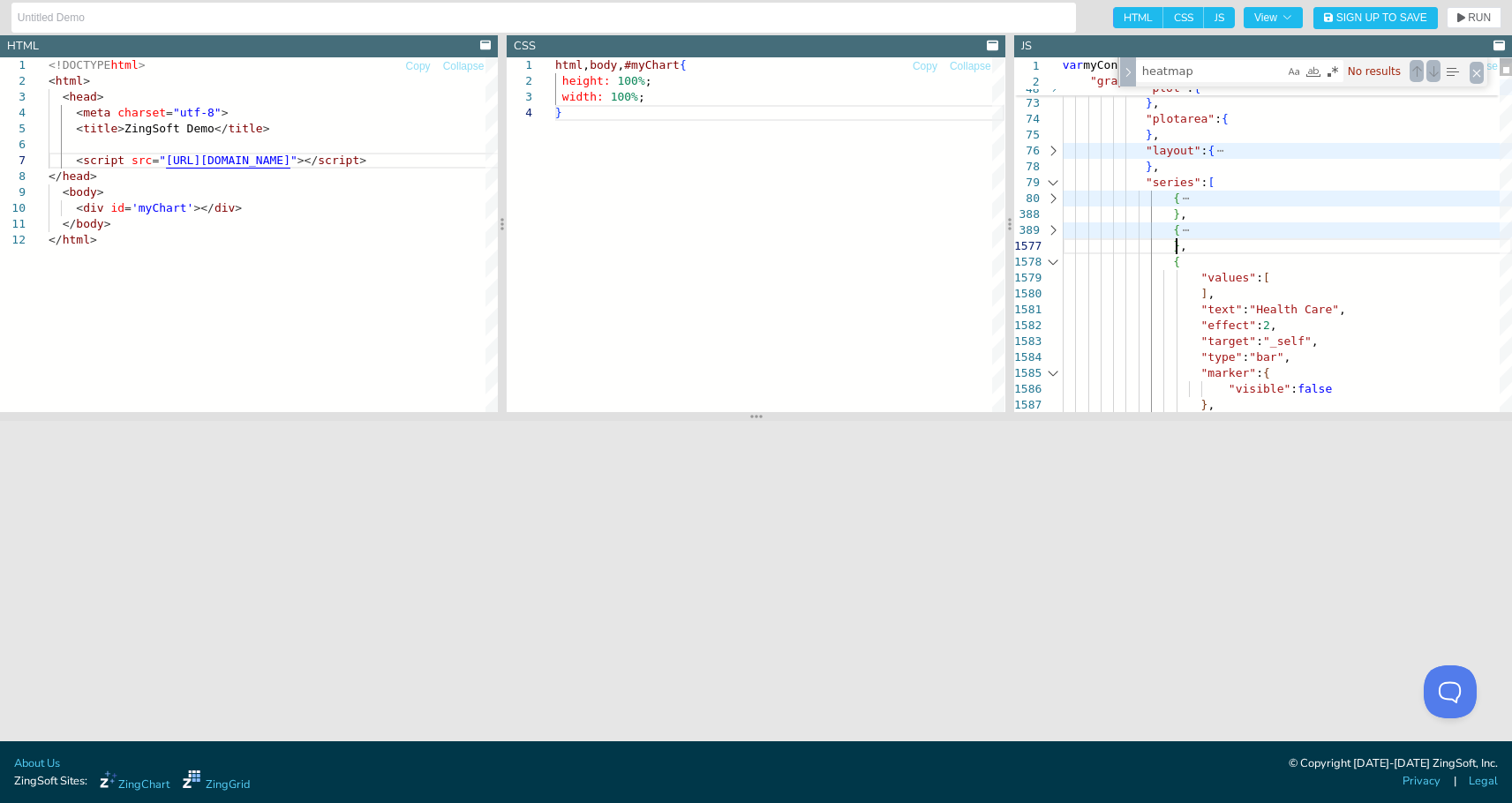
click at [1053, 182] on div at bounding box center [1053, 182] width 23 height 16
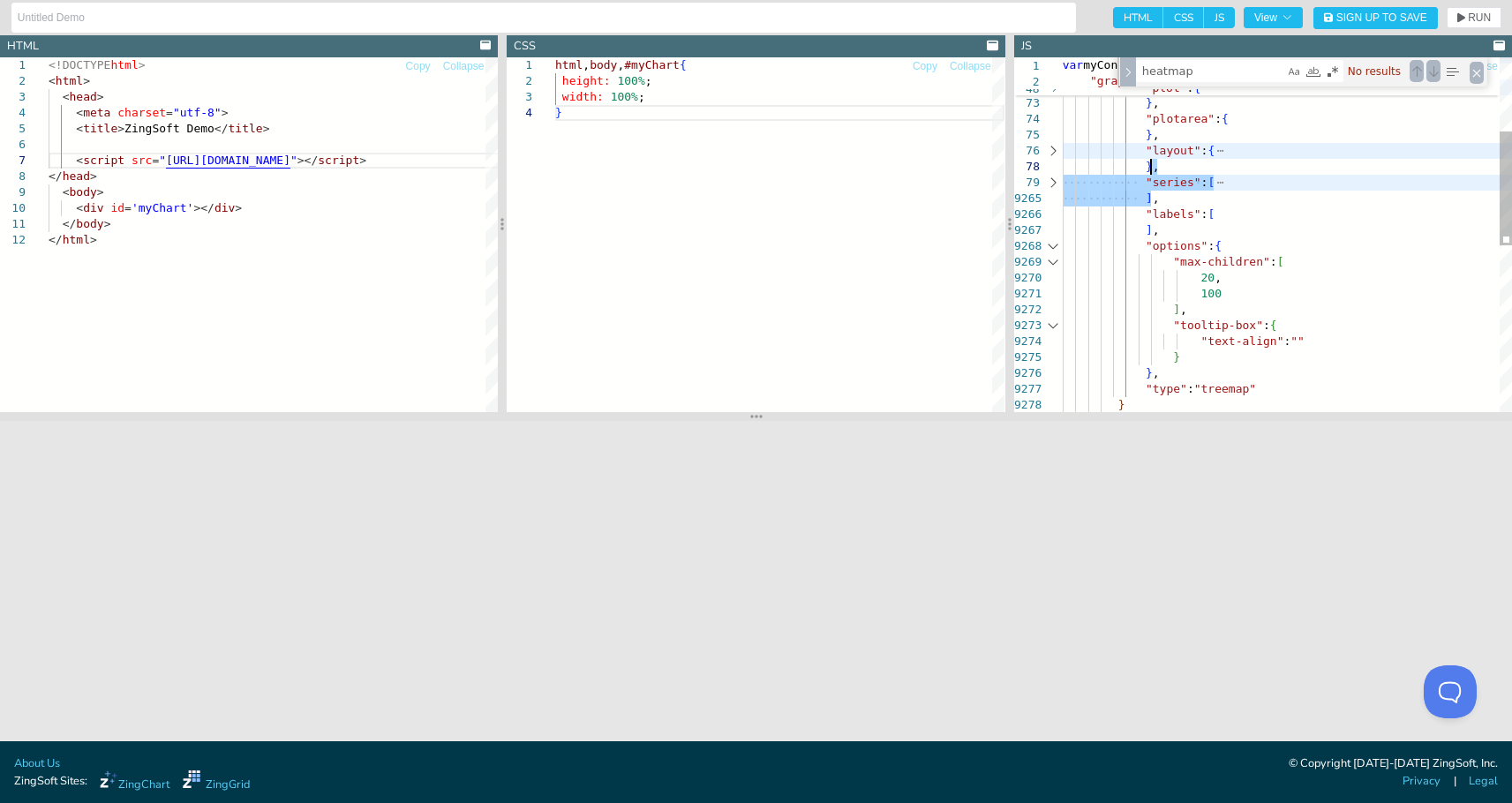
drag, startPoint x: 1158, startPoint y: 196, endPoint x: 1165, endPoint y: 172, distance: 25.0
click at [1165, 172] on div ""scale-y" : { } , "plot" : { } , "plotarea" : { } , "layout" : { } , "series" :…" at bounding box center [1288, 377] width 449 height 1100
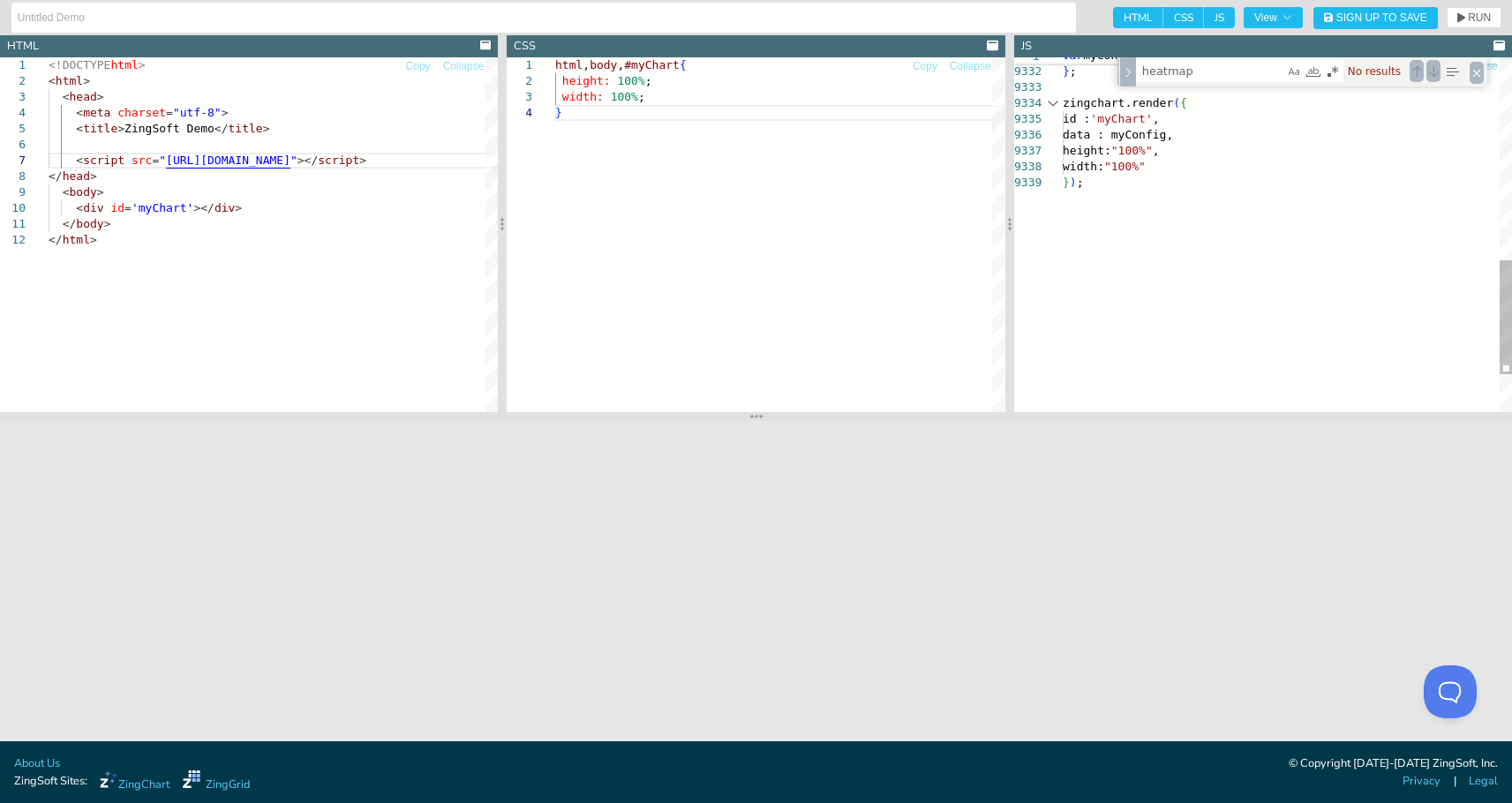
click at [1363, 219] on div "height: "100%" , width: "100%" } ) ; zingchart.exec ( 'zc' , ' heatmap .setdata…" at bounding box center [1288, 30] width 449 height 1131
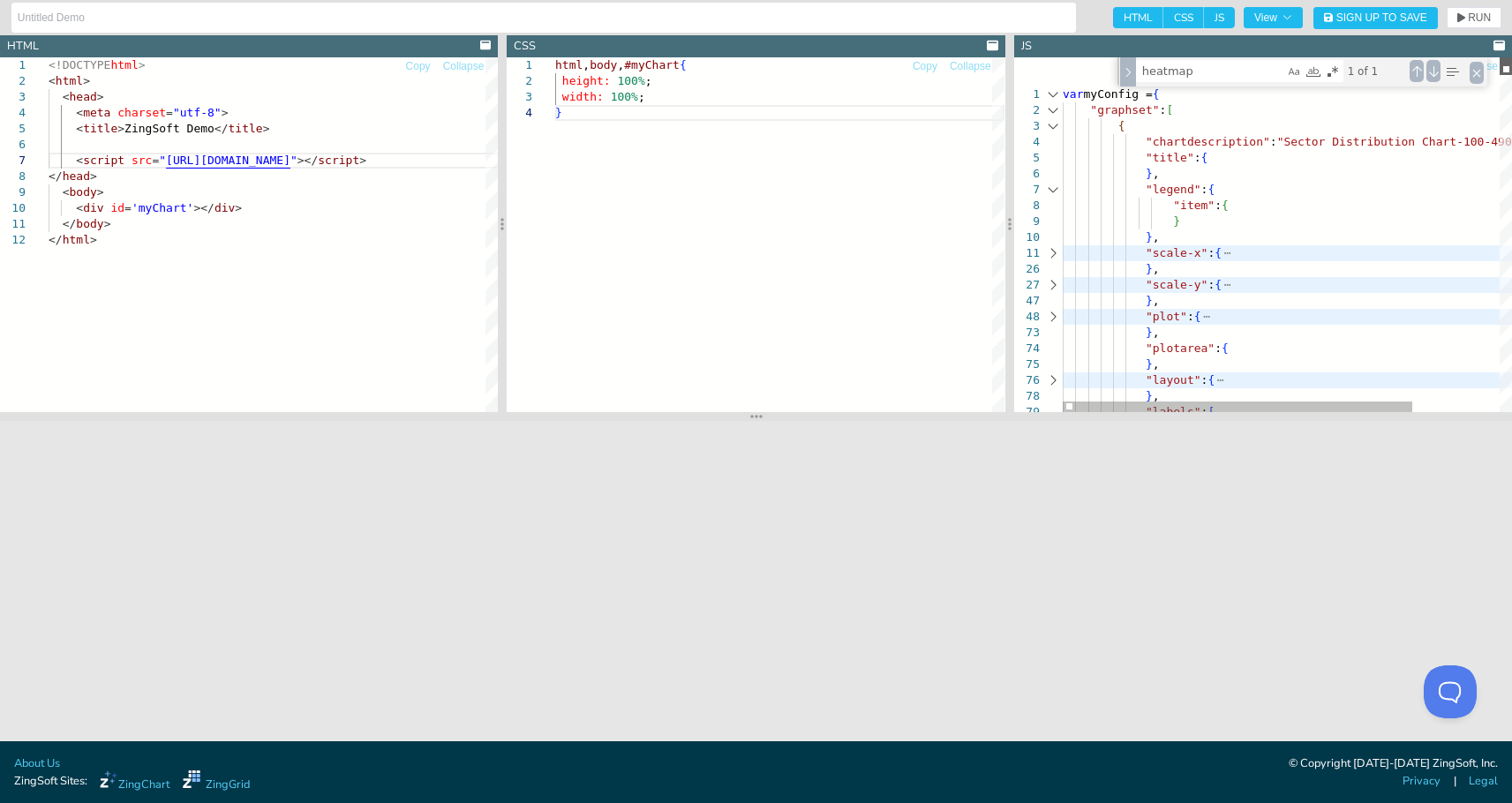
click at [1437, 57] on div at bounding box center [1507, 66] width 13 height 17
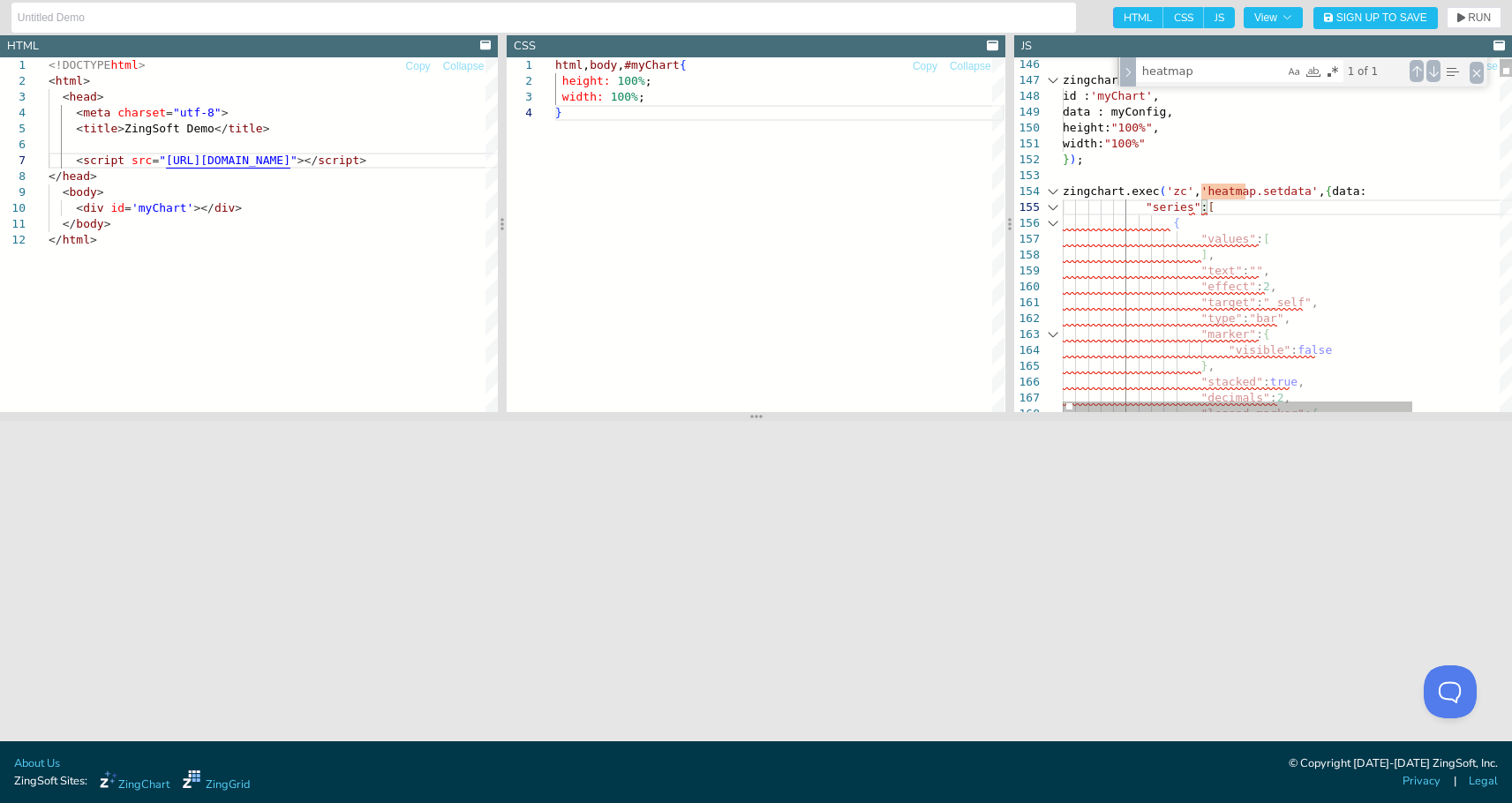
drag, startPoint x: 1222, startPoint y: 208, endPoint x: 1343, endPoint y: 203, distance: 121.1
drag, startPoint x: 1199, startPoint y: 207, endPoint x: 1373, endPoint y: 193, distance: 174.6
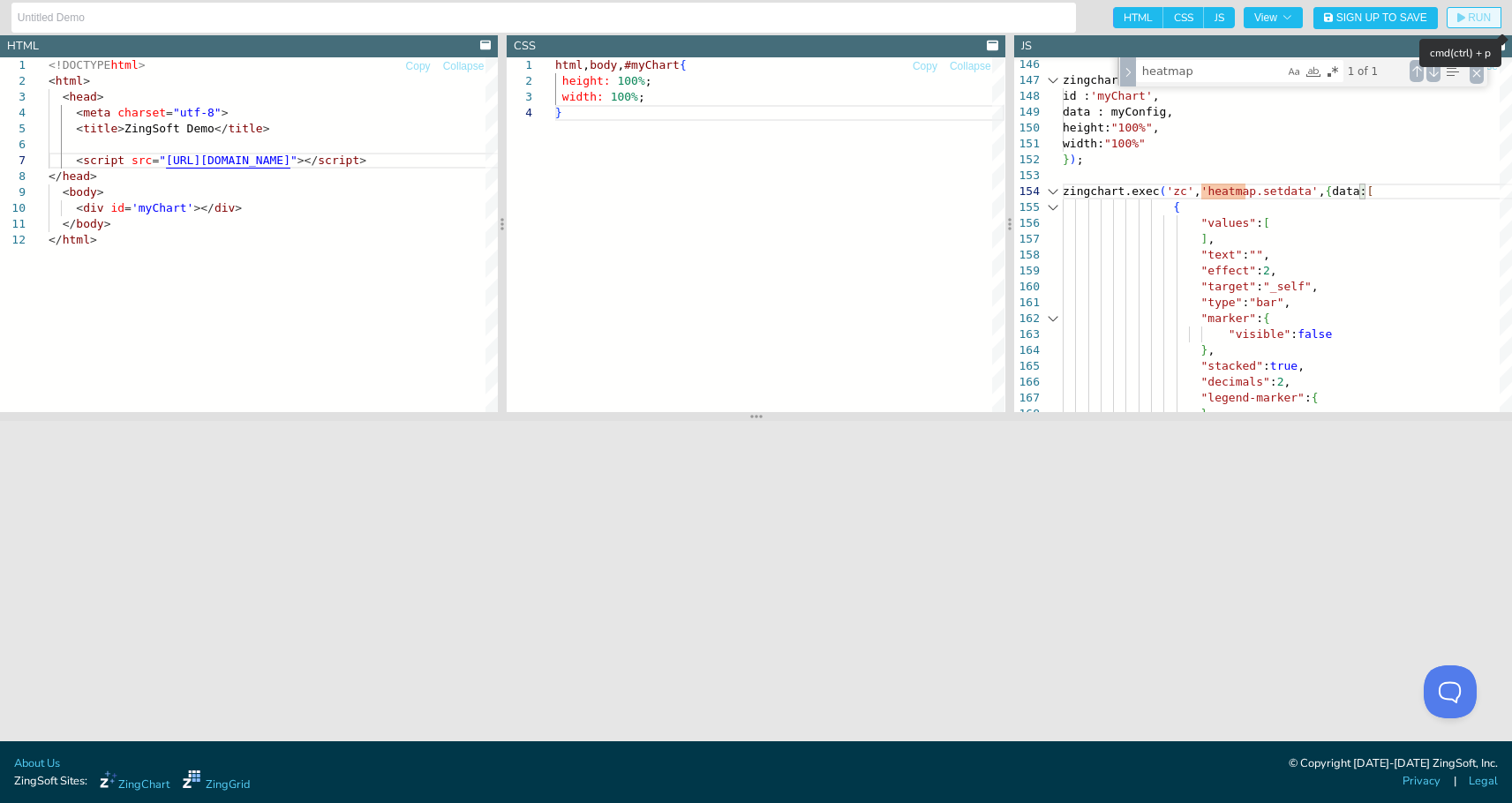
click at [1437, 16] on icon "button" at bounding box center [1461, 18] width 8 height 10
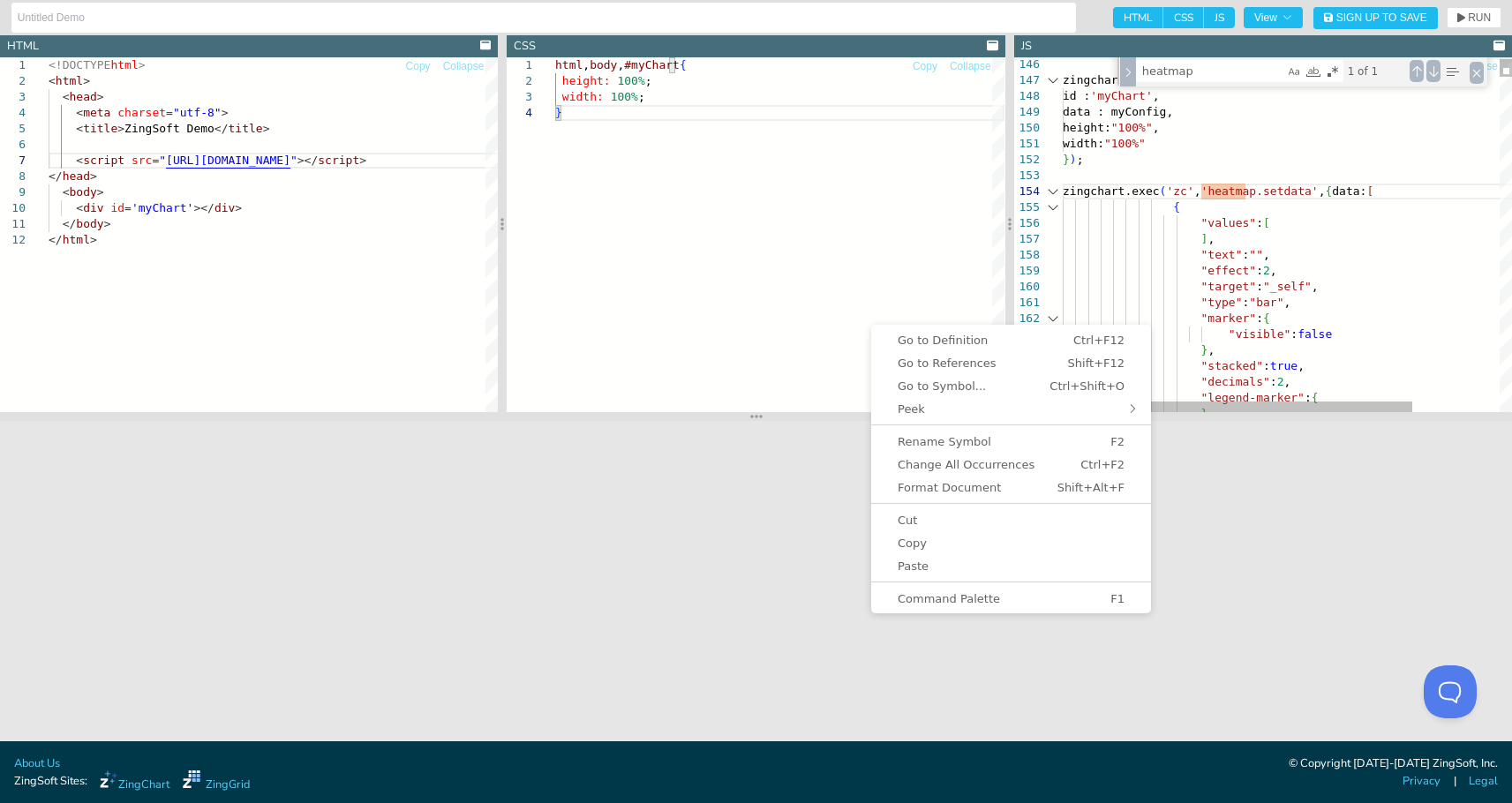
scroll to position [15, 252]
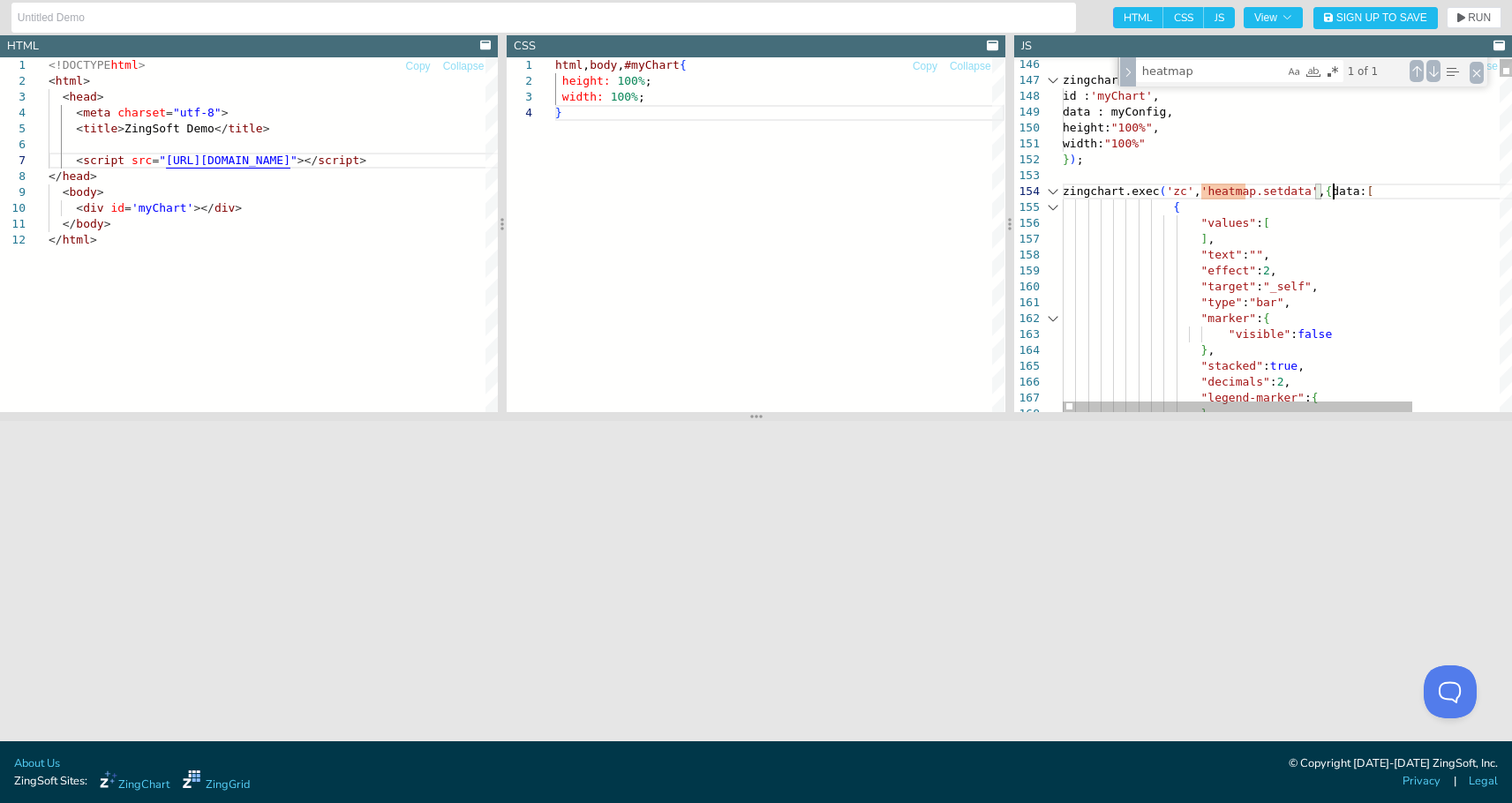
click at [1050, 209] on div at bounding box center [1053, 207] width 23 height 16
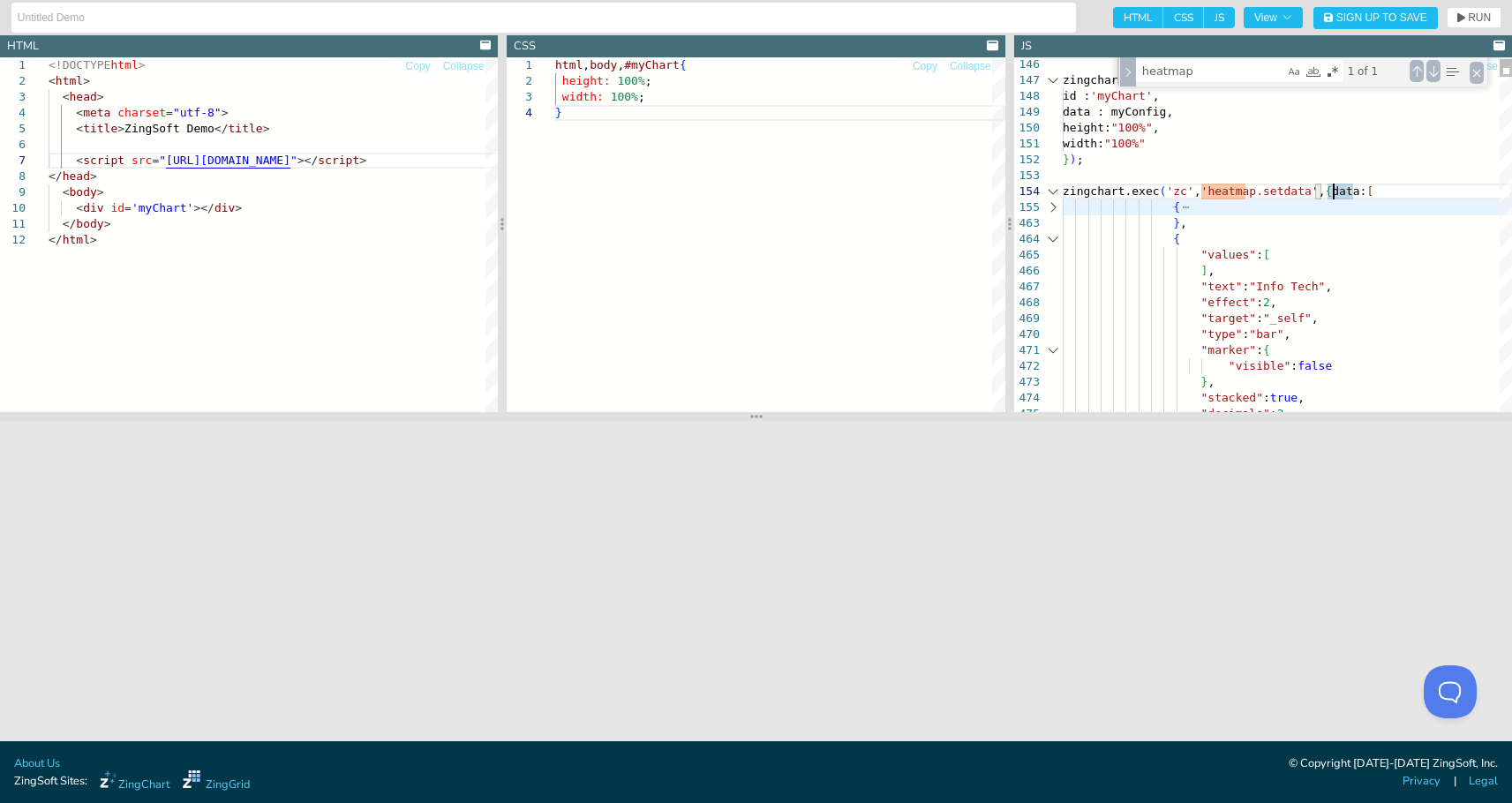
click at [1057, 236] on div at bounding box center [1053, 238] width 23 height 16
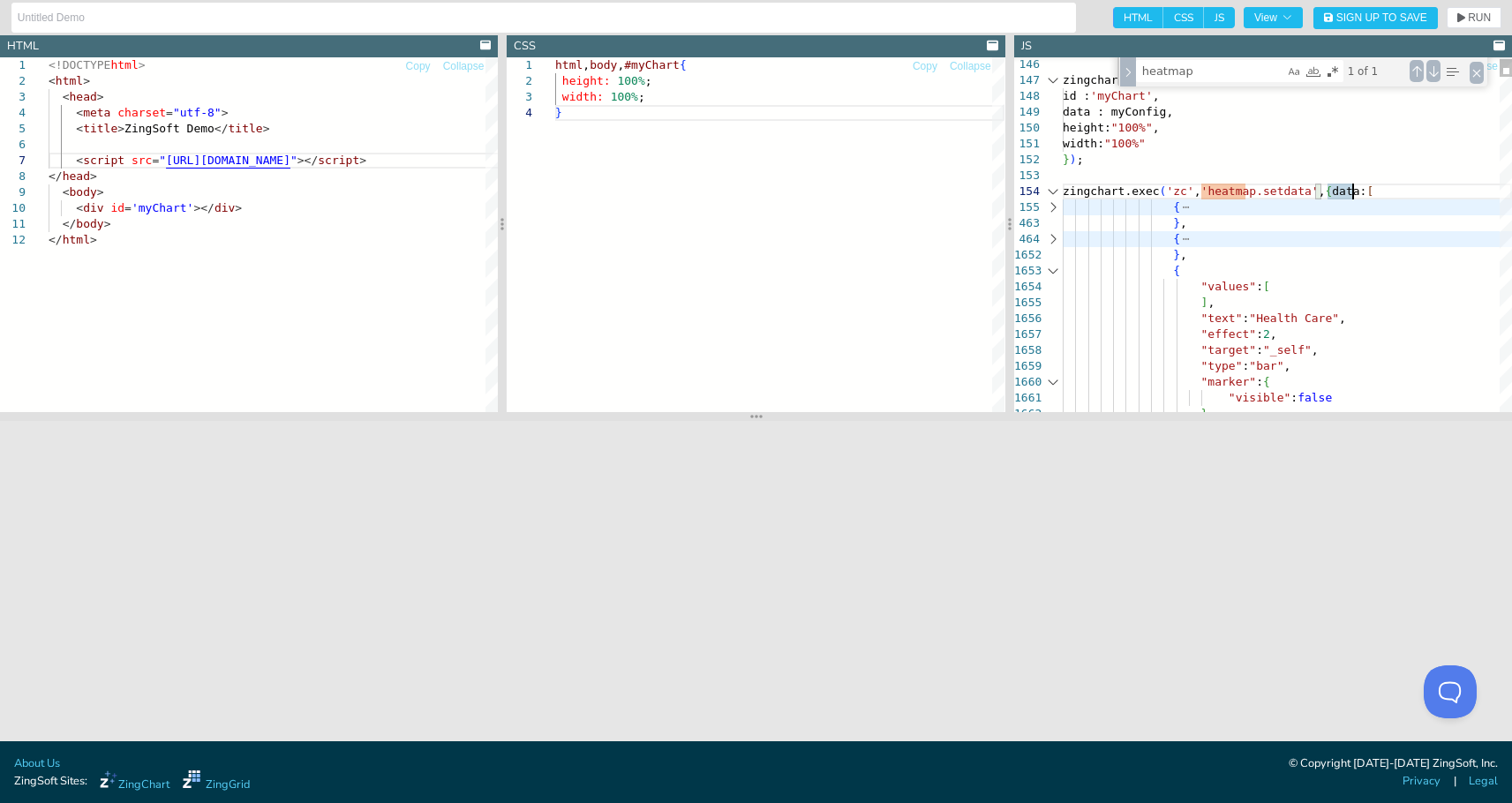
drag, startPoint x: 1361, startPoint y: 192, endPoint x: 1327, endPoint y: 195, distance: 34.1
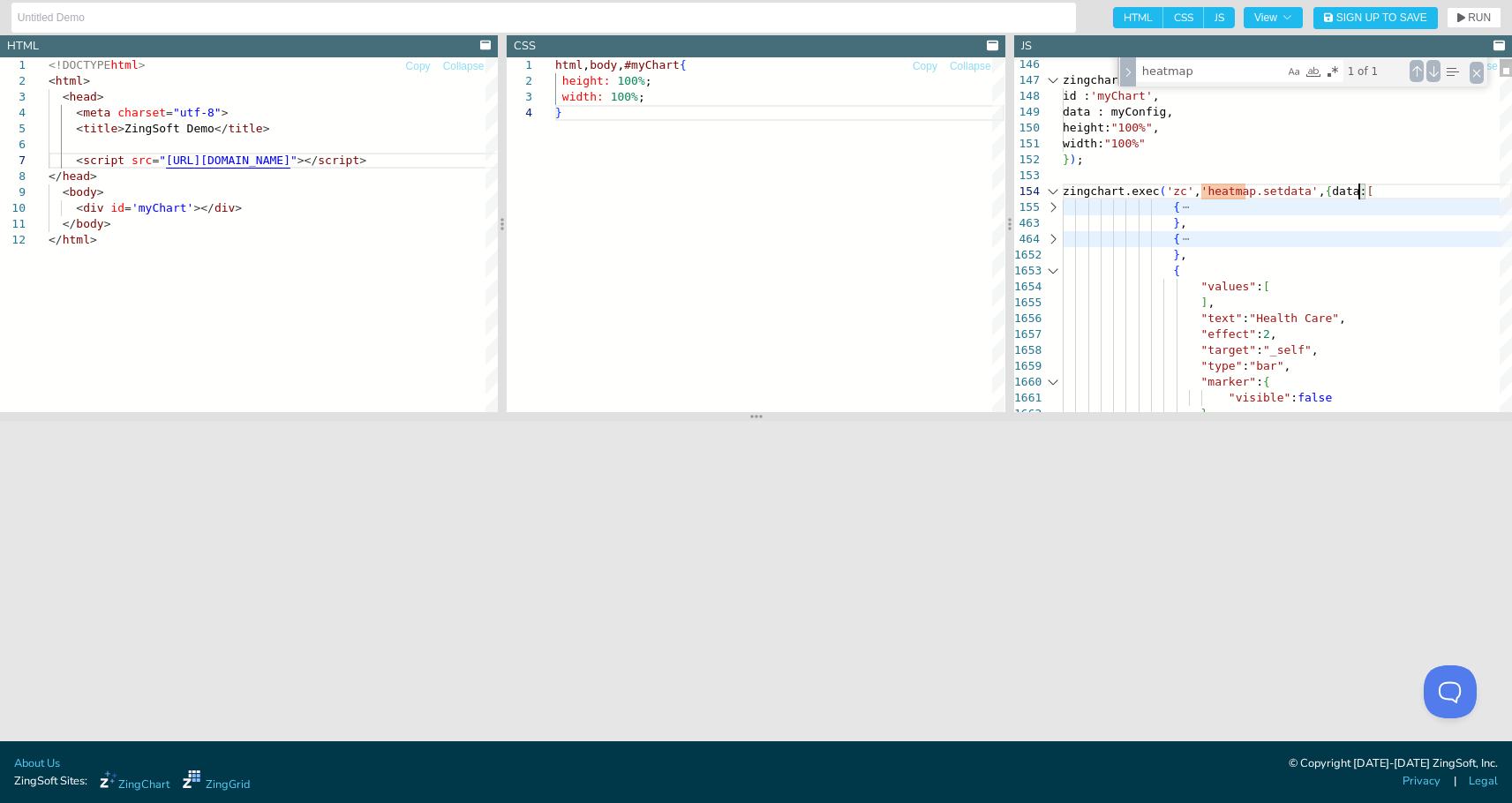
scroll to position [80, 302]
click at [1437, 20] on span "RUN" at bounding box center [1479, 18] width 23 height 11
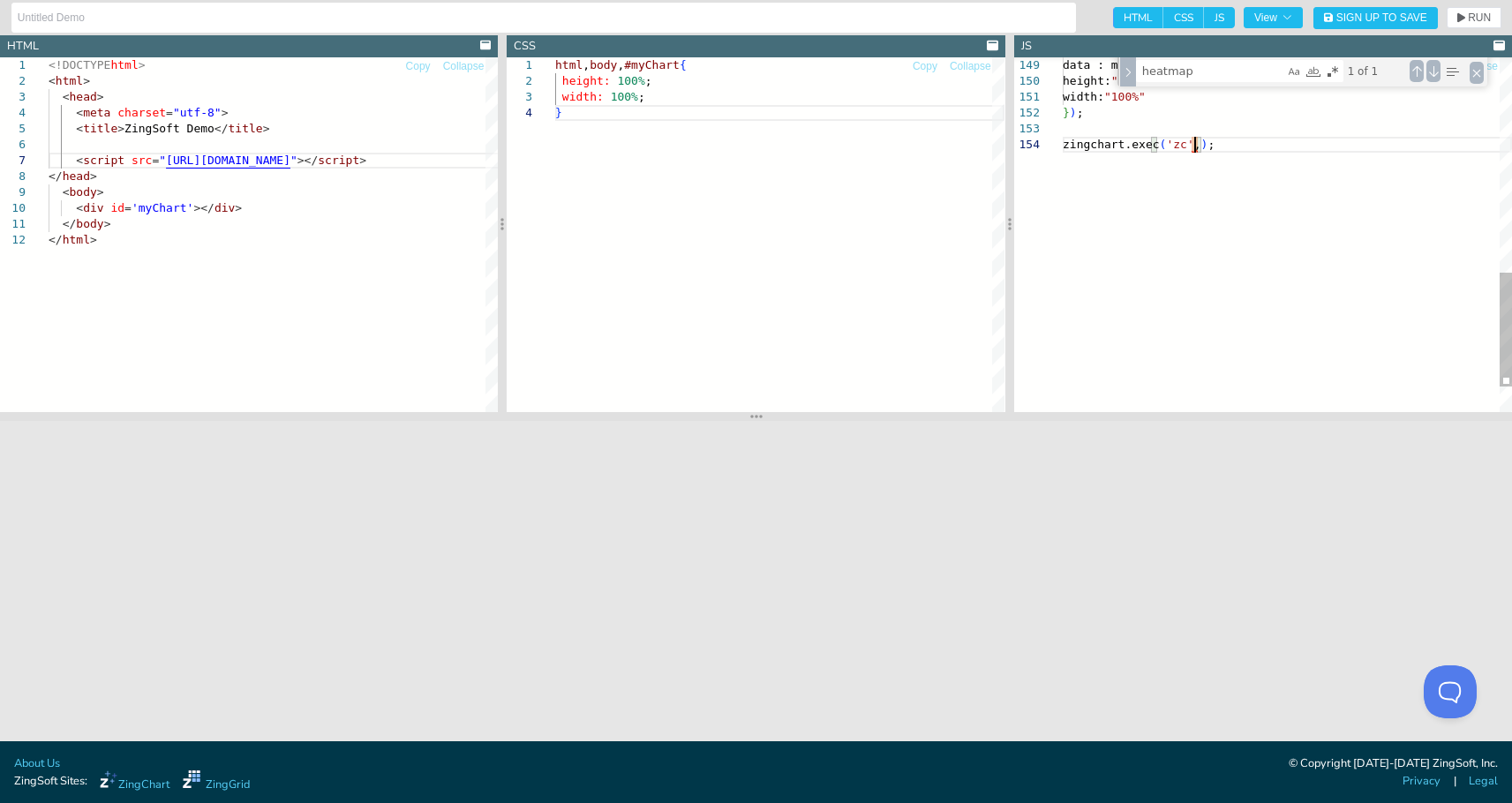
scroll to position [80, 120]
type textarea "data : myConfig, height: "100%", width: "100%" });"
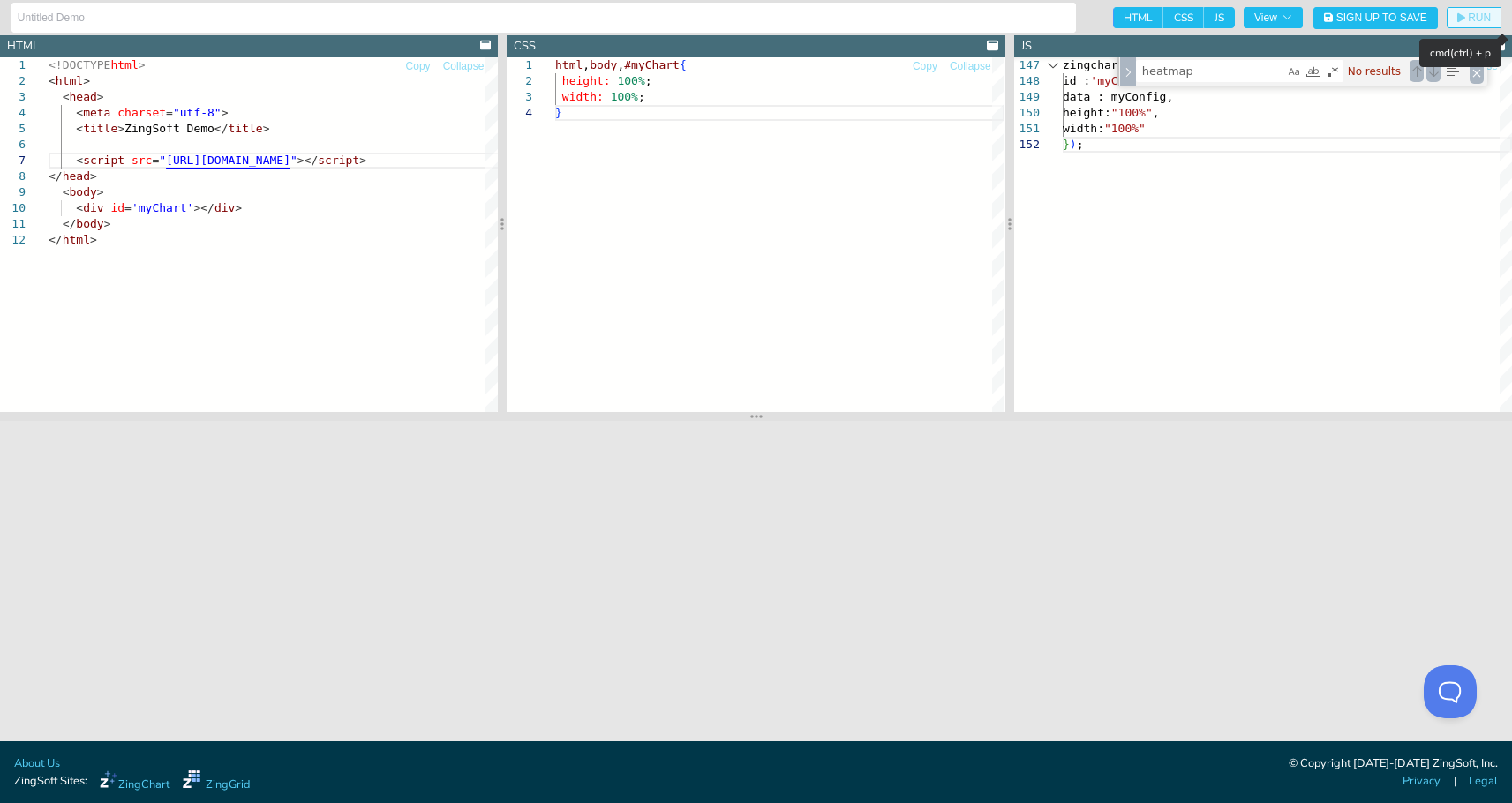
click at [1437, 16] on span "RUN" at bounding box center [1474, 18] width 34 height 11
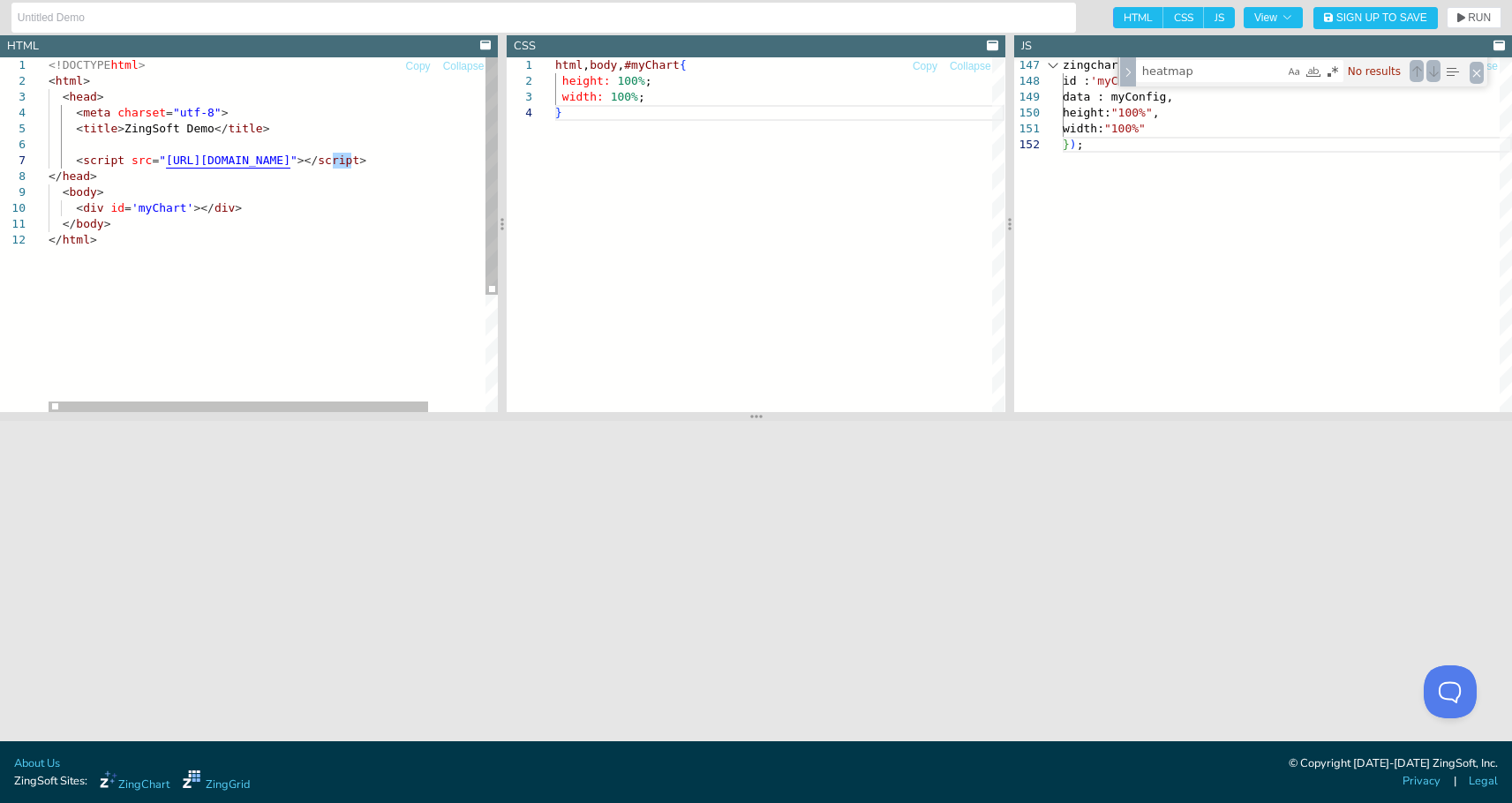
drag, startPoint x: 349, startPoint y: 157, endPoint x: 334, endPoint y: 155, distance: 15.1
click at [334, 155] on div "<!DOCTYPE html > < html > < head > < meta charset = "utf-8" > < title > ZingSof…" at bounding box center [307, 322] width 516 height 530
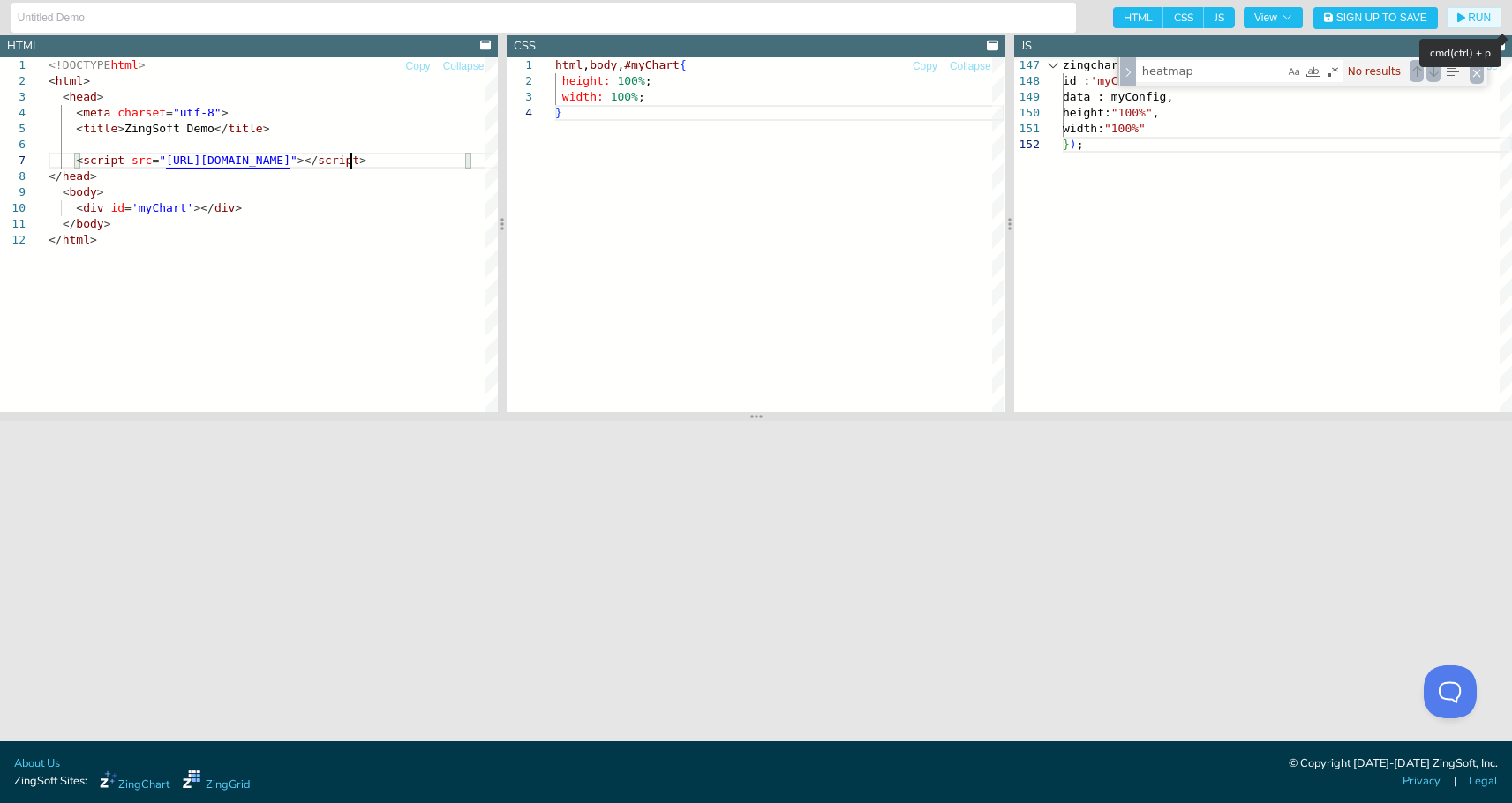
drag, startPoint x: 1455, startPoint y: 16, endPoint x: 1455, endPoint y: 41, distance: 25.0
click at [1437, 16] on button "RUN" at bounding box center [1475, 17] width 55 height 21
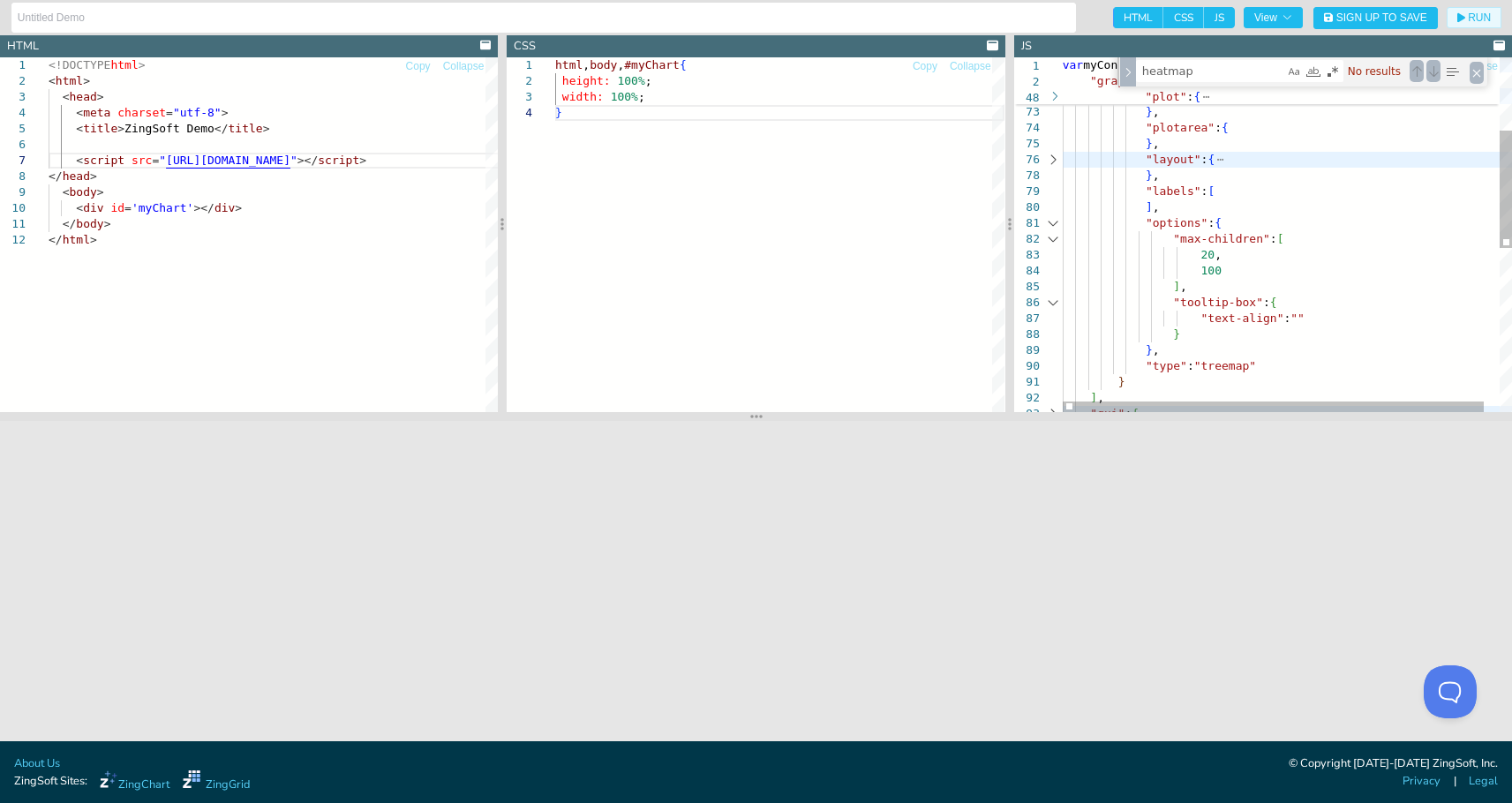
type textarea "<!DOCTYPE html> <html> <head> <meta charset="utf-8"> <title>ZingSoft Demo</titl…"
click at [1210, 203] on div ""layout" : { } , "labels" : [ } , "plotarea" : { } , } , "plot" : { "scale-y" :…" at bounding box center [1296, 370] width 466 height 1068
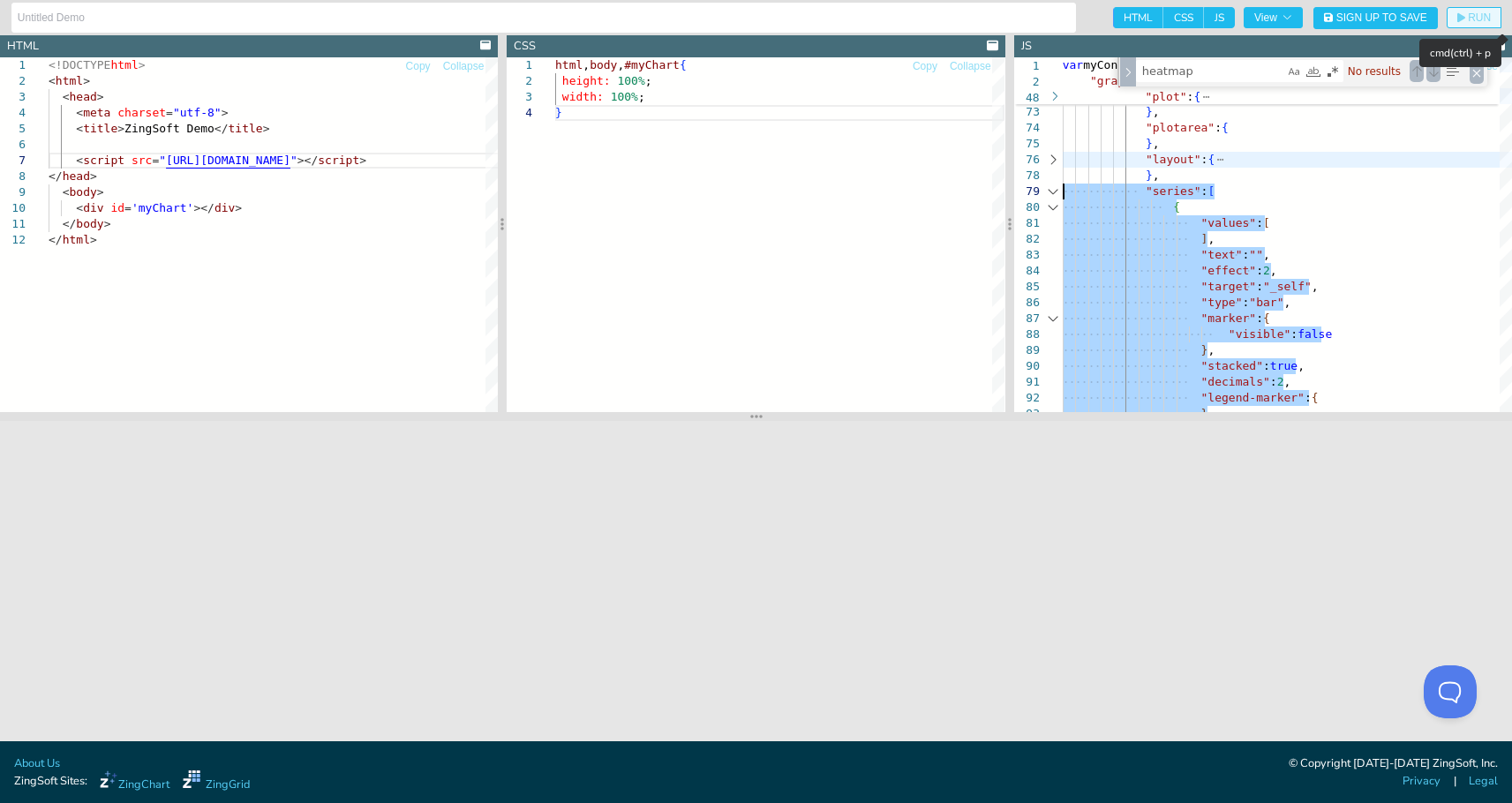
click at [1437, 24] on button "RUN" at bounding box center [1475, 17] width 55 height 21
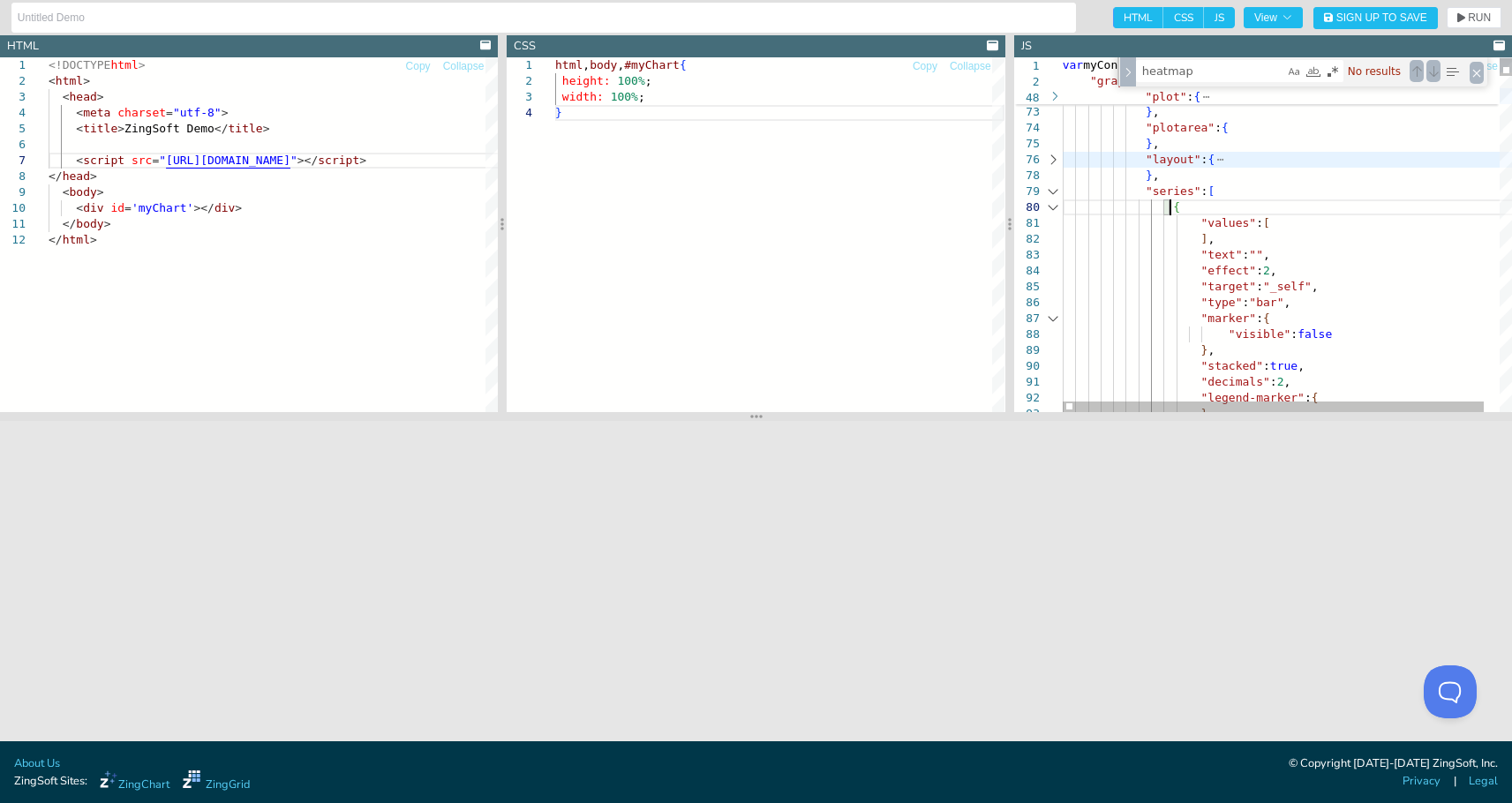
type textarea "var myConfig = { "graphset": [ { "chartdescription": "Sector Distribution Chart…"
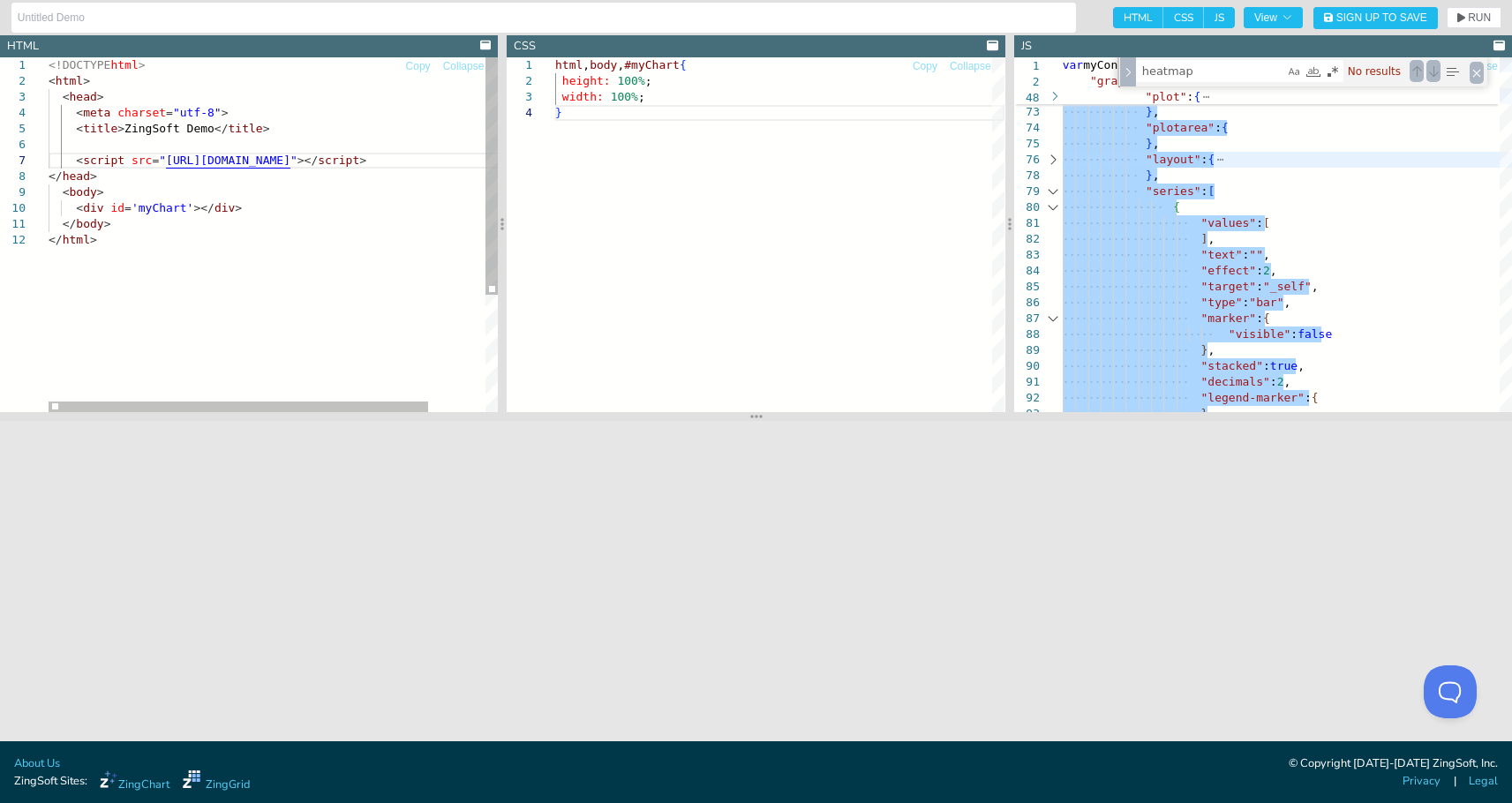
scroll to position [109, 0]
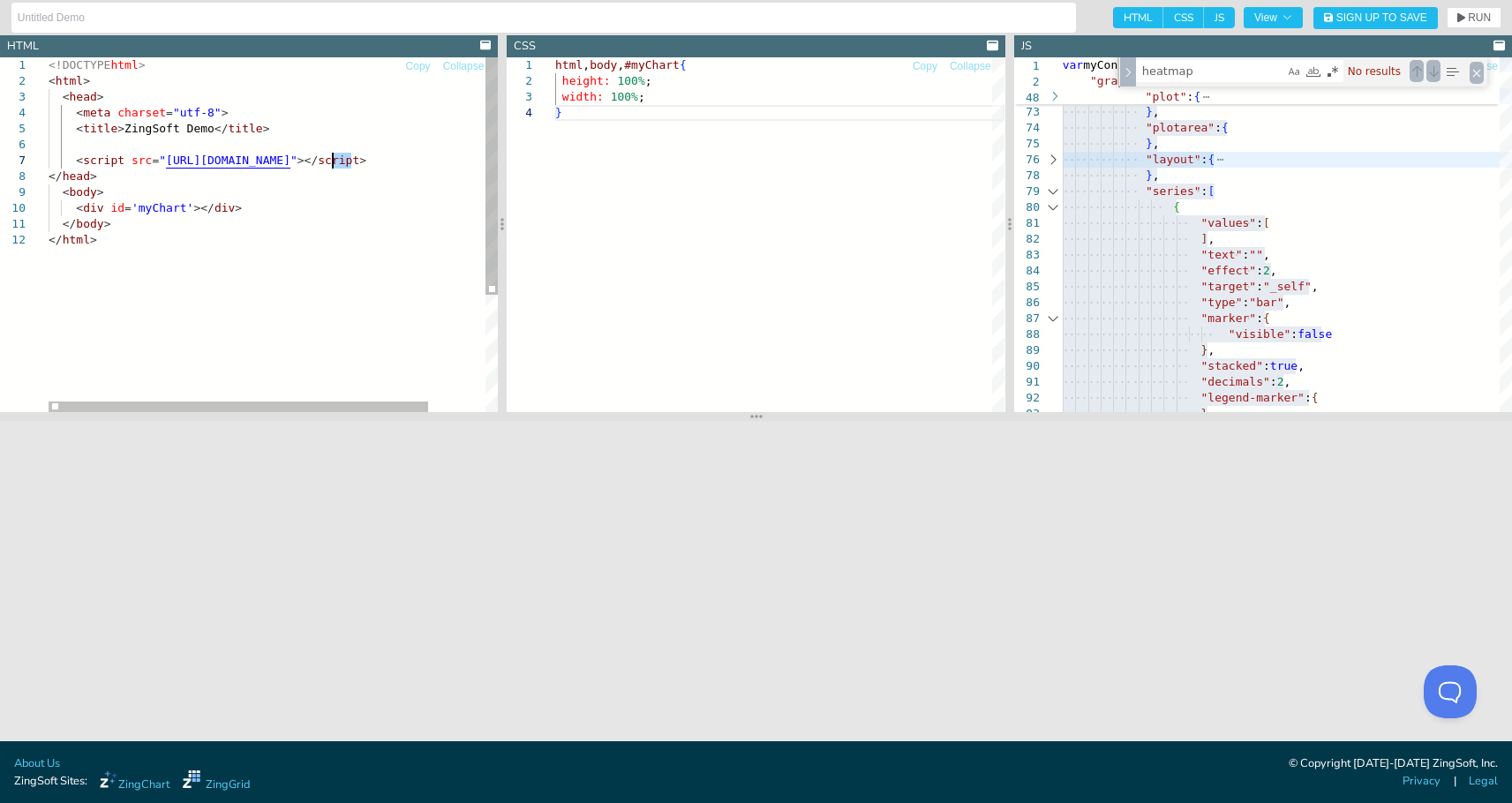
drag, startPoint x: 349, startPoint y: 161, endPoint x: 334, endPoint y: 158, distance: 15.3
click at [334, 158] on div "<!DOCTYPE html > < html > < head > < meta charset = "utf-8" > < title > ZingSof…" at bounding box center [307, 322] width 516 height 530
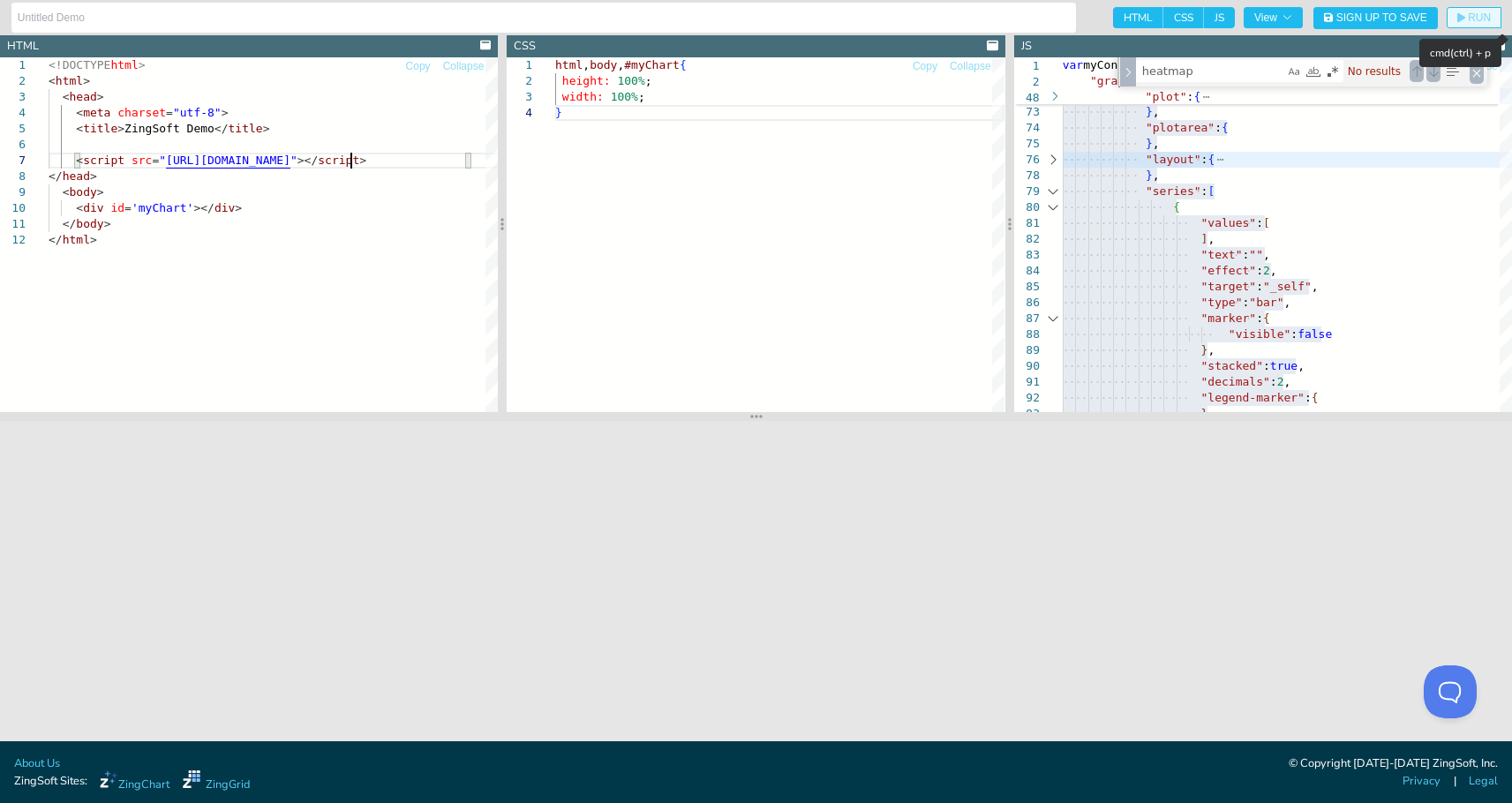
type textarea "<!DOCTYPE html> <html> <head> <meta charset="utf-8"> <title>ZingSoft Demo</titl…"
click at [1437, 17] on span "RUN" at bounding box center [1479, 18] width 23 height 11
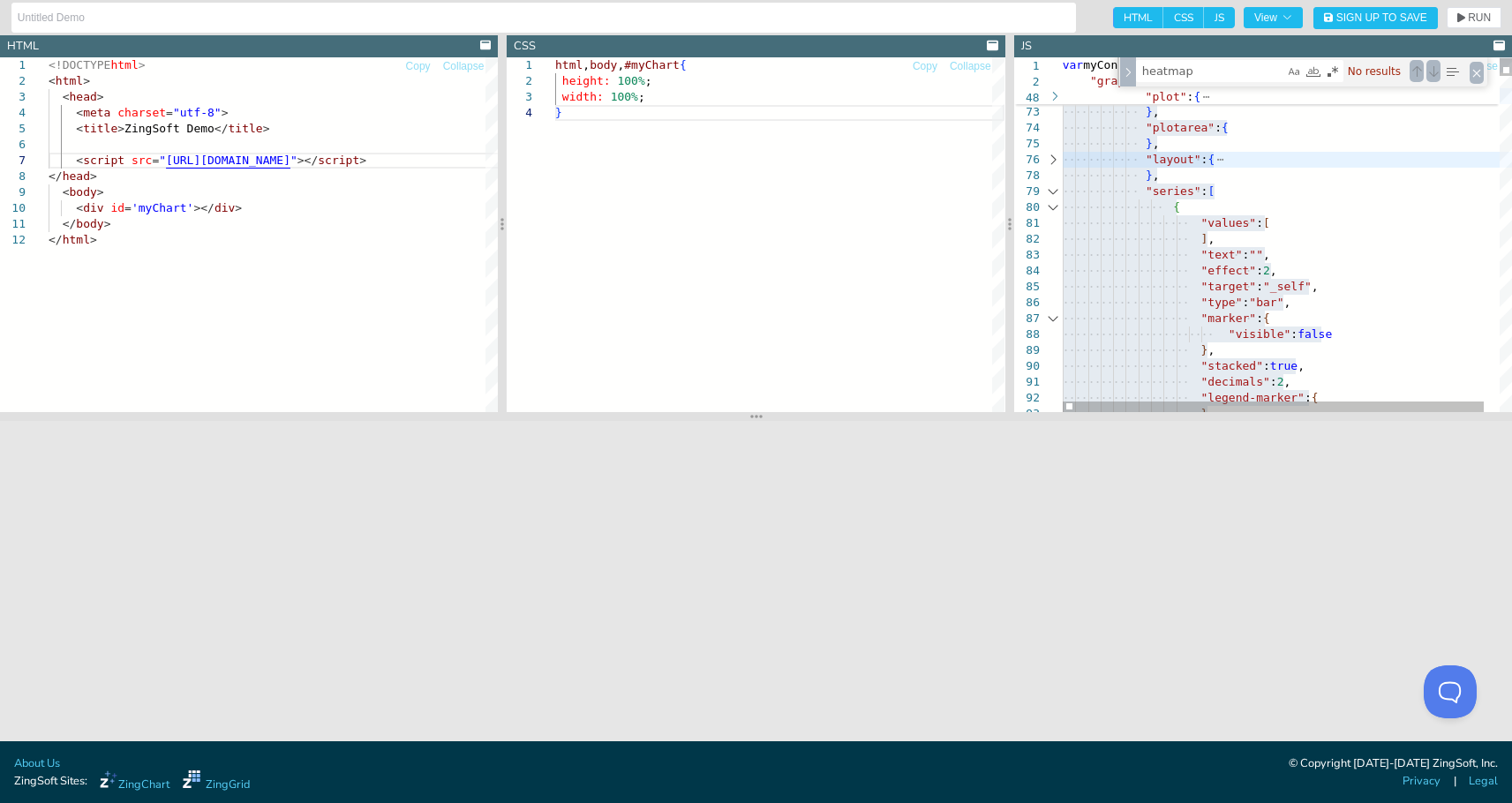
drag, startPoint x: 1382, startPoint y: 214, endPoint x: 1352, endPoint y: 218, distance: 30.3
type textarea ""series": [ { "values": [ ], "text": "", "effect": 2, "target": "_self", "type"…"
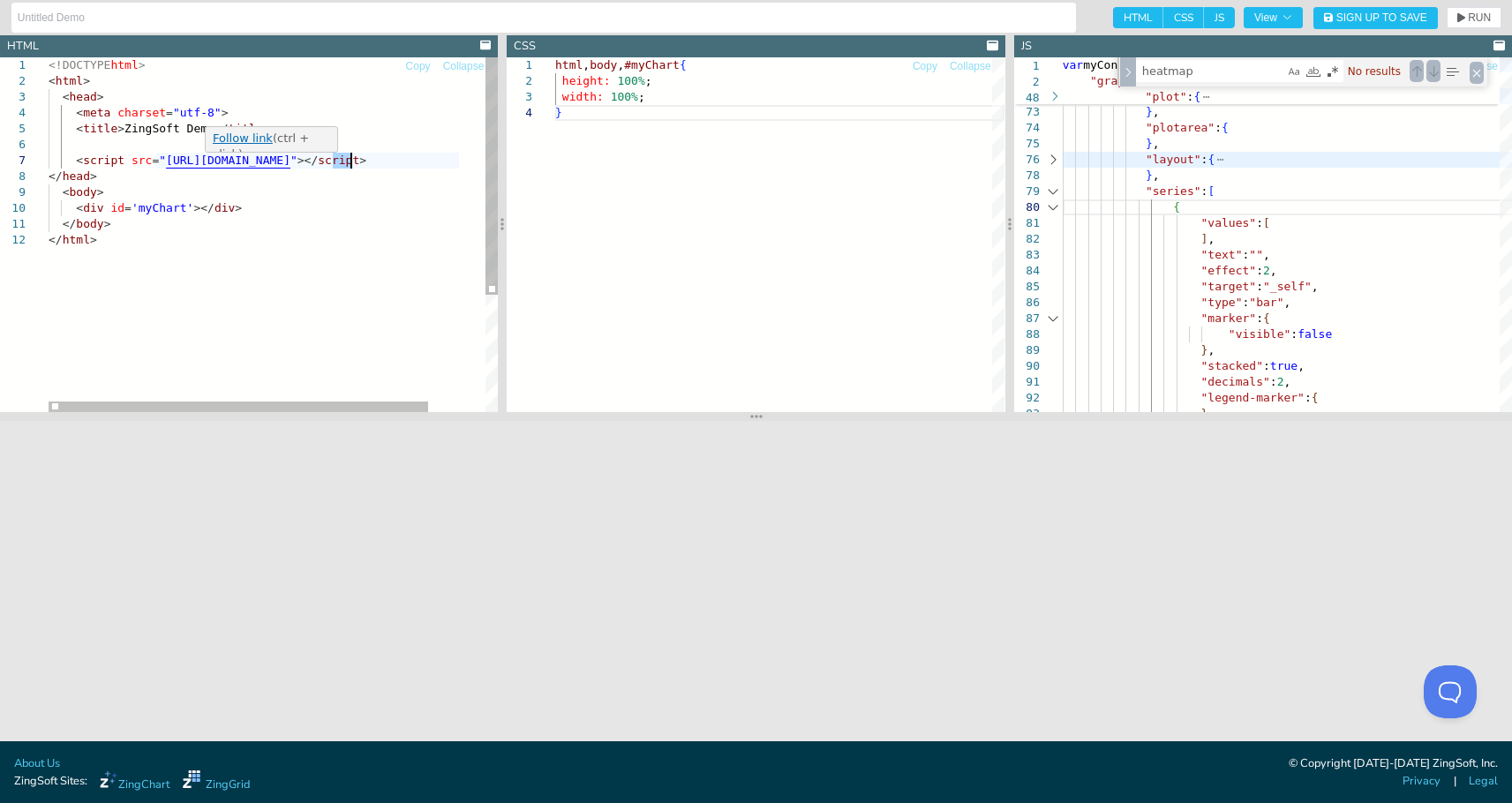
drag, startPoint x: 332, startPoint y: 160, endPoint x: 352, endPoint y: 159, distance: 20.0
click at [352, 159] on div "<!DOCTYPE html > < html > < head > < meta charset = "utf-8" > < title > ZingSof…" at bounding box center [307, 322] width 516 height 530
click at [326, 170] on div "<!DOCTYPE html > < html > < head > < meta charset = "utf-8" > < title > ZingSof…" at bounding box center [307, 322] width 516 height 530
drag, startPoint x: 351, startPoint y: 162, endPoint x: 333, endPoint y: 162, distance: 18.0
click at [333, 162] on div "<!DOCTYPE html > < html > < head > < meta charset = "utf-8" > < title > ZingSof…" at bounding box center [307, 322] width 516 height 530
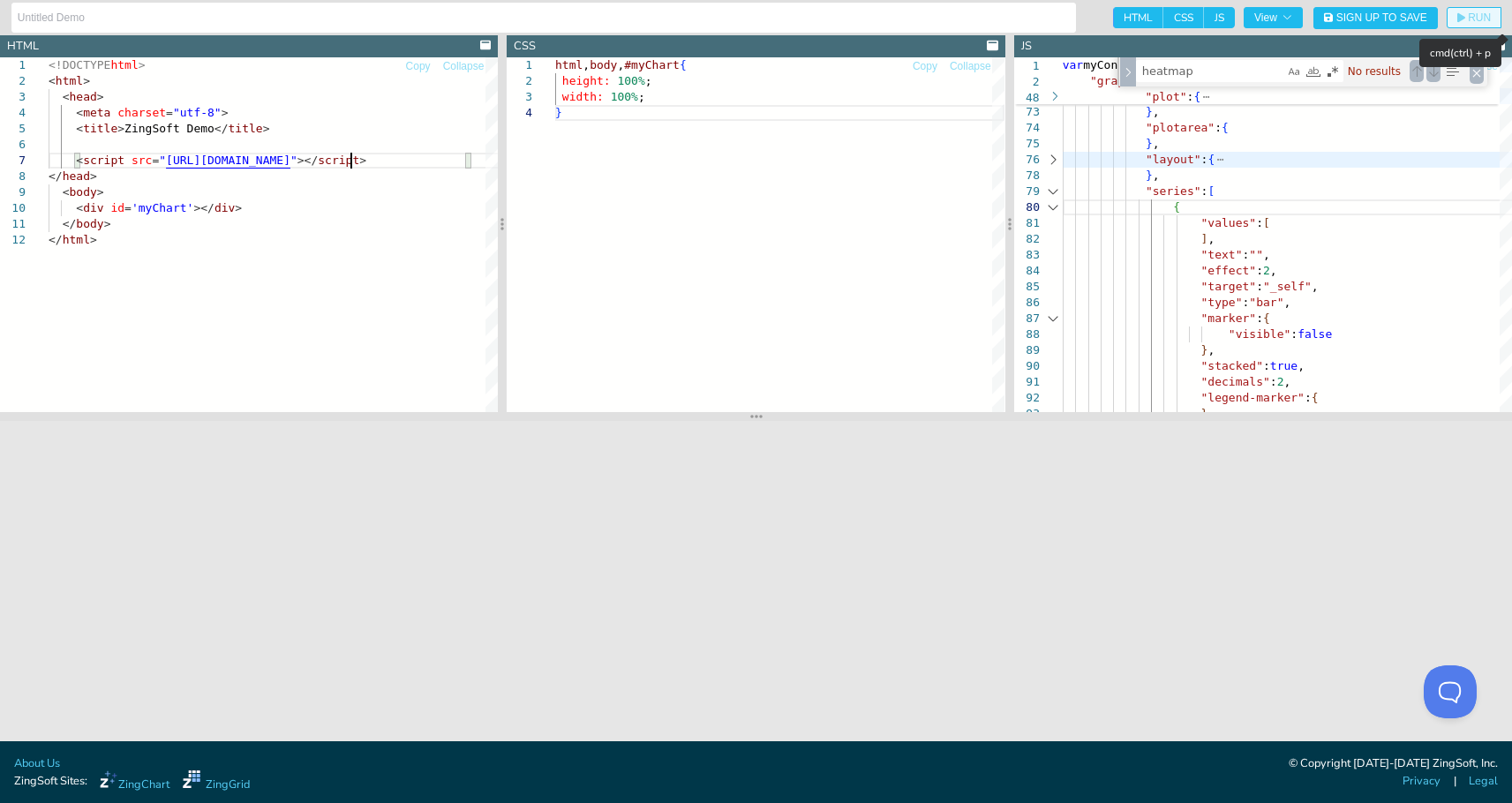
type textarea "<!DOCTYPE html> <html> <head> <meta charset="utf-8"> <title>ZingSoft Demo</titl…"
click at [1437, 23] on button "RUN" at bounding box center [1475, 17] width 55 height 21
